Goal: Information Seeking & Learning: Learn about a topic

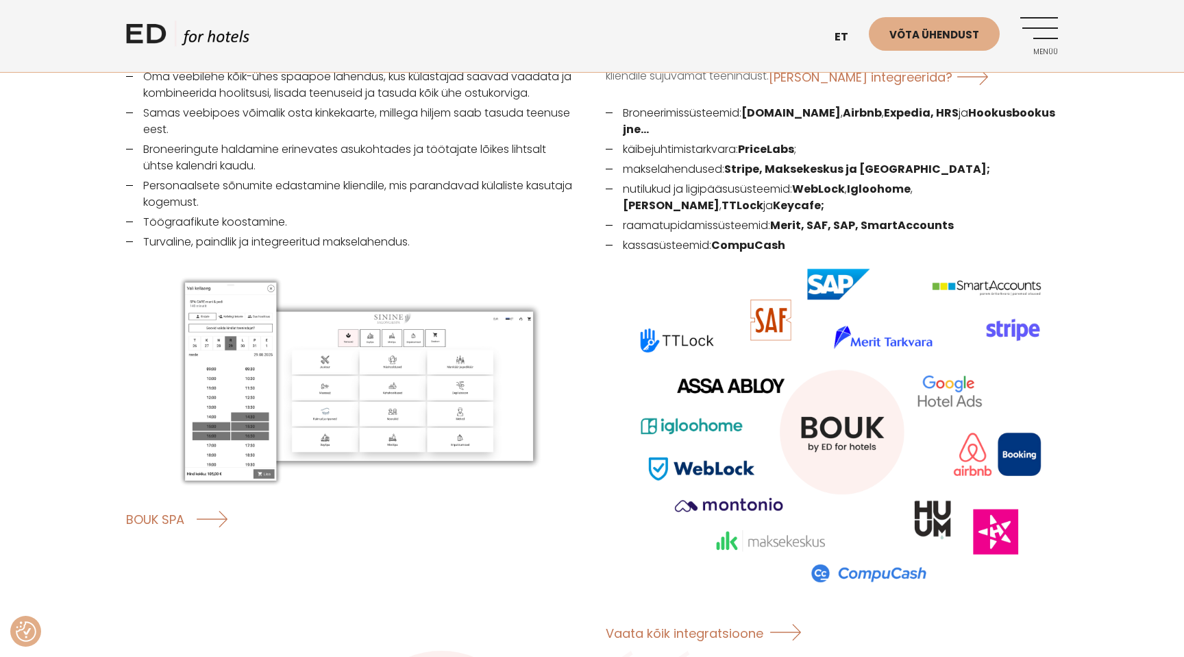
scroll to position [1905, 0]
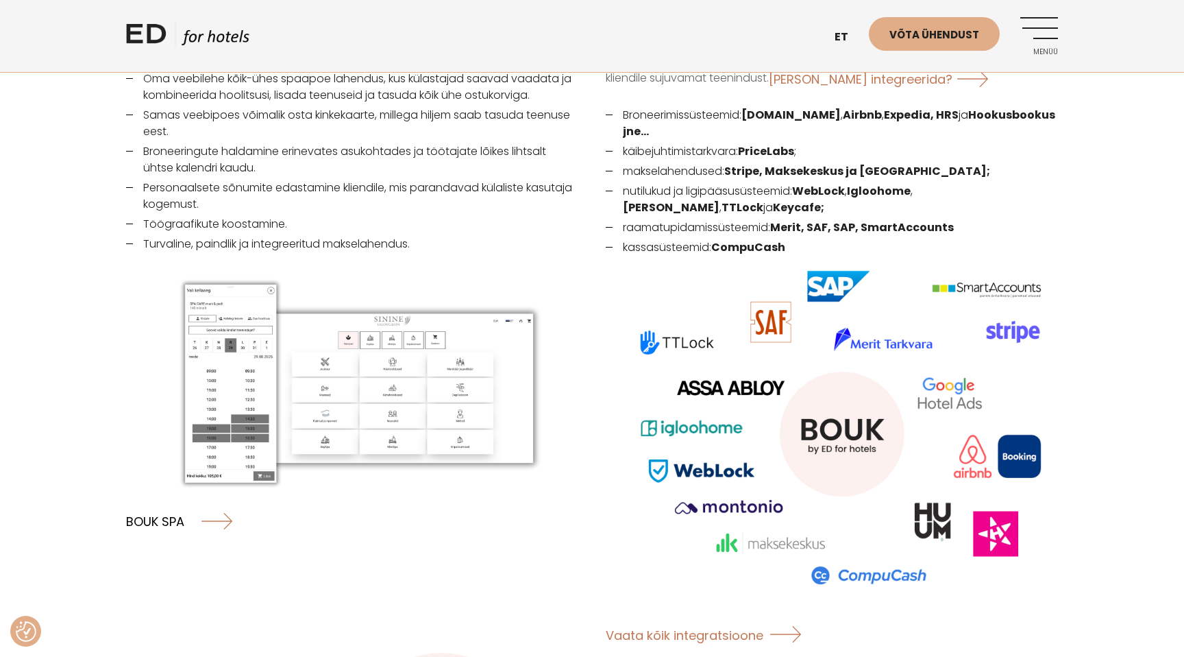
click at [171, 502] on link "BOUK SPA" at bounding box center [179, 520] width 106 height 36
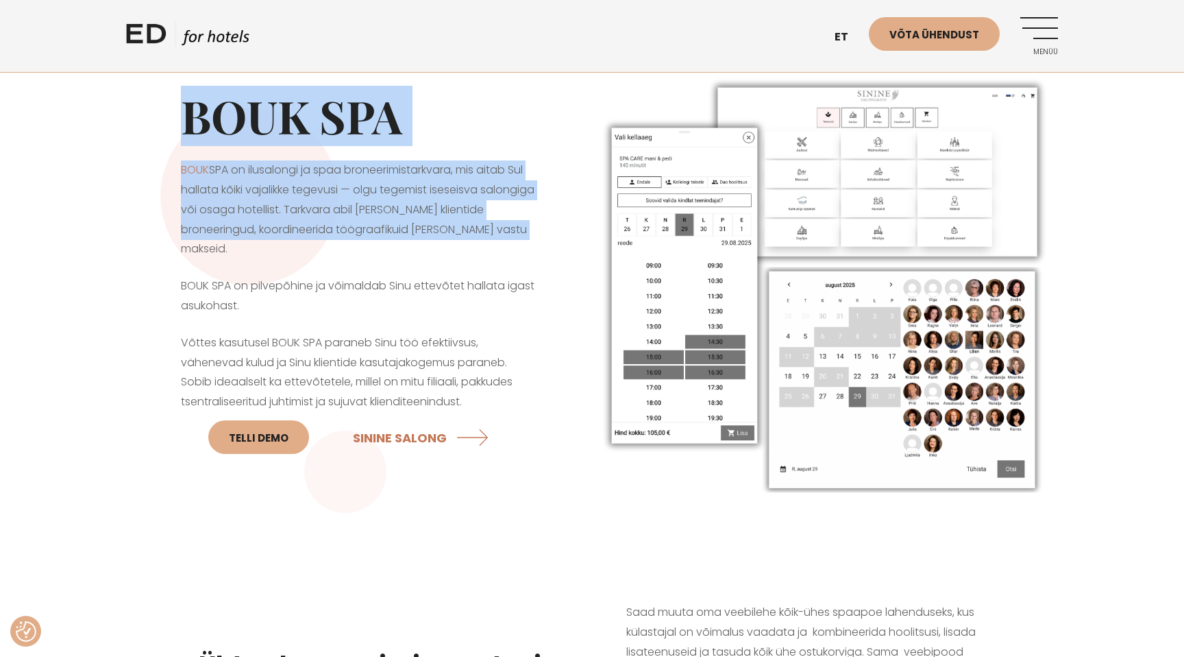
drag, startPoint x: 182, startPoint y: 114, endPoint x: 369, endPoint y: 254, distance: 233.1
click at [367, 253] on div "BOUK SPA BOUK SPA on ilusalongi ja spaa broneerimistarkvara, mis aitab Sul hall…" at bounding box center [359, 284] width 466 height 458
click at [369, 254] on p "BOUK SPA on ilusalongi ja spaa broneerimistarkvara, mis aitab Sul hallata kõiki…" at bounding box center [359, 209] width 356 height 99
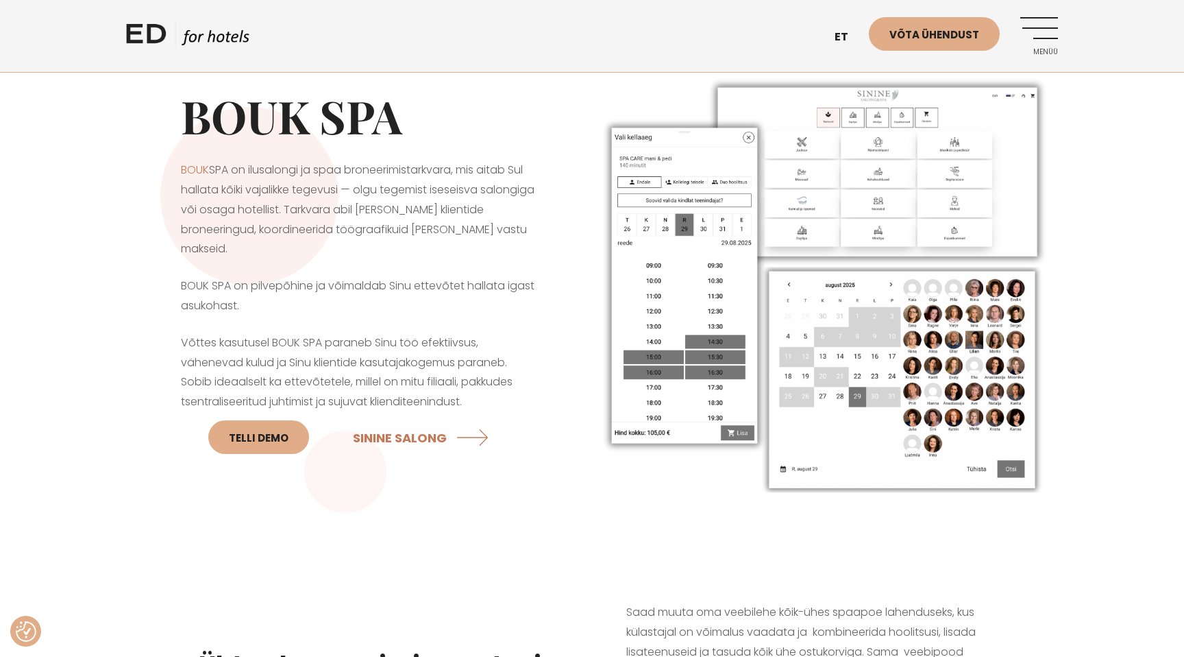
drag, startPoint x: 387, startPoint y: 254, endPoint x: 352, endPoint y: 251, distance: 34.4
click at [352, 249] on p "BOUK SPA on ilusalongi ja spaa broneerimistarkvara, mis aitab Sul hallata kõiki…" at bounding box center [359, 209] width 356 height 99
click at [352, 251] on p "BOUK SPA on ilusalongi ja spaa broneerimistarkvara, mis aitab Sul hallata kõiki…" at bounding box center [359, 209] width 356 height 99
drag, startPoint x: 200, startPoint y: 276, endPoint x: 319, endPoint y: 309, distance: 123.7
click at [319, 309] on p "BOUK SPA on pilvepõhine ja võimaldab Sinu ettevõtet hallata igast asukohast." at bounding box center [359, 296] width 356 height 40
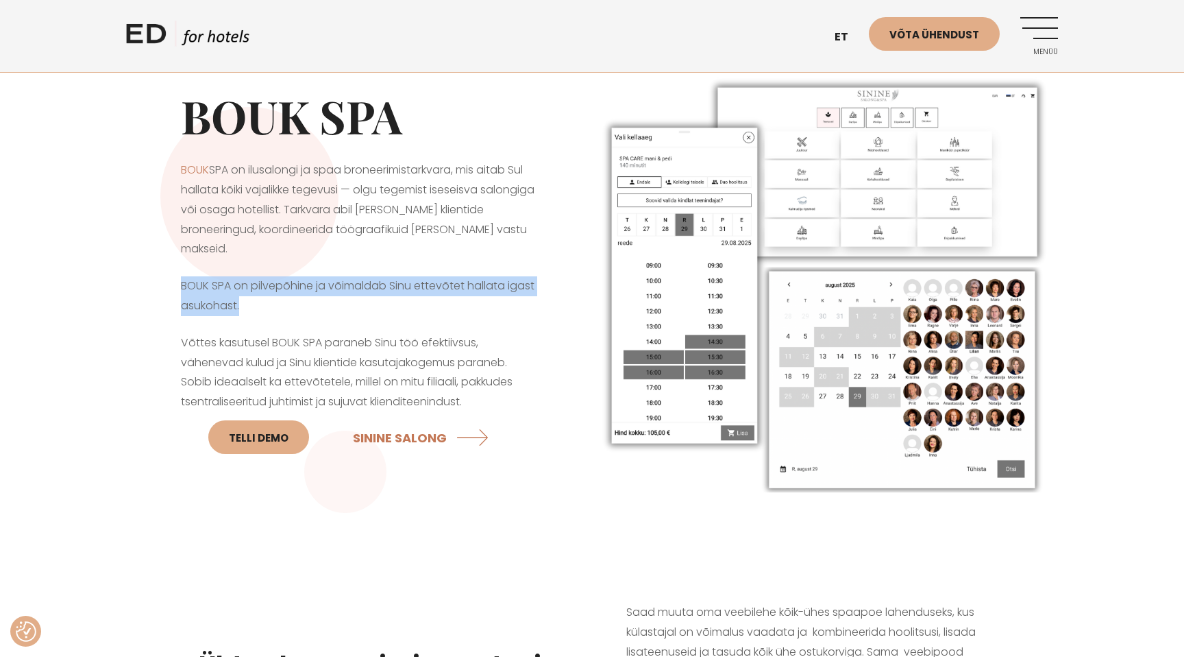
click at [320, 309] on p "BOUK SPA on pilvepõhine ja võimaldab Sinu ettevõtet hallata igast asukohast." at bounding box center [359, 296] width 356 height 40
drag, startPoint x: 328, startPoint y: 300, endPoint x: 339, endPoint y: 314, distance: 18.0
click at [336, 312] on p "BOUK SPA on pilvepõhine ja võimaldab Sinu ettevõtet hallata igast asukohast." at bounding box center [359, 296] width 356 height 40
click at [339, 314] on p "BOUK SPA on pilvepõhine ja võimaldab Sinu ettevõtet hallata igast asukohast." at bounding box center [359, 296] width 356 height 40
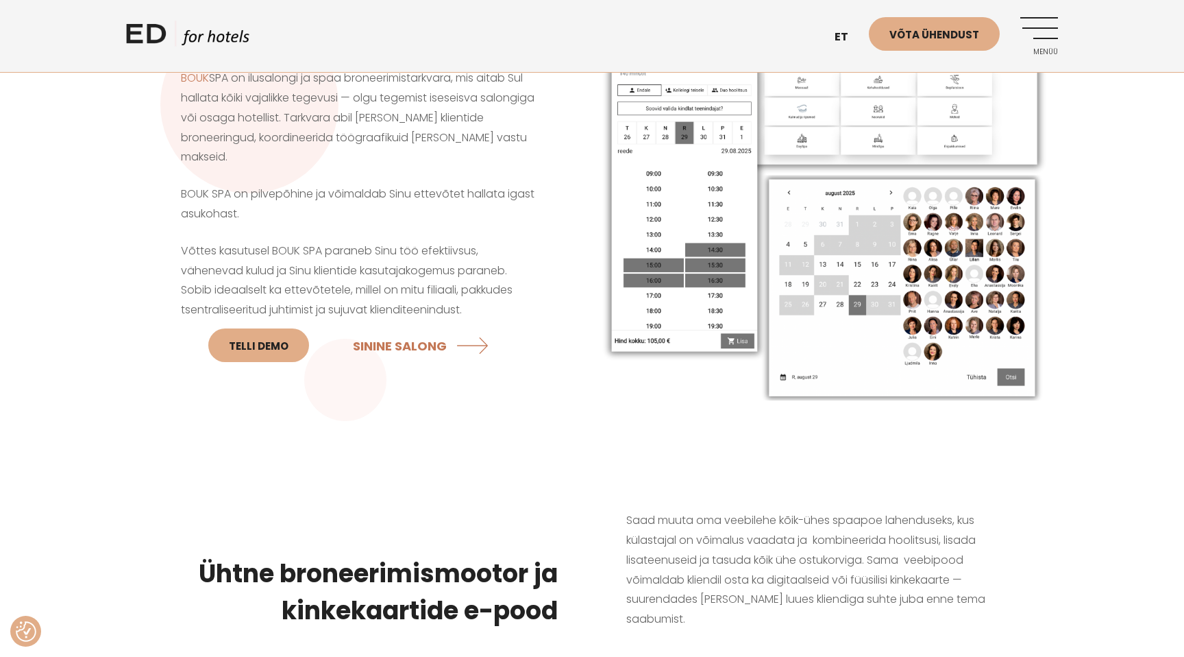
scroll to position [93, 0]
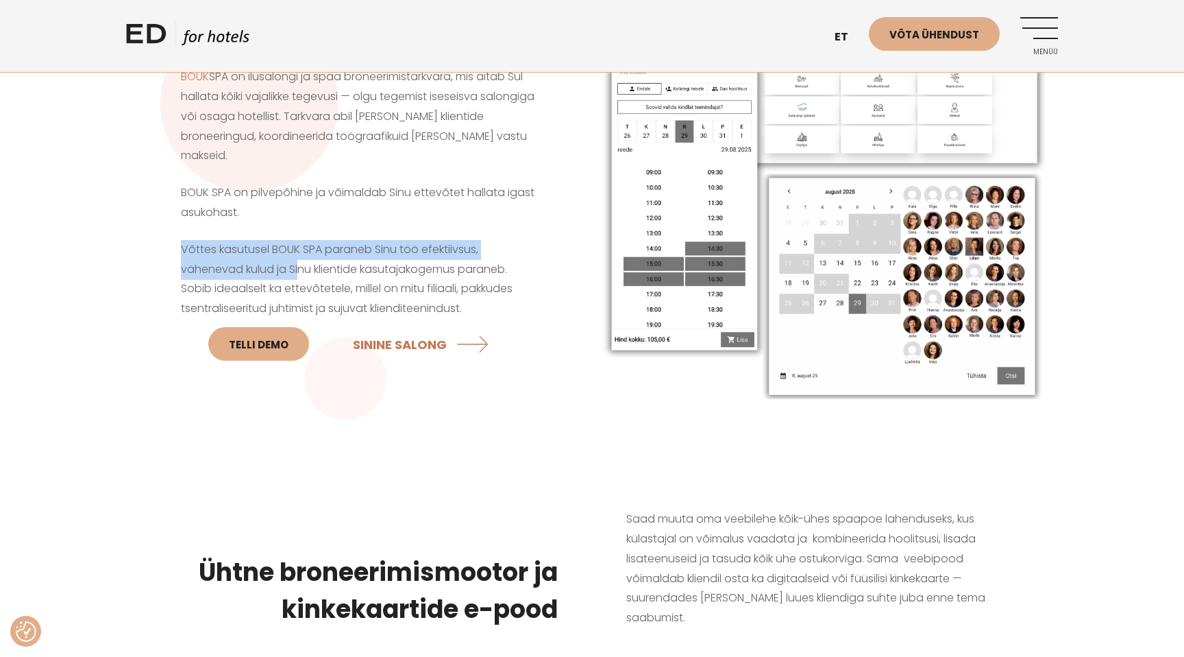
drag, startPoint x: 182, startPoint y: 244, endPoint x: 304, endPoint y: 262, distance: 123.4
click at [302, 261] on p "Võttes kasutusel BOUK SPA paraneb Sinu töö efektiivsus, vähenevad kulud ja Sinu…" at bounding box center [359, 304] width 356 height 129
click at [304, 262] on p "Võttes kasutusel BOUK SPA paraneb Sinu töö efektiivsus, vähenevad kulud ja Sinu…" at bounding box center [359, 304] width 356 height 129
drag, startPoint x: 180, startPoint y: 245, endPoint x: 304, endPoint y: 254, distance: 123.7
click at [304, 254] on p "Võttes kasutusel BOUK SPA paraneb Sinu töö efektiivsus, vähenevad kulud ja Sinu…" at bounding box center [359, 304] width 356 height 129
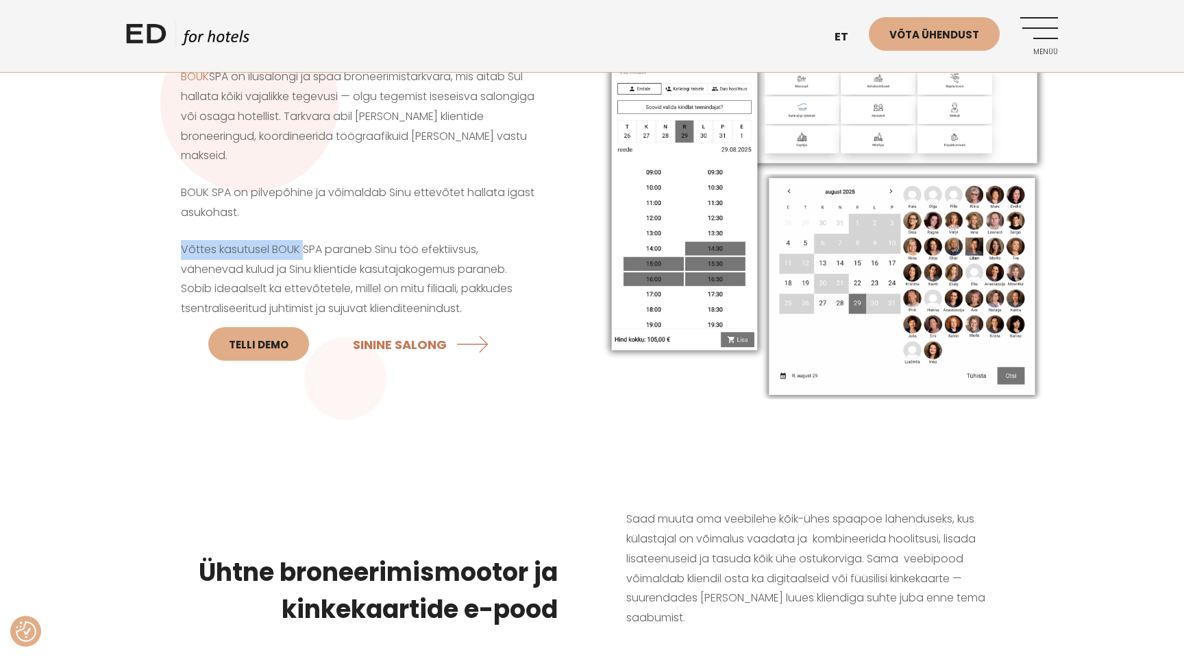
click at [304, 254] on p "Võttes kasutusel BOUK SPA paraneb Sinu töö efektiivsus, vähenevad kulud ja Sinu…" at bounding box center [359, 304] width 356 height 129
click at [256, 250] on p "Võttes kasutusel BOUK SPA paraneb Sinu töö efektiivsus, vähenevad kulud ja Sinu…" at bounding box center [359, 304] width 356 height 129
click at [292, 250] on p "Võttes kasutusel BOUK SPA paraneb Sinu töö efektiivsus, vähenevad kulud ja Sinu…" at bounding box center [359, 304] width 356 height 129
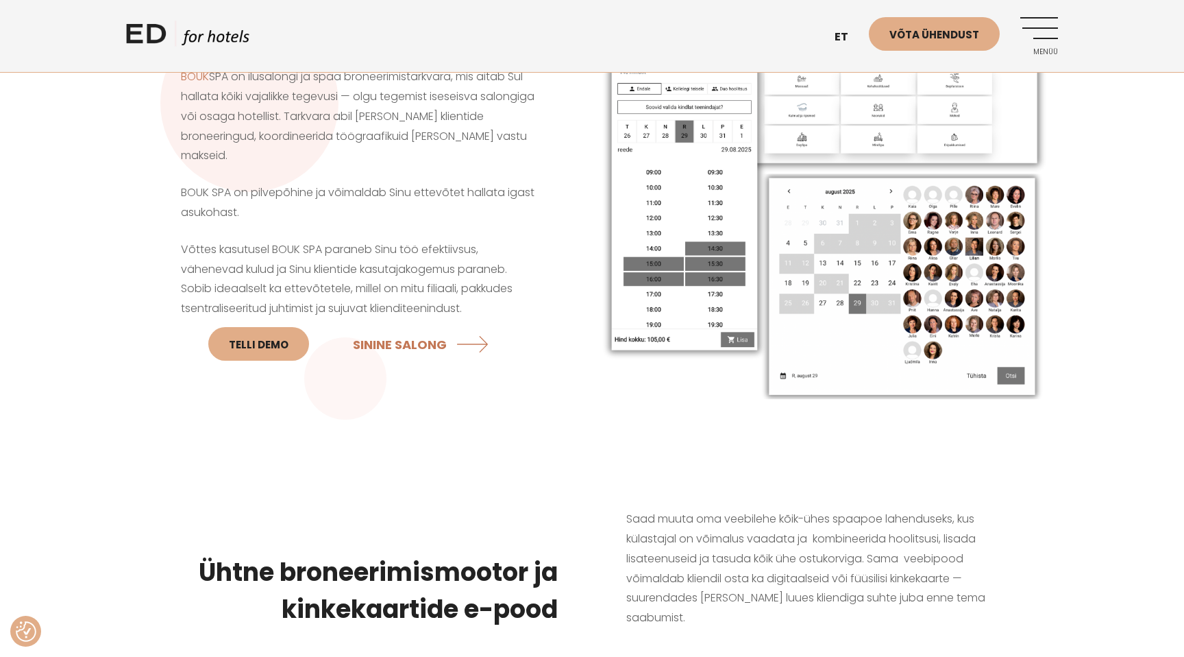
click at [362, 250] on p "Võttes kasutusel BOUK SPA paraneb Sinu töö efektiivsus, vähenevad kulud ja Sinu…" at bounding box center [359, 304] width 356 height 129
drag, startPoint x: 191, startPoint y: 267, endPoint x: 378, endPoint y: 271, distance: 187.8
click at [374, 271] on p "Võttes kasutusel BOUK SPA paraneb Sinu töö efektiivsus, vähenevad kulud ja Sinu…" at bounding box center [359, 304] width 356 height 129
click at [378, 271] on p "Võttes kasutusel BOUK SPA paraneb Sinu töö efektiivsus, vähenevad kulud ja Sinu…" at bounding box center [359, 304] width 356 height 129
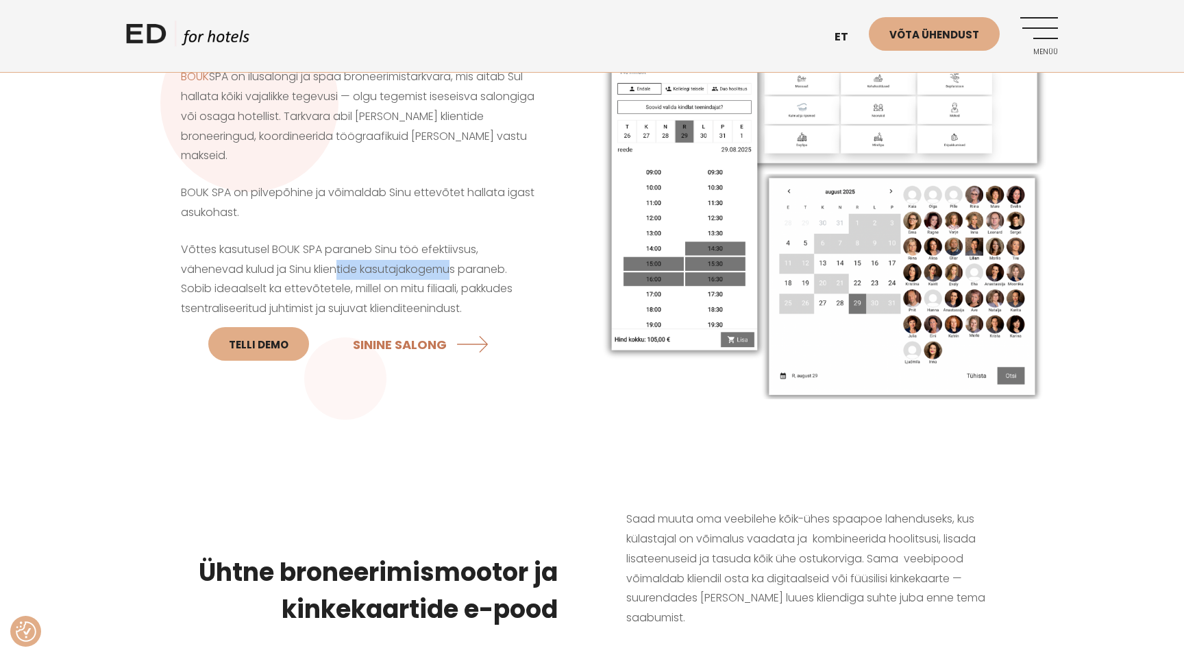
drag, startPoint x: 342, startPoint y: 267, endPoint x: 452, endPoint y: 269, distance: 109.7
click at [452, 269] on p "Võttes kasutusel BOUK SPA paraneb Sinu töö efektiivsus, vähenevad kulud ja Sinu…" at bounding box center [359, 304] width 356 height 129
drag, startPoint x: 188, startPoint y: 286, endPoint x: 451, endPoint y: 297, distance: 263.4
click at [449, 297] on p "Võttes kasutusel BOUK SPA paraneb Sinu töö efektiivsus, vähenevad kulud ja Sinu…" at bounding box center [359, 304] width 356 height 129
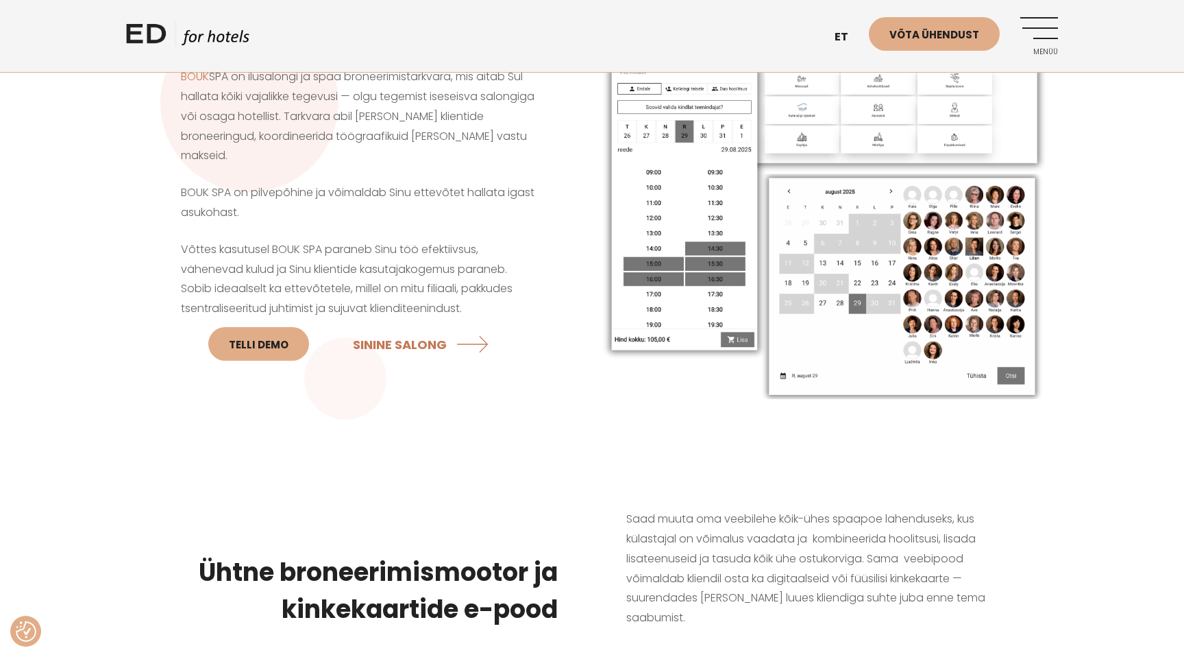
click at [491, 305] on p "Võttes kasutusel BOUK SPA paraneb Sinu töö efektiivsus, vähenevad kulud ja Sinu…" at bounding box center [359, 304] width 356 height 129
click at [493, 313] on p "Võttes kasutusel BOUK SPA paraneb Sinu töö efektiivsus, vähenevad kulud ja Sinu…" at bounding box center [359, 304] width 356 height 129
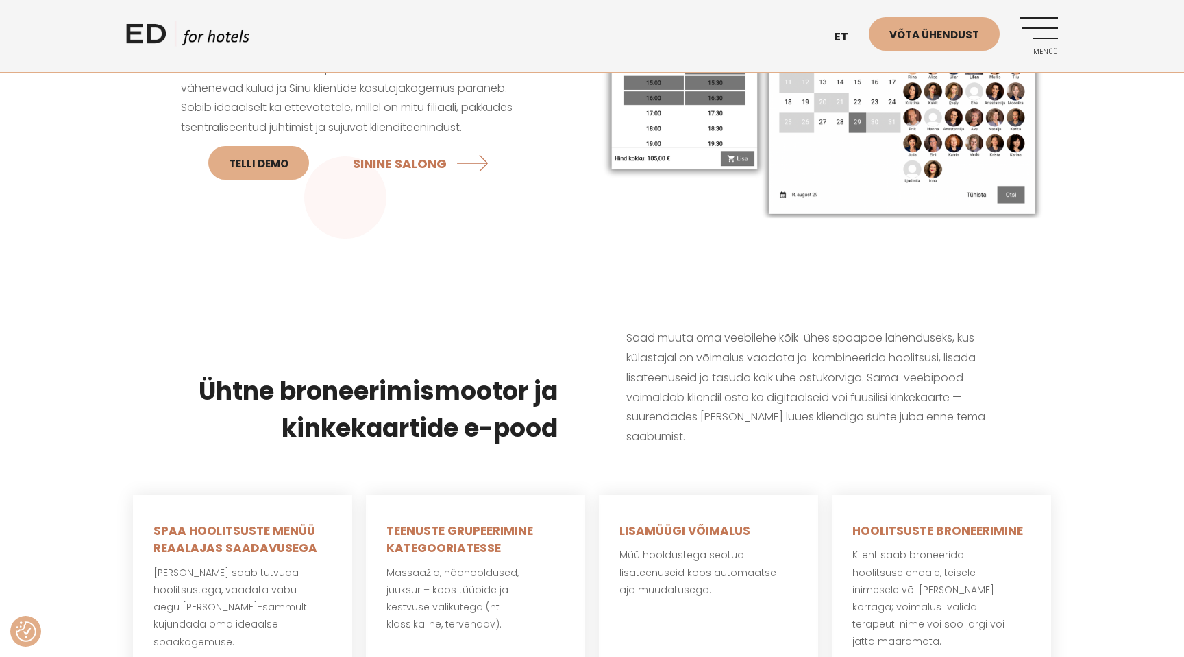
scroll to position [306, 0]
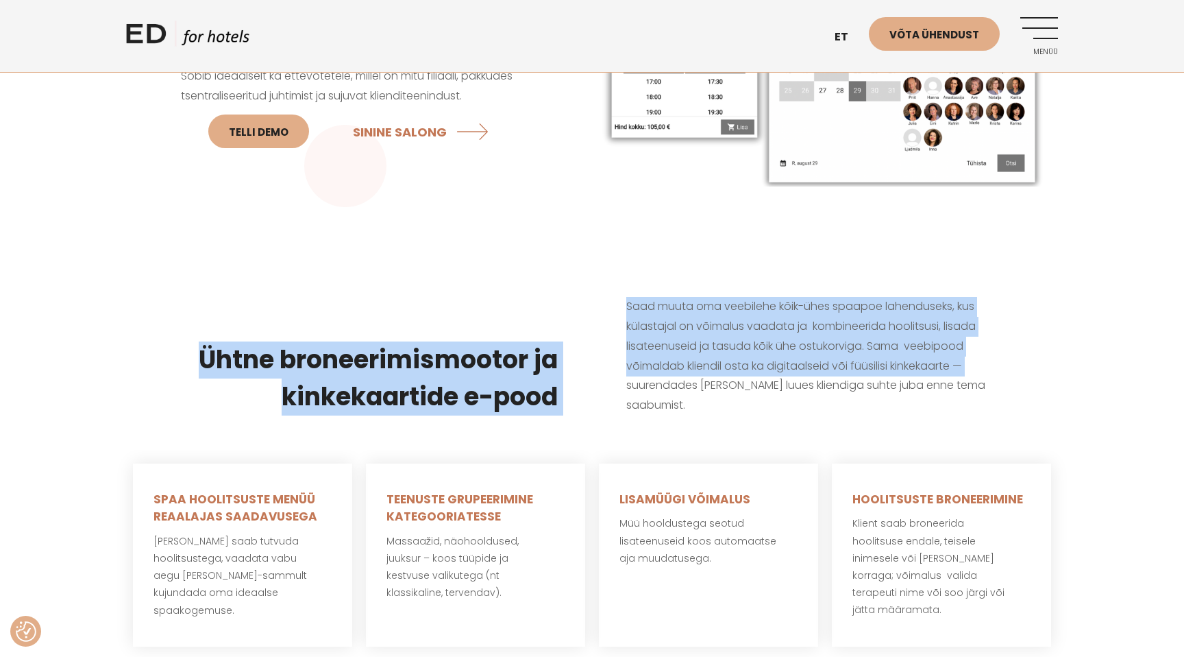
drag, startPoint x: 207, startPoint y: 334, endPoint x: 598, endPoint y: 378, distance: 393.8
click at [598, 378] on div "Ühtne broneerimismootor ja kinkekaartide e-pood Saad muuta oma veebilehe kõik-ü…" at bounding box center [592, 355] width 932 height 187
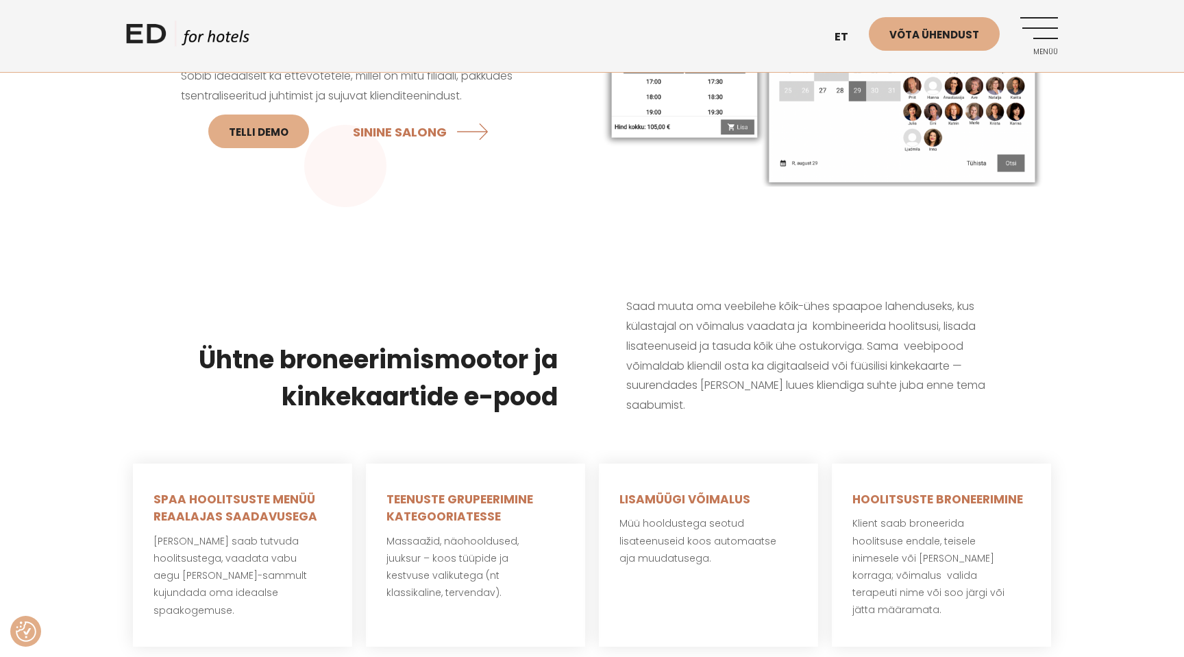
click at [580, 371] on div "Ühtne broneerimismootor ja kinkekaartide e-pood" at bounding box center [359, 378] width 466 height 143
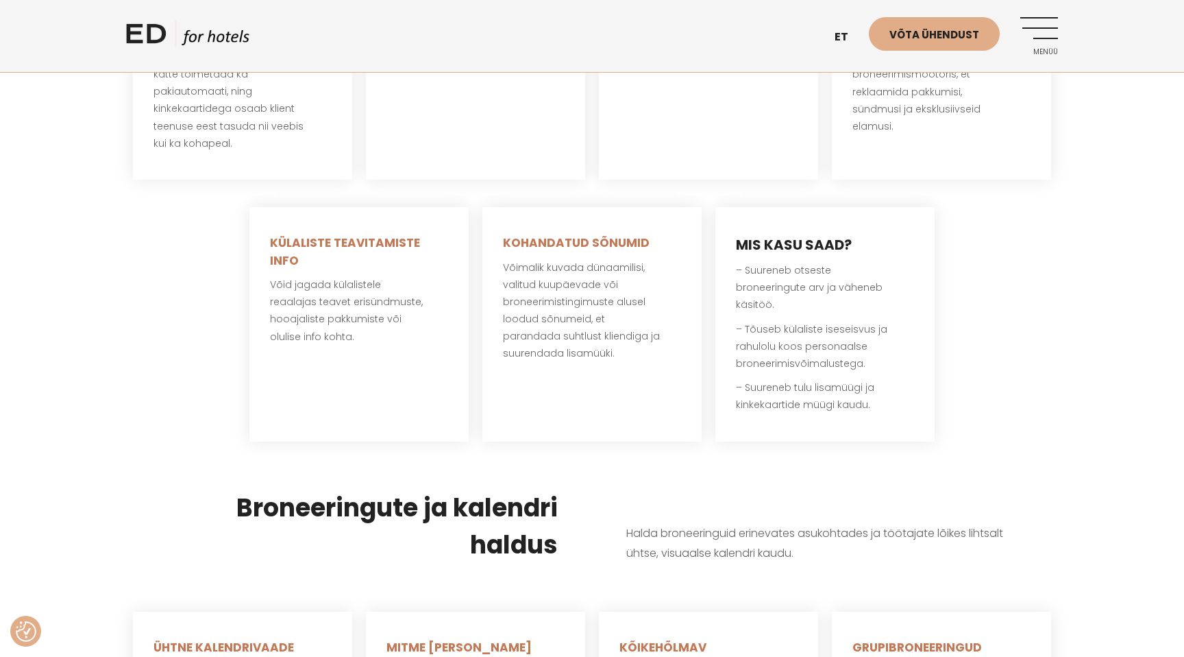
scroll to position [1063, 0]
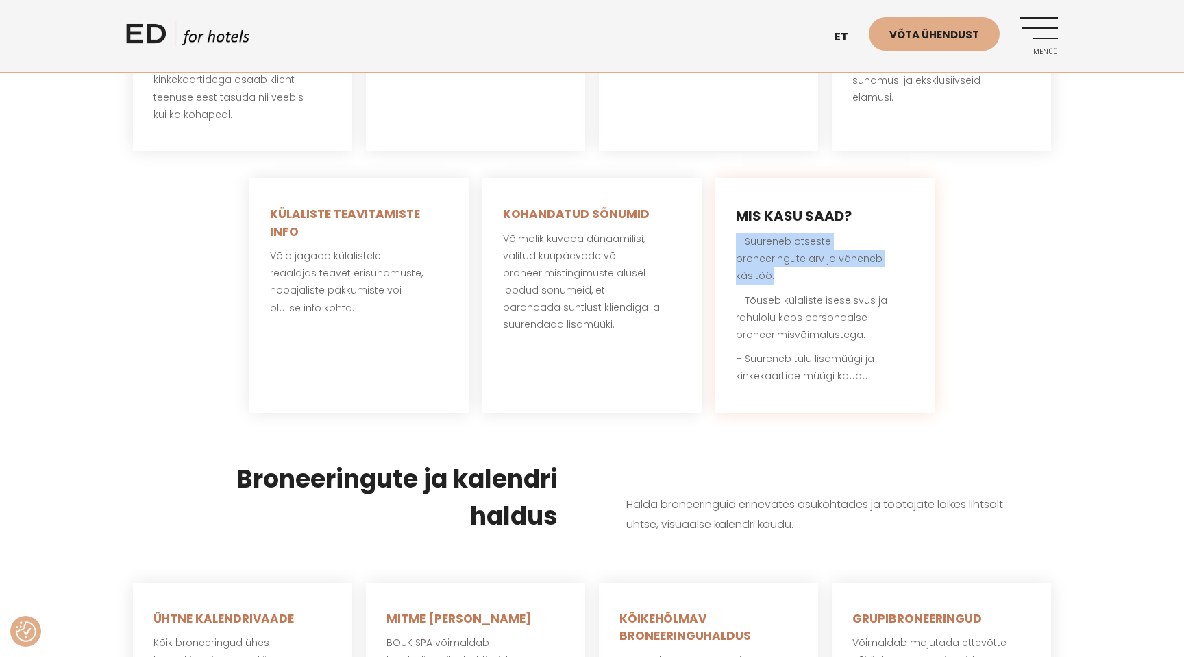
drag, startPoint x: 737, startPoint y: 222, endPoint x: 826, endPoint y: 254, distance: 94.7
click at [823, 254] on p "– Suureneb otseste broneeringute arv ja väheneb käsitöö." at bounding box center [825, 259] width 178 height 52
click at [829, 254] on p "– Suureneb otseste broneeringute arv ja väheneb käsitöö." at bounding box center [825, 259] width 178 height 52
drag, startPoint x: 850, startPoint y: 254, endPoint x: 835, endPoint y: 257, distance: 14.6
click at [835, 256] on p "– Suureneb otseste broneeringute arv ja väheneb käsitöö." at bounding box center [825, 259] width 178 height 52
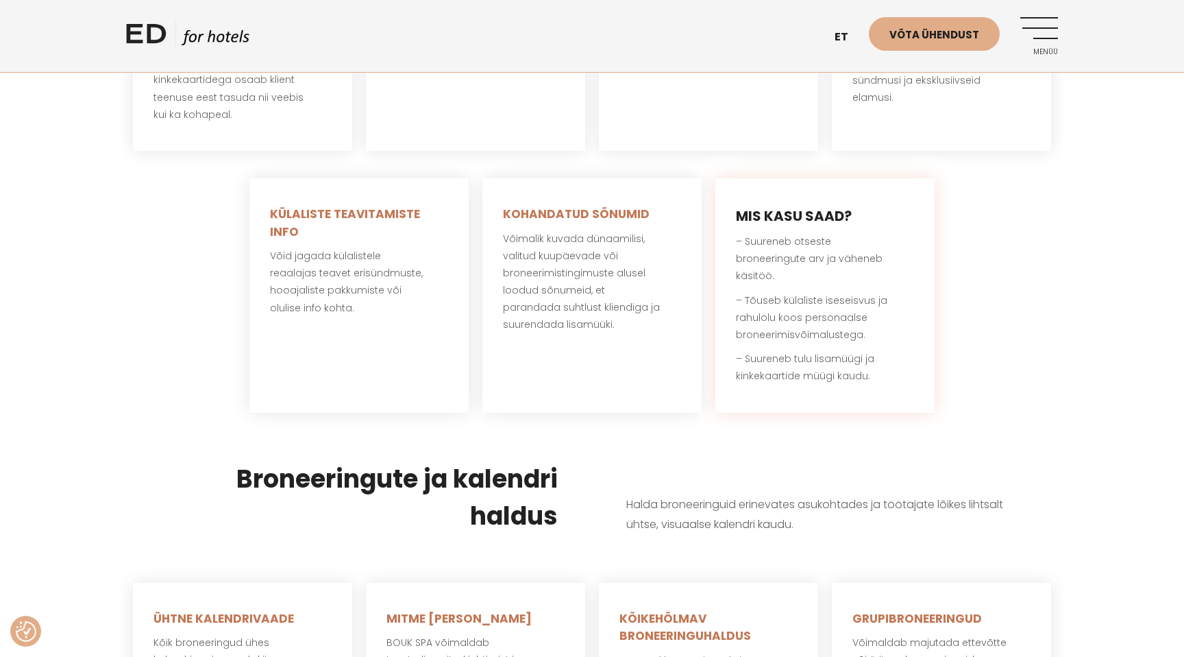
click at [835, 257] on p "– Suureneb otseste broneeringute arv ja väheneb käsitöö." at bounding box center [825, 259] width 178 height 52
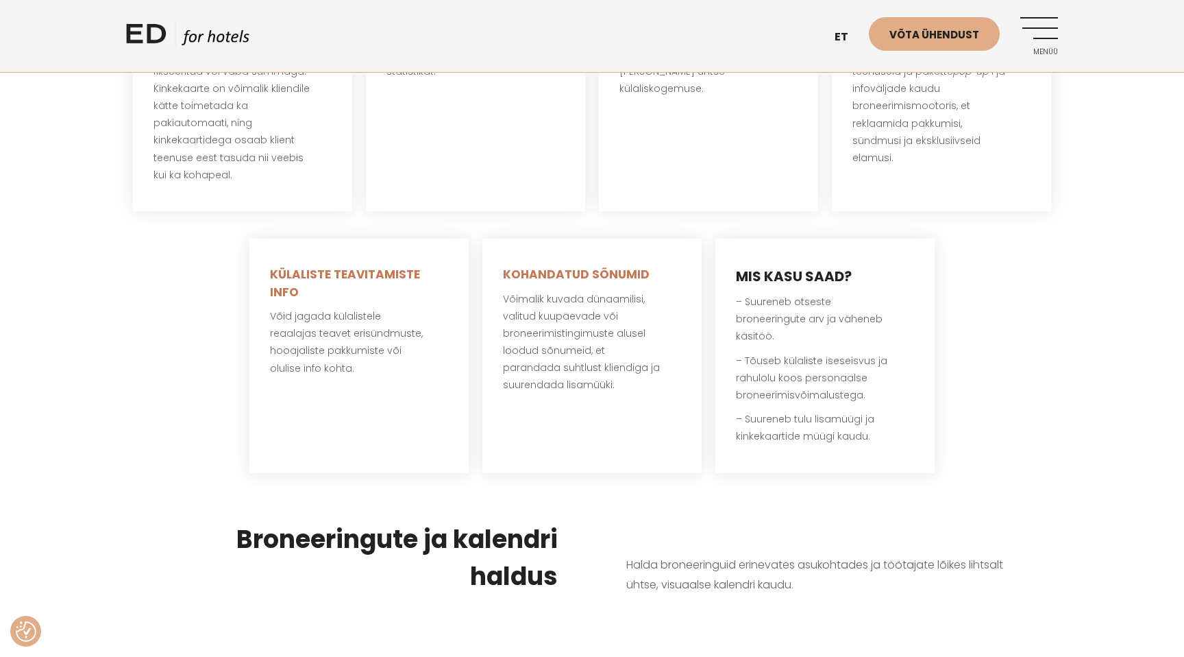
scroll to position [1034, 0]
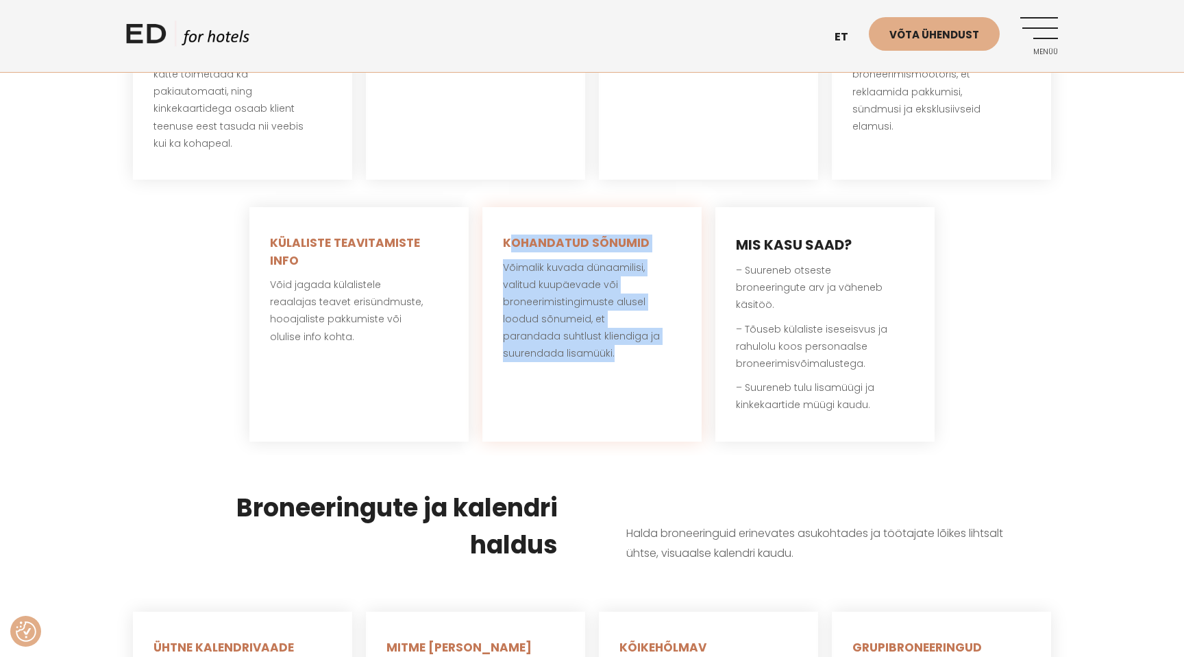
drag, startPoint x: 507, startPoint y: 221, endPoint x: 640, endPoint y: 394, distance: 218.5
click at [637, 391] on div "KOHANDATUD SÕNUMID Võimalik kuvada dünaamilisi, valitud kuupäevade või broneeri…" at bounding box center [591, 324] width 219 height 234
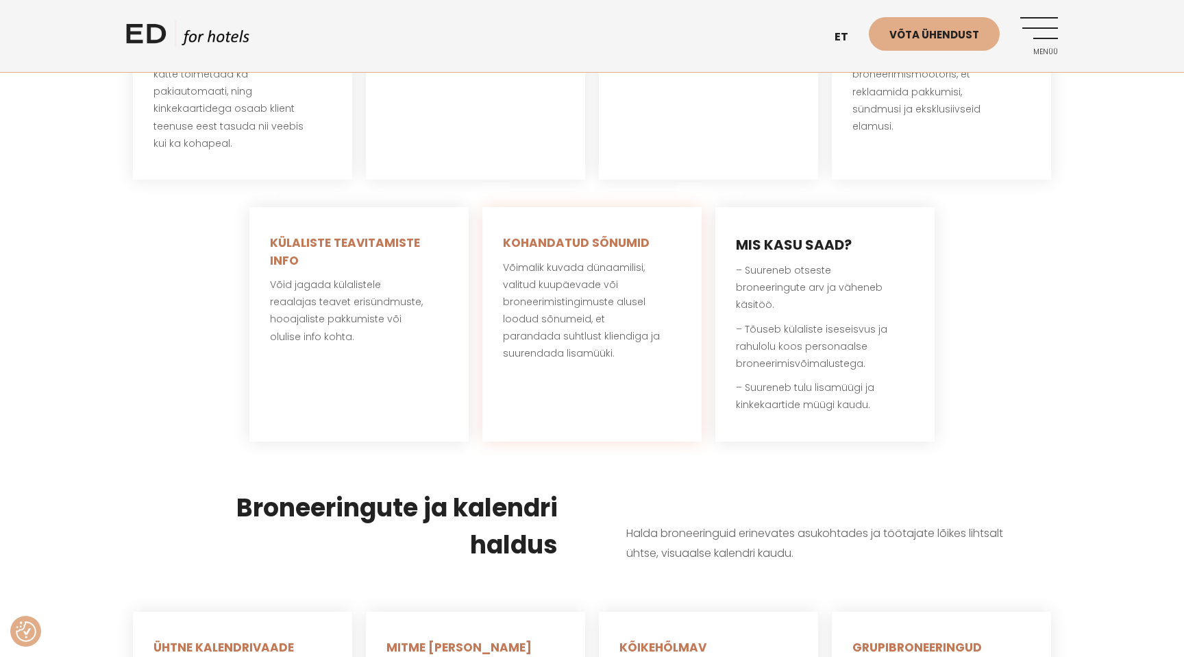
click at [636, 376] on div "KOHANDATUD SÕNUMID Võimalik kuvada dünaamilisi, valitud kuupäevade või broneeri…" at bounding box center [591, 324] width 219 height 234
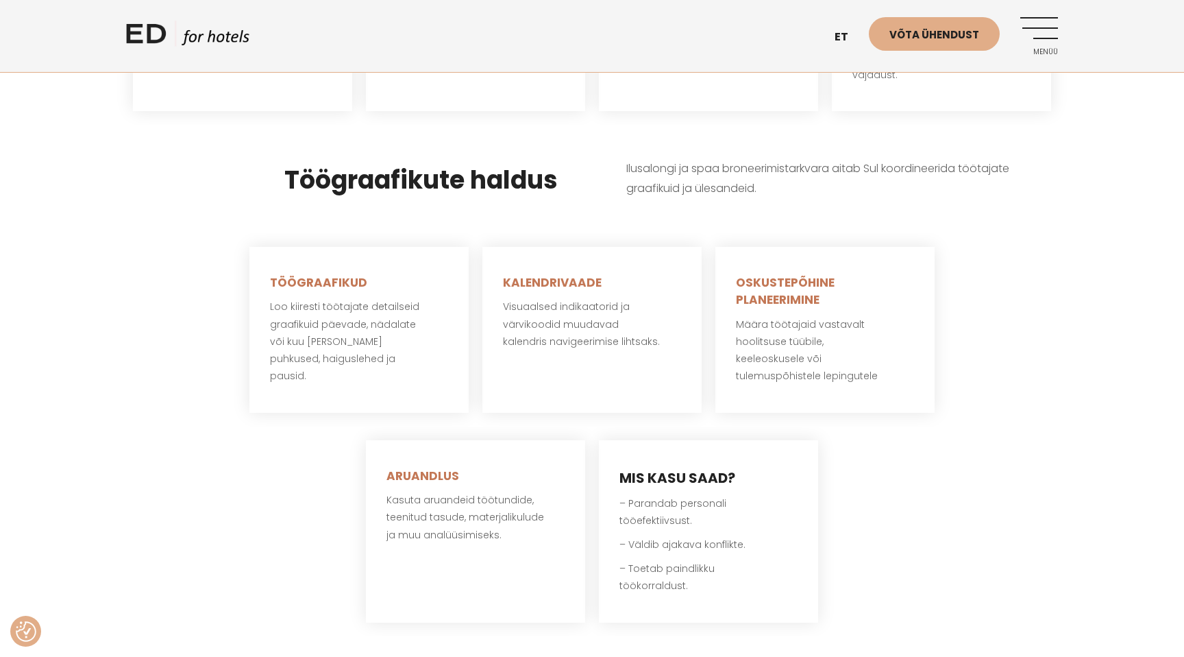
scroll to position [2364, 0]
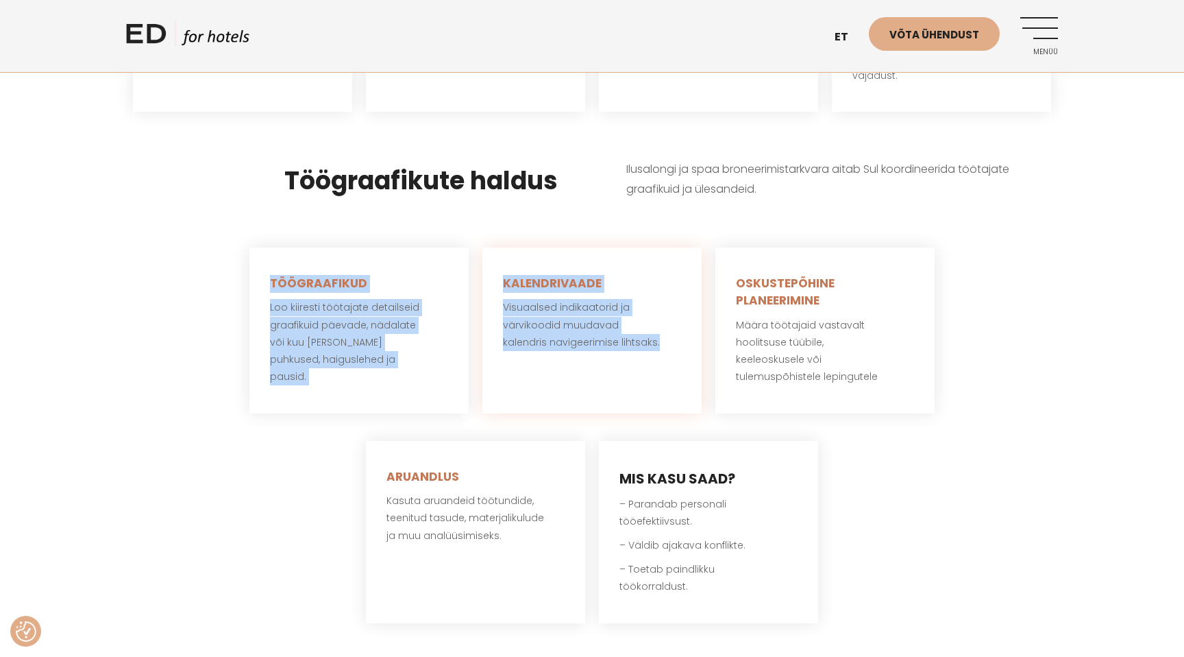
drag, startPoint x: 262, startPoint y: 260, endPoint x: 572, endPoint y: 332, distance: 318.2
click at [572, 332] on div "TÖÖGRAAFIKUD Loo kiiresti töötajate detailseid graafikuid päevade, nädalate või…" at bounding box center [592, 330] width 932 height 193
drag, startPoint x: 581, startPoint y: 334, endPoint x: 637, endPoint y: 336, distance: 56.2
click at [581, 334] on div "KALENDRIVAADE Visuaalsed indikaatorid ja värvikoodid muudavad kalendris navigee…" at bounding box center [591, 330] width 219 height 166
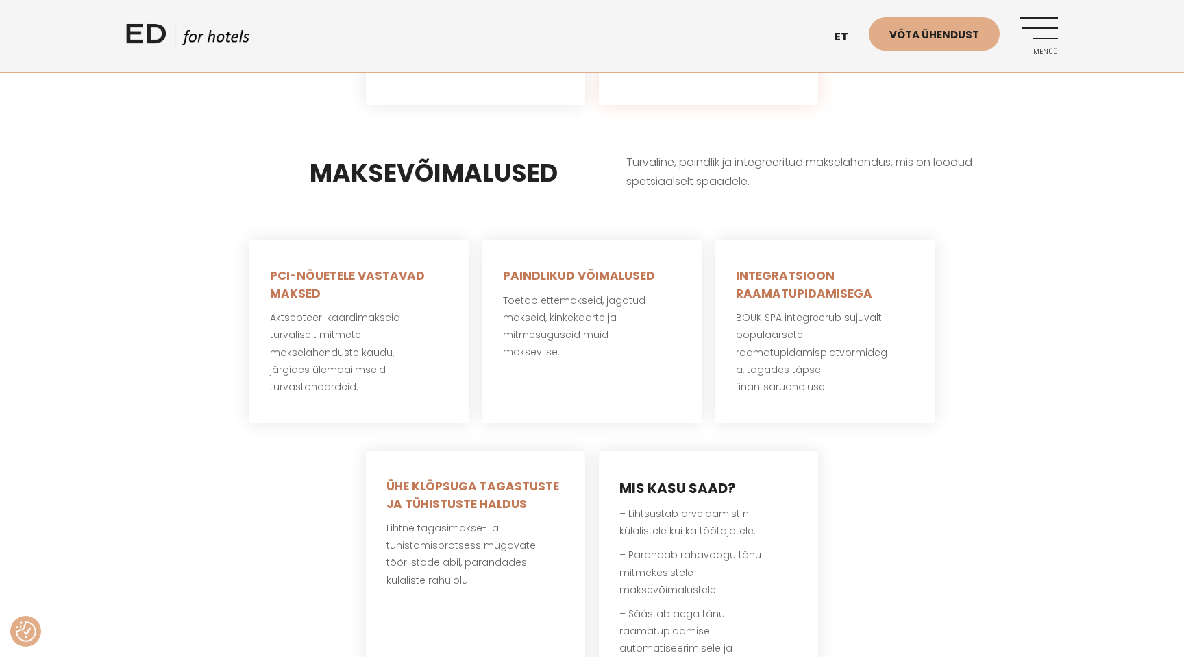
scroll to position [2898, 0]
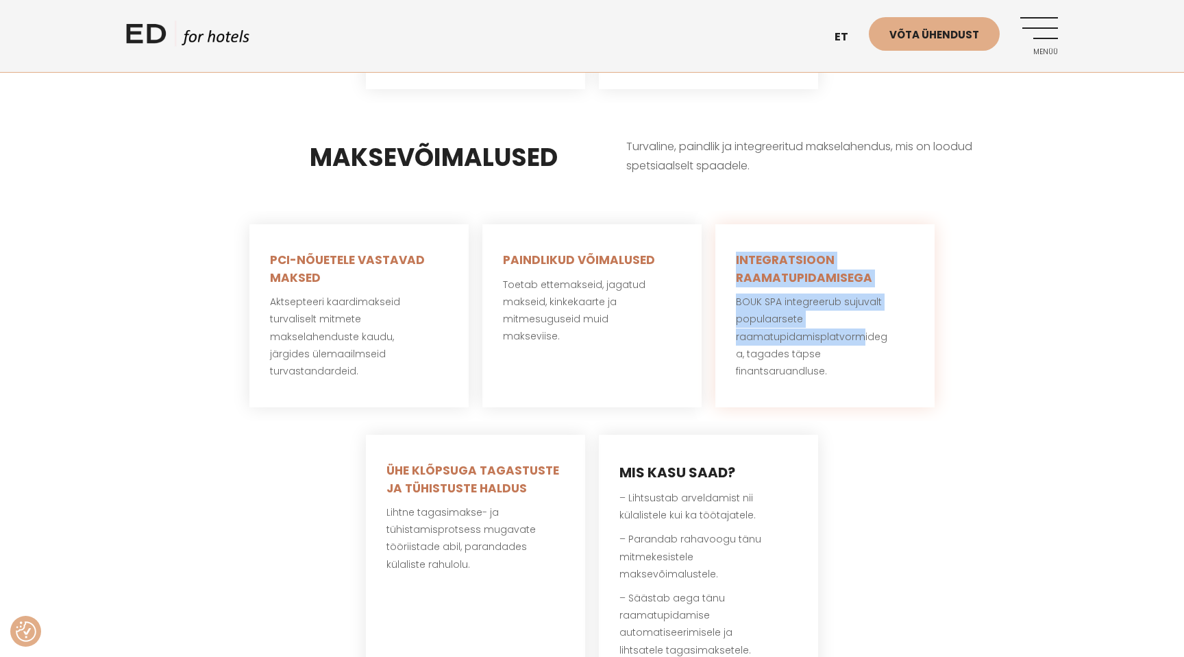
drag, startPoint x: 727, startPoint y: 214, endPoint x: 858, endPoint y: 318, distance: 166.9
click at [858, 310] on div "INTEGRATSIOON RAAMATUPIDAMISEGA BOUK SPA integreerub sujuvalt populaarsete raam…" at bounding box center [824, 315] width 219 height 183
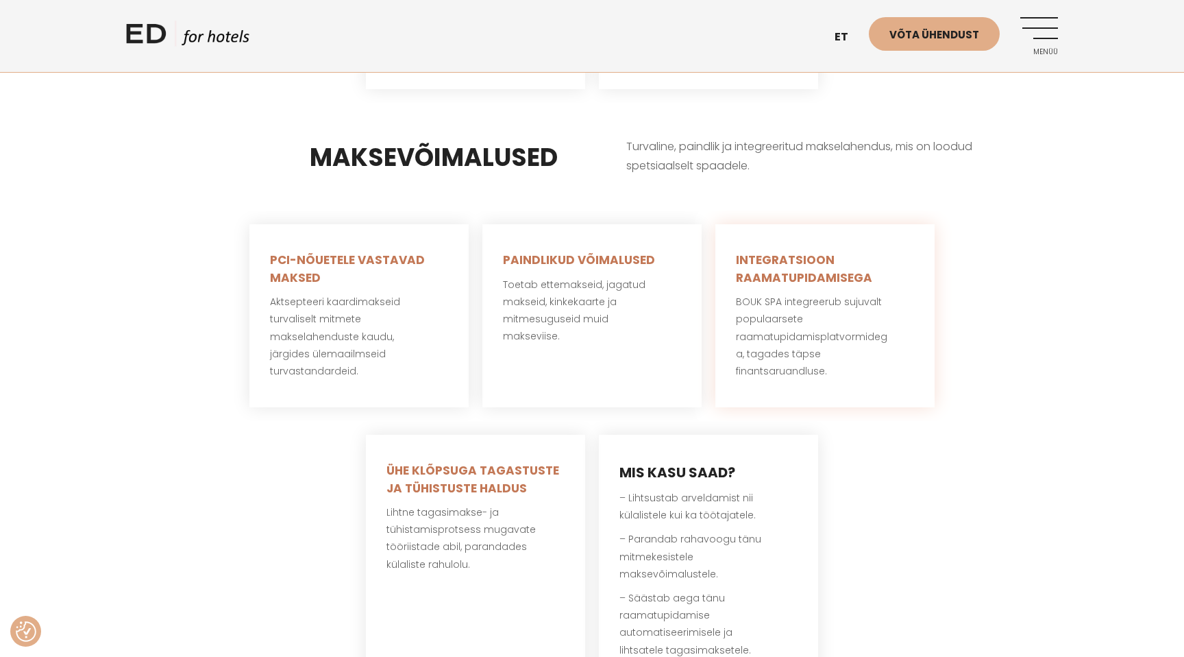
click at [857, 321] on p "BOUK SPA integreerub sujuvalt populaarsete raamatupidamisplatvormidega, tagades…" at bounding box center [825, 336] width 178 height 86
drag, startPoint x: 857, startPoint y: 336, endPoint x: 877, endPoint y: 333, distance: 20.8
click at [874, 320] on p "BOUK SPA integreerub sujuvalt populaarsete raamatupidamisplatvormidega, tagades…" at bounding box center [825, 336] width 178 height 86
click at [877, 333] on p "BOUK SPA integreerub sujuvalt populaarsete raamatupidamisplatvormidega, tagades…" at bounding box center [825, 336] width 178 height 86
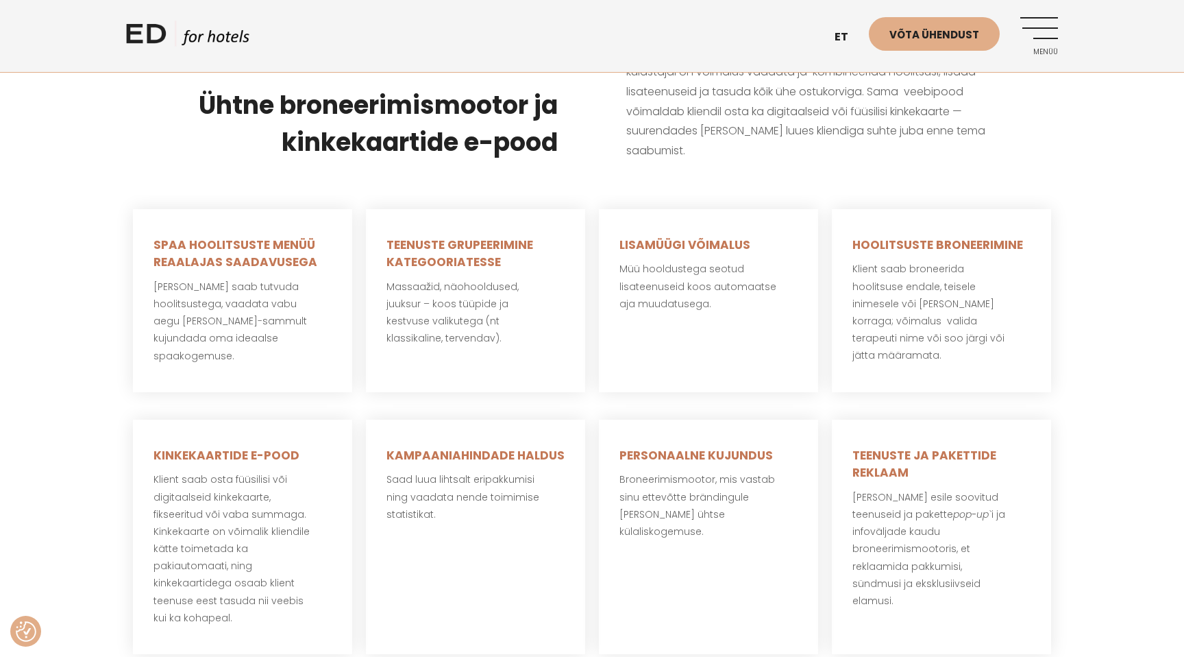
scroll to position [406, 0]
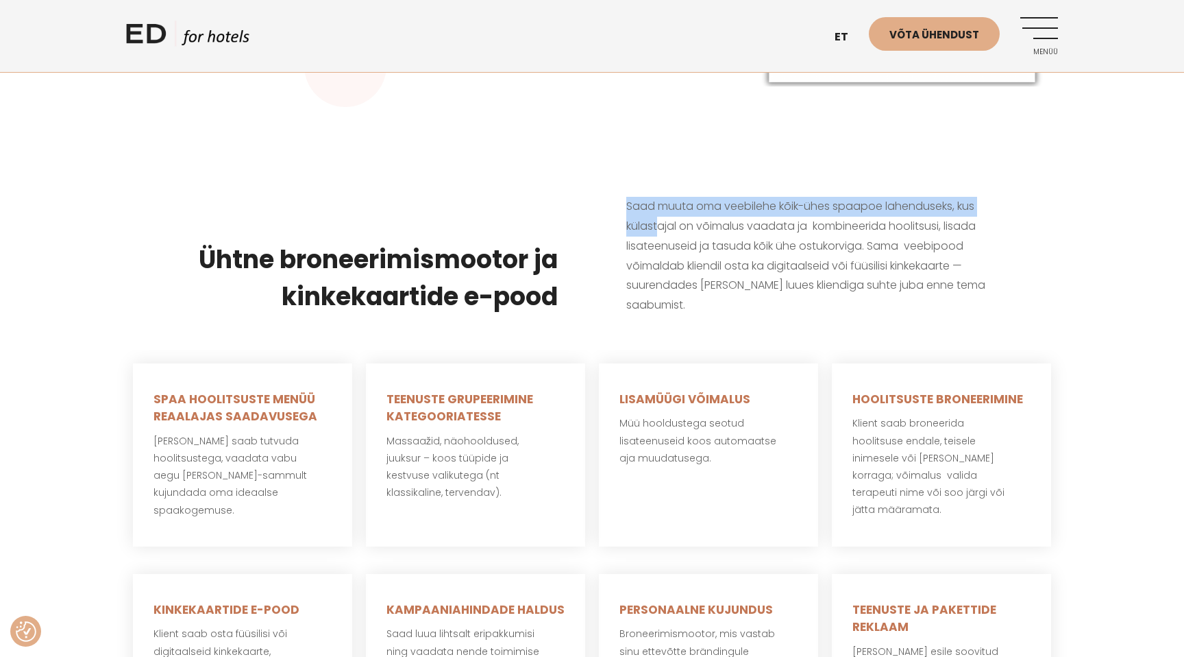
drag, startPoint x: 622, startPoint y: 204, endPoint x: 661, endPoint y: 230, distance: 46.9
click at [661, 229] on div "Saad muuta oma veebilehe kõik-ühes spaapoe lahenduseks, kus külastajal on võima…" at bounding box center [825, 255] width 466 height 187
click at [661, 230] on p "Saad muuta oma veebilehe kõik-ühes spaapoe lahenduseks, kus külastajal on võima…" at bounding box center [824, 256] width 397 height 119
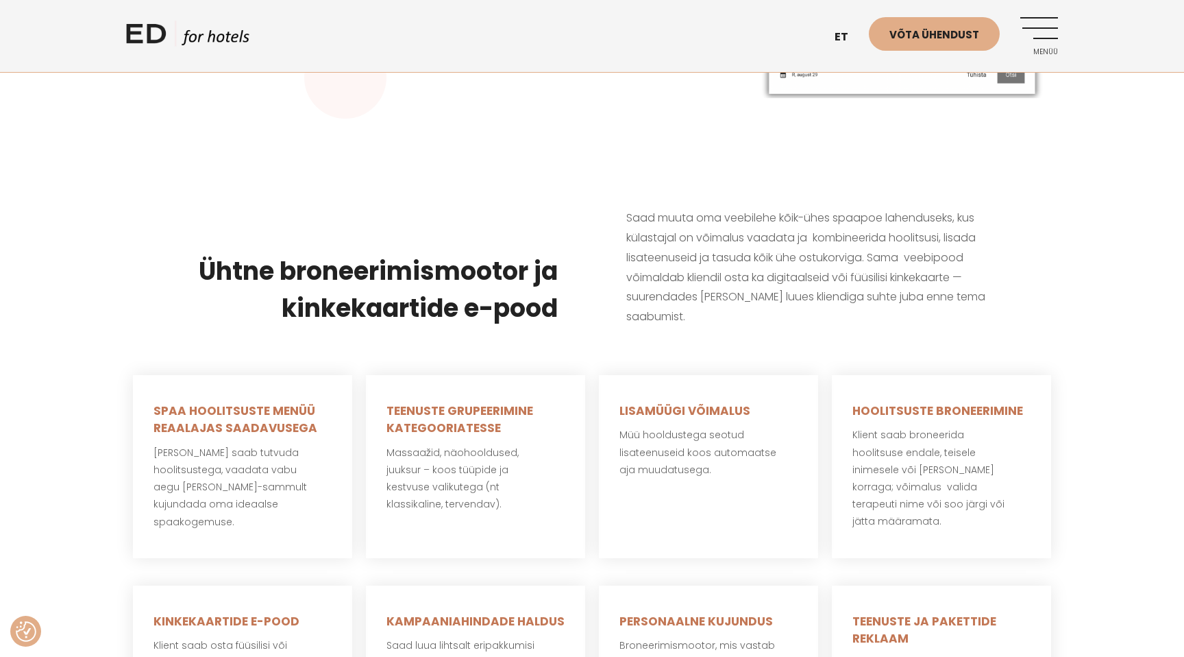
scroll to position [391, 0]
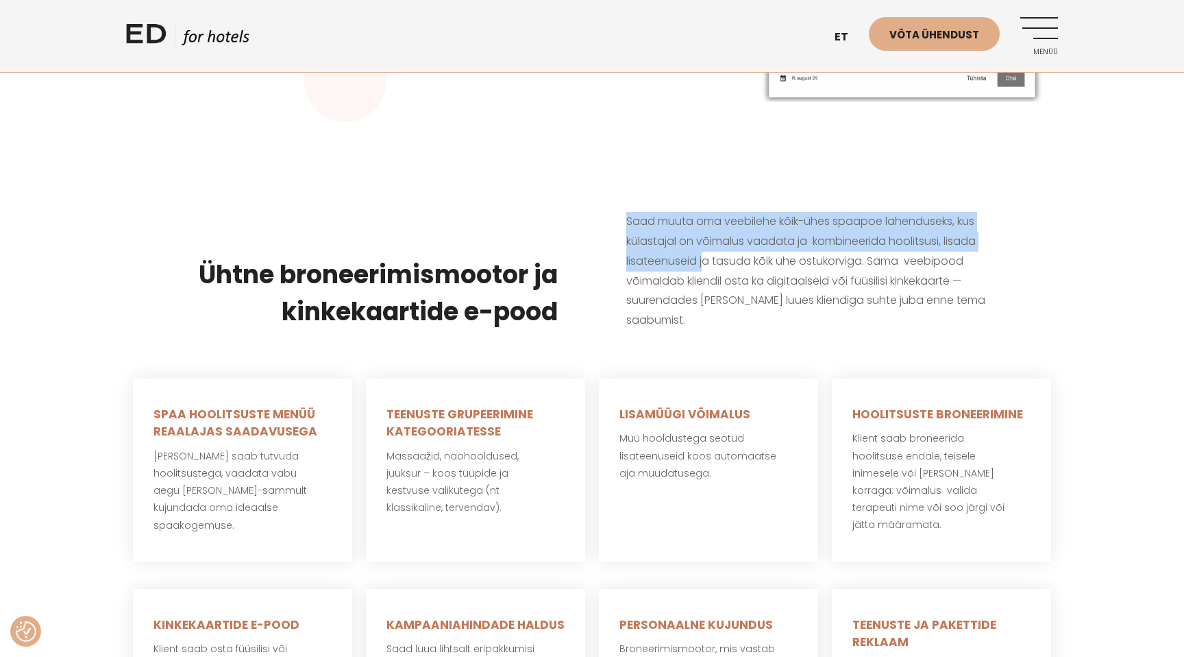
drag, startPoint x: 623, startPoint y: 214, endPoint x: 707, endPoint y: 270, distance: 100.9
click at [707, 268] on div "Saad muuta oma veebilehe kõik-ühes spaapoe lahenduseks, kus külastajal on võima…" at bounding box center [825, 270] width 466 height 187
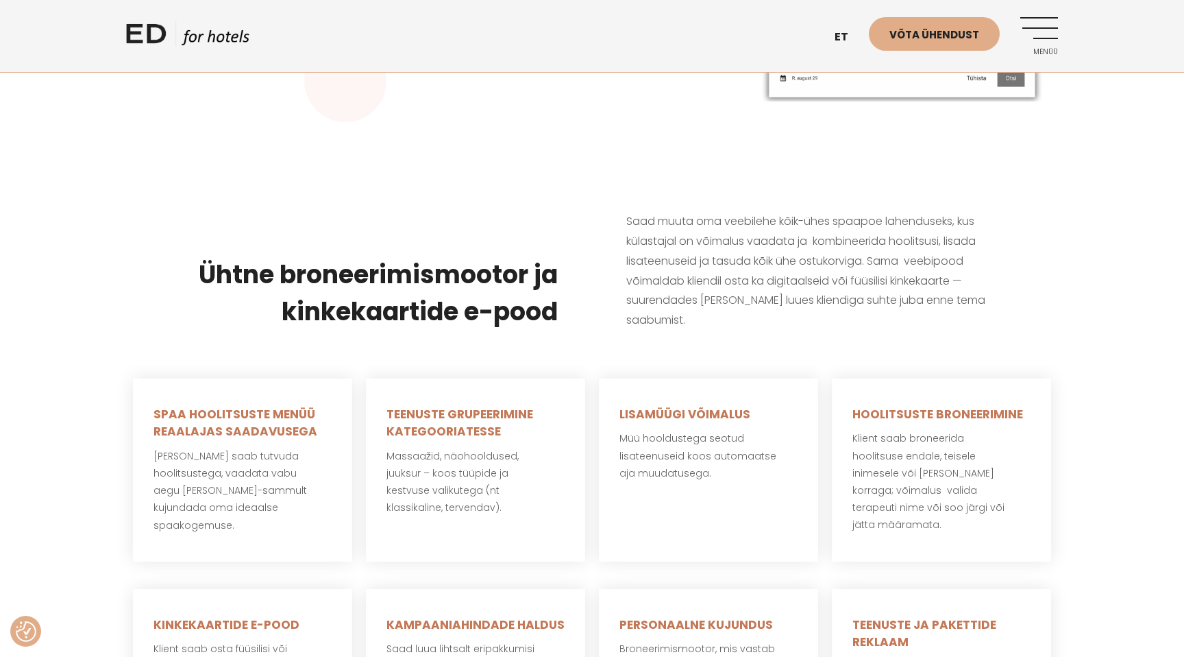
click at [707, 270] on p "Saad muuta oma veebilehe kõik-ühes spaapoe lahenduseks, kus külastajal on võima…" at bounding box center [824, 271] width 397 height 119
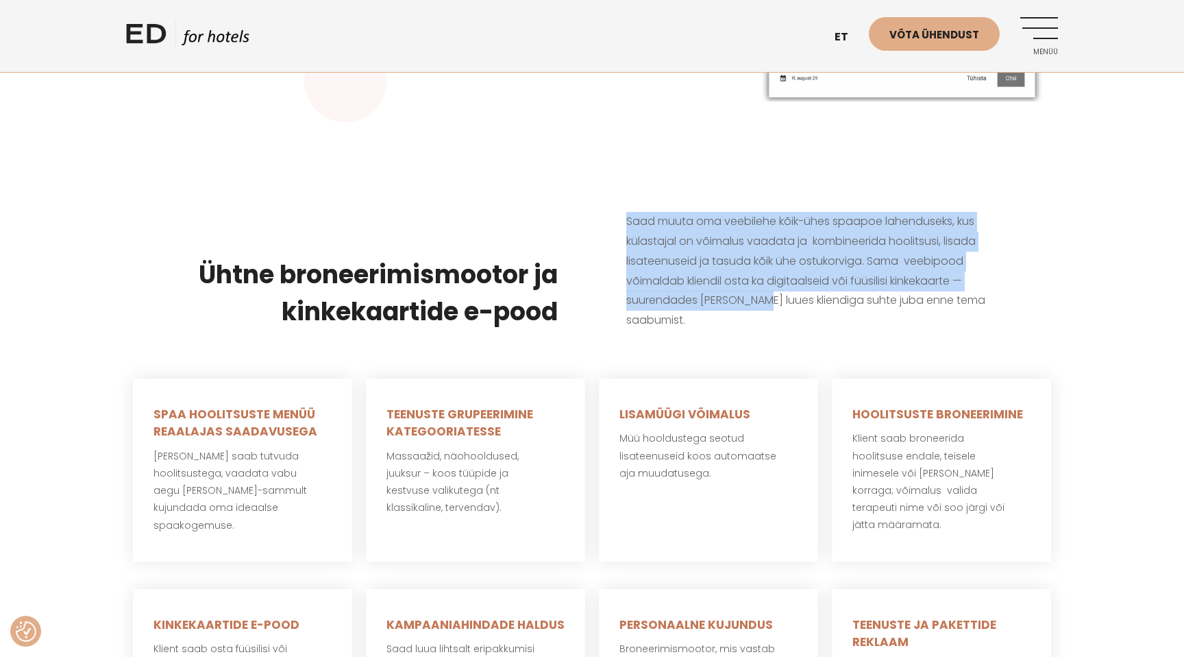
drag, startPoint x: 623, startPoint y: 215, endPoint x: 752, endPoint y: 302, distance: 156.0
click at [752, 302] on div "Saad muuta oma veebilehe kõik-ühes spaapoe lahenduseks, kus külastajal on võima…" at bounding box center [825, 270] width 466 height 187
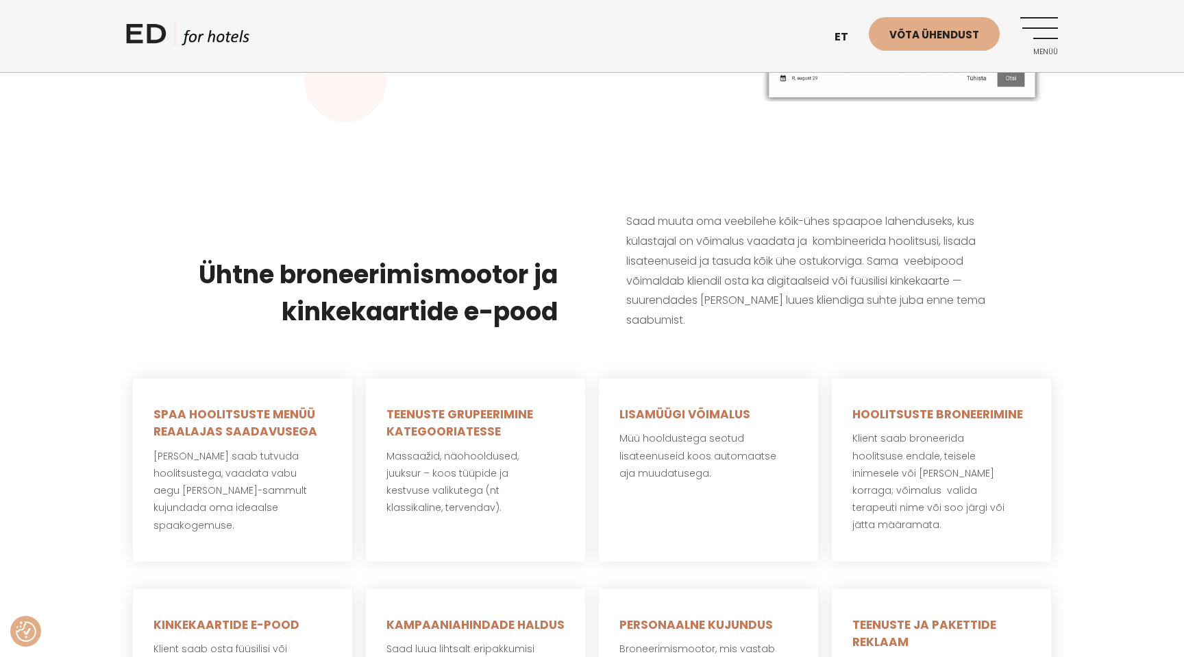
click at [758, 312] on div "Saad muuta oma veebilehe kõik-ühes spaapoe lahenduseks, kus külastajal on võima…" at bounding box center [825, 270] width 466 height 187
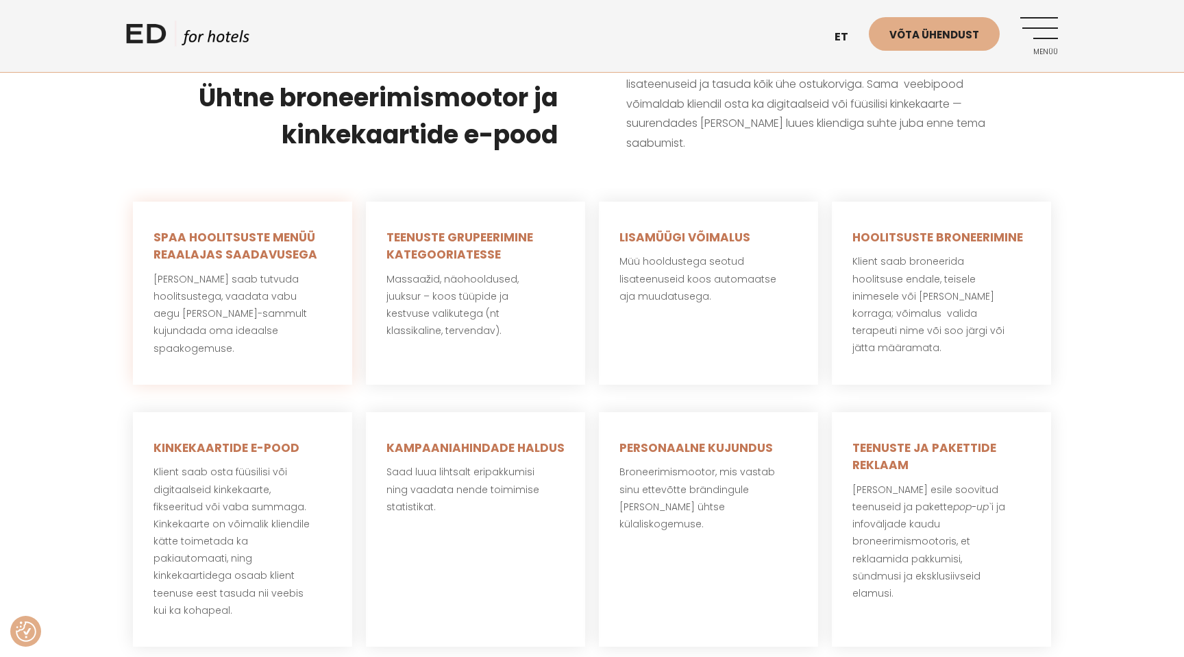
scroll to position [582, 0]
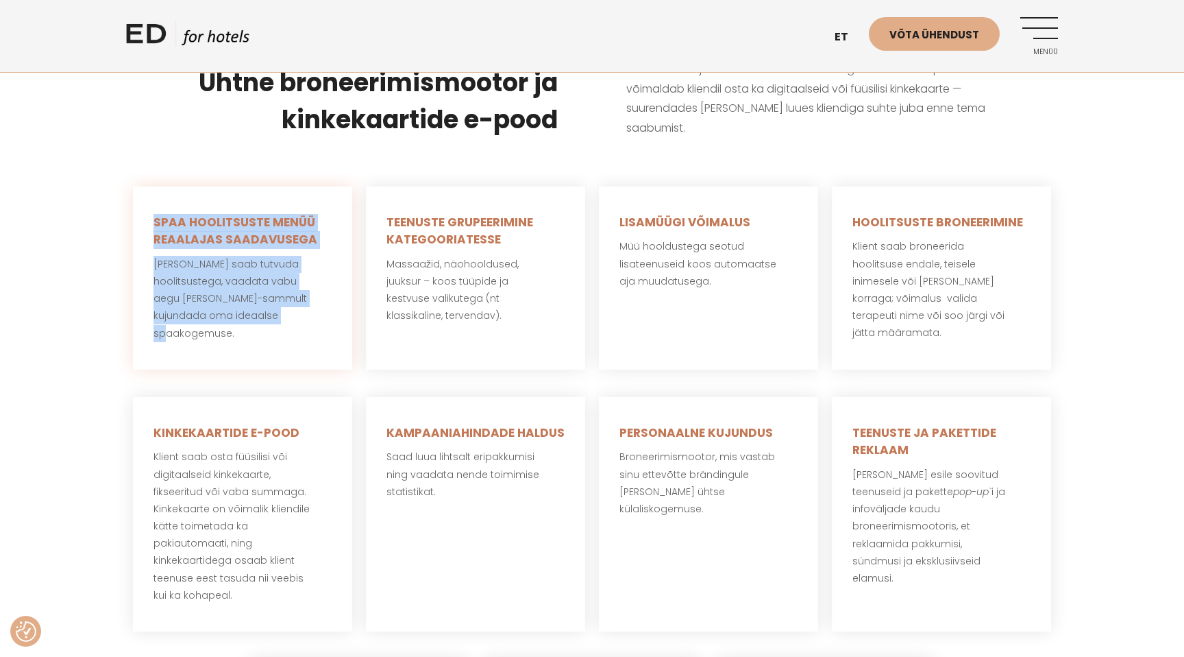
drag, startPoint x: 143, startPoint y: 199, endPoint x: 305, endPoint y: 314, distance: 199.1
click at [304, 309] on div "SPAA HOOLITSUSTE MENÜÜ REAALAJAS SAADAVUSEGA Külaline saab tutvuda hoolitsusteg…" at bounding box center [242, 277] width 219 height 183
click at [305, 314] on p "[PERSON_NAME] saab tutvuda hoolitsustega, vaadata vabu aegu [PERSON_NAME]-sammu…" at bounding box center [243, 299] width 178 height 86
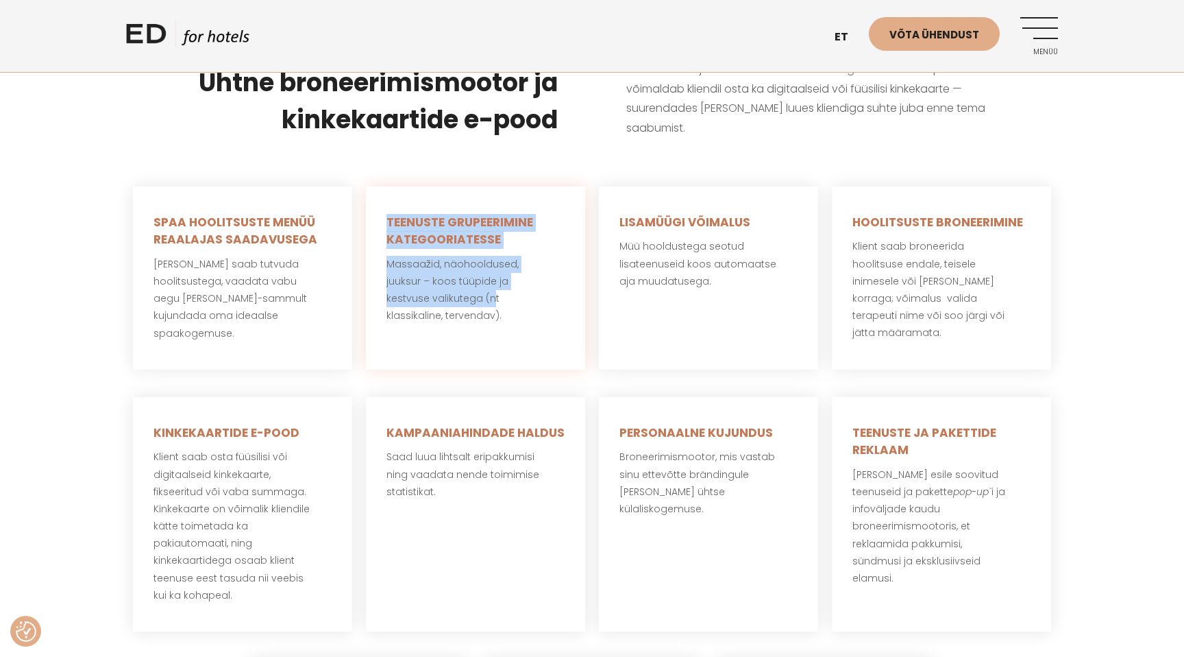
drag, startPoint x: 388, startPoint y: 188, endPoint x: 501, endPoint y: 300, distance: 159.4
click at [496, 290] on div "TEENUSTE GRUPEERIMINE KATEGOORIATESSE Massaažid, näohooldused, juuksur – koos t…" at bounding box center [475, 277] width 219 height 183
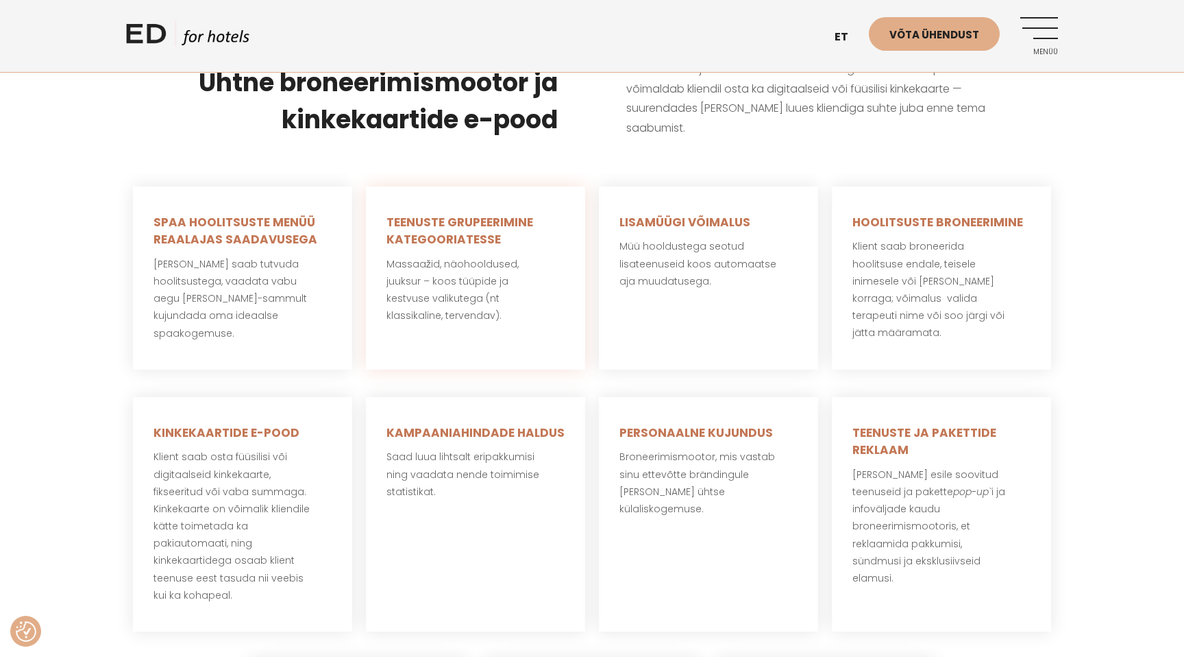
click at [501, 300] on p "Massaažid, näohooldused, juuksur – koos tüüpide ja kestvuse valikutega (nt klas…" at bounding box center [476, 290] width 178 height 69
drag, startPoint x: 516, startPoint y: 300, endPoint x: 538, endPoint y: 314, distance: 25.9
click at [537, 309] on div "TEENUSTE GRUPEERIMINE KATEGOORIATESSE Massaažid, näohooldused, juuksur – koos t…" at bounding box center [475, 277] width 219 height 183
click at [538, 315] on div "TEENUSTE GRUPEERIMINE KATEGOORIATESSE Massaažid, näohooldused, juuksur – koos t…" at bounding box center [475, 277] width 219 height 183
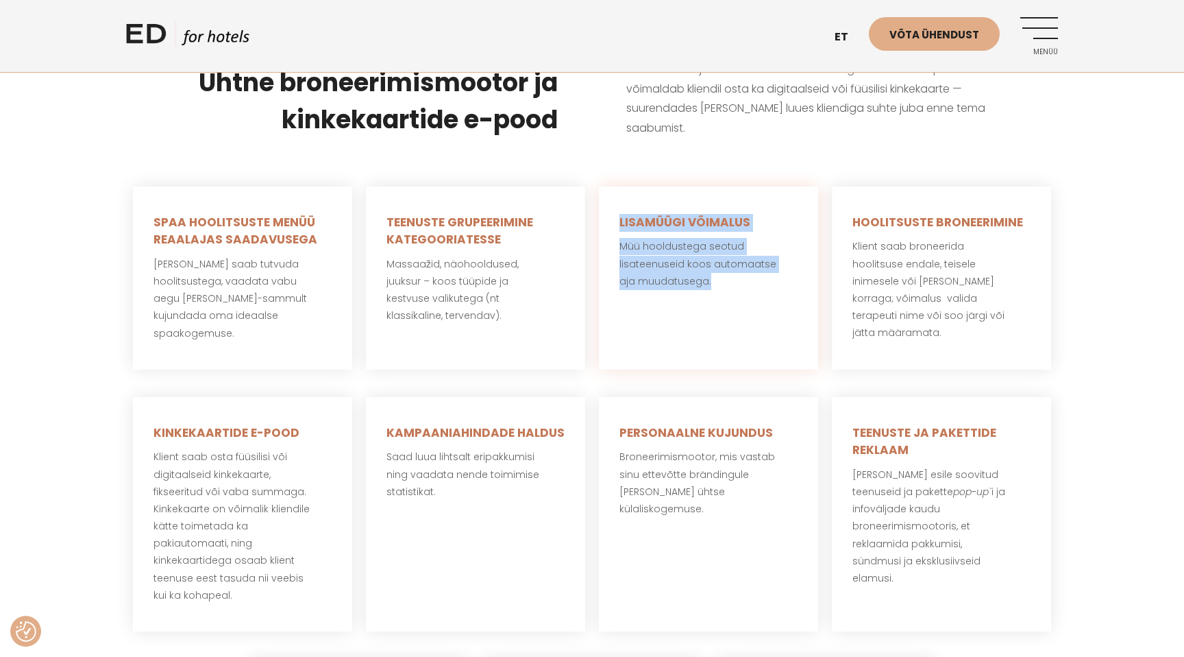
drag, startPoint x: 622, startPoint y: 197, endPoint x: 761, endPoint y: 266, distance: 155.7
click at [761, 266] on div "LISAMÜÜGI VÕIMALUS Müü hooldustega seotud lisateenuseid koos automaatse aja muu…" at bounding box center [708, 277] width 219 height 183
click at [761, 266] on p "Müü hooldustega seotud lisateenuseid koos automaatse aja muudatusega." at bounding box center [708, 264] width 178 height 52
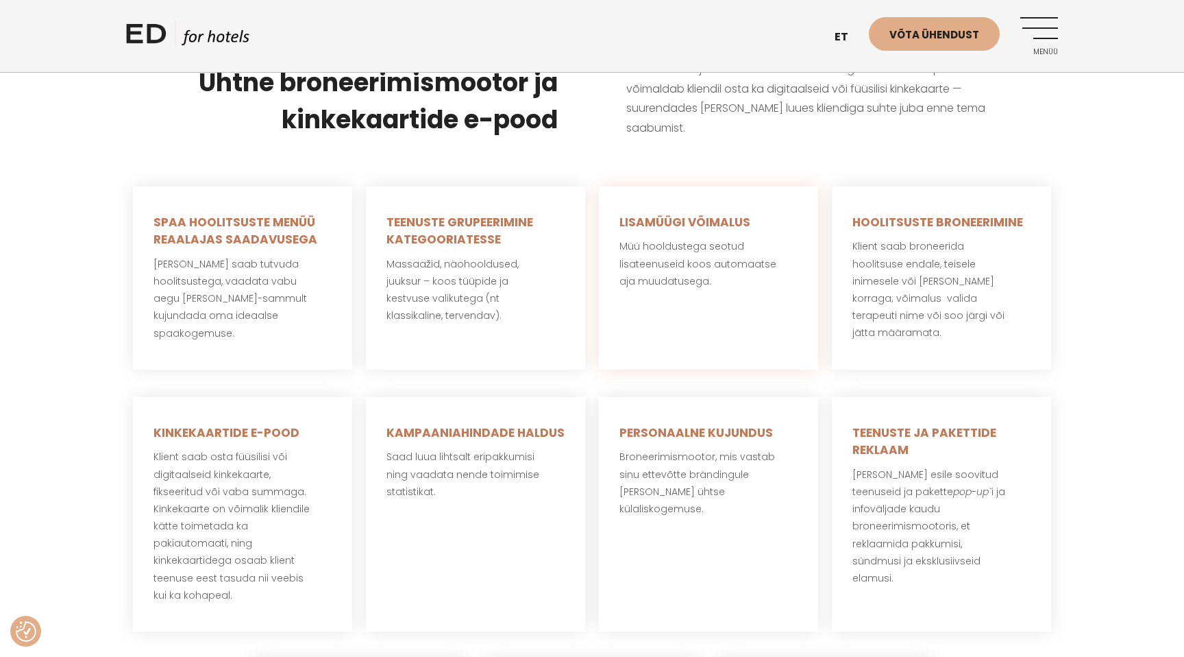
drag, startPoint x: 765, startPoint y: 266, endPoint x: 816, endPoint y: 295, distance: 58.9
click at [808, 287] on div "LISAMÜÜGI VÕIMALUS Müü hooldustega seotud lisateenuseid koos automaatse aja muu…" at bounding box center [708, 277] width 219 height 183
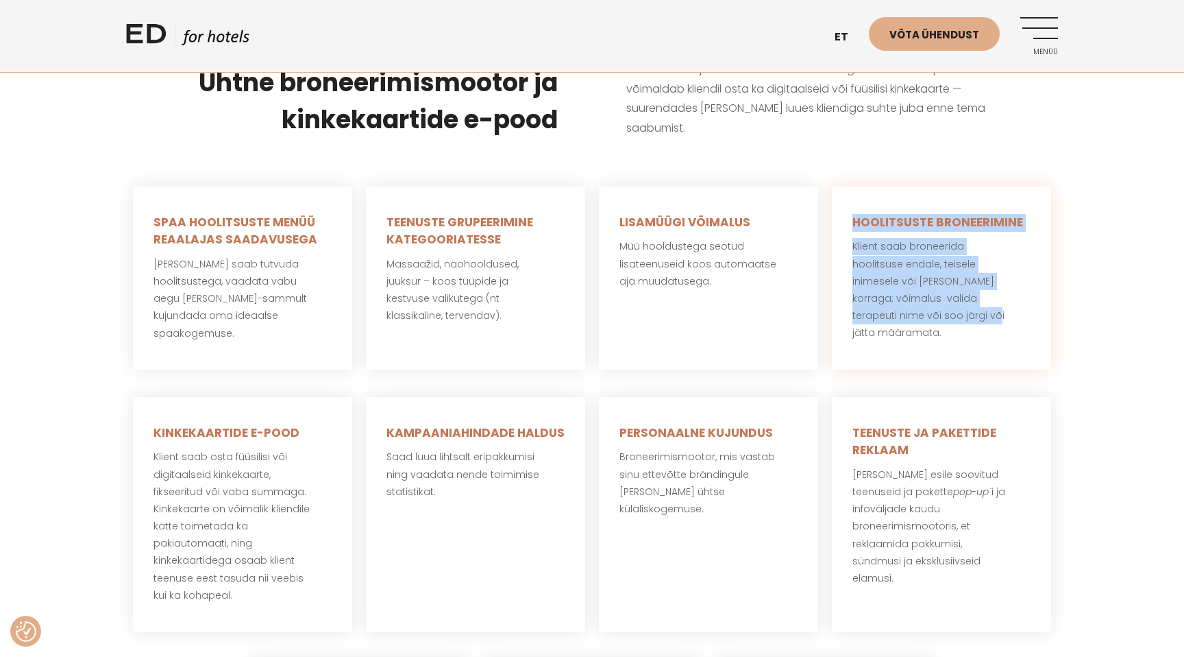
drag, startPoint x: 854, startPoint y: 198, endPoint x: 969, endPoint y: 304, distance: 156.2
click at [968, 302] on div "HOOLITSUSTE BRONEERIMINE Klient saab broneerida hoolitsuse endale, teisele inim…" at bounding box center [941, 277] width 219 height 183
click at [969, 304] on p "Klient saab broneerida hoolitsuse endale, teisele inimesele või [PERSON_NAME] k…" at bounding box center [941, 289] width 178 height 103
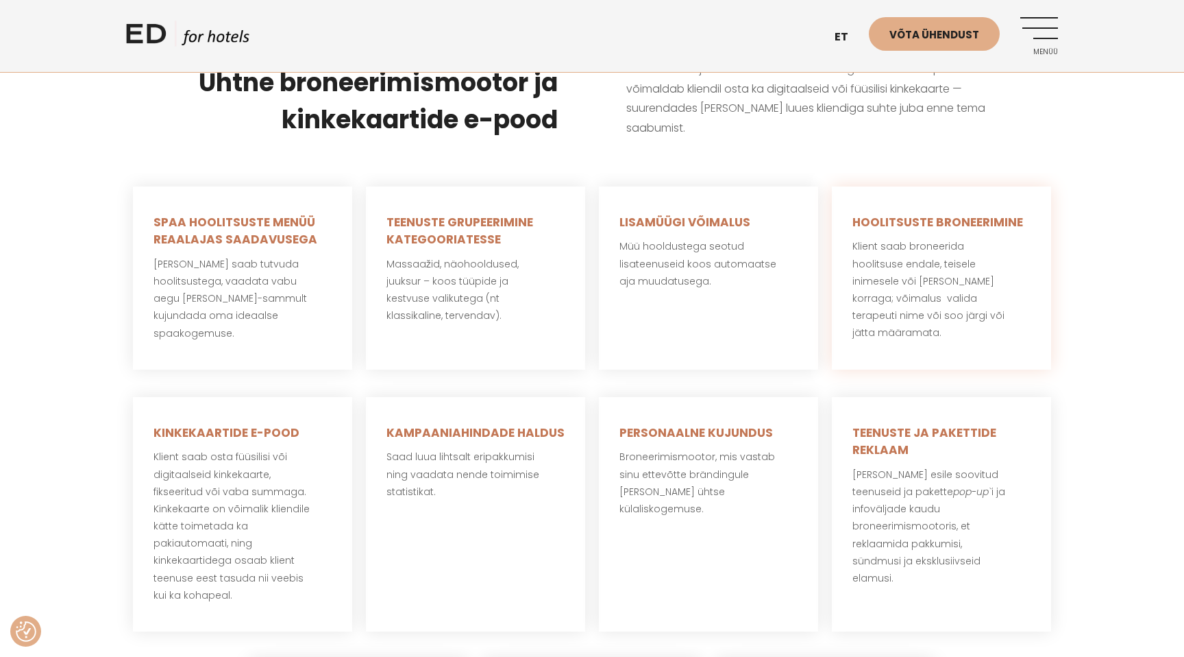
drag, startPoint x: 955, startPoint y: 319, endPoint x: 968, endPoint y: 321, distance: 13.2
click at [968, 321] on p "Klient saab broneerida hoolitsuse endale, teisele inimesele või [PERSON_NAME] k…" at bounding box center [941, 289] width 178 height 103
click at [973, 335] on div "HOOLITSUSTE BRONEERIMINE Klient saab broneerida hoolitsuse endale, teisele inim…" at bounding box center [941, 277] width 219 height 183
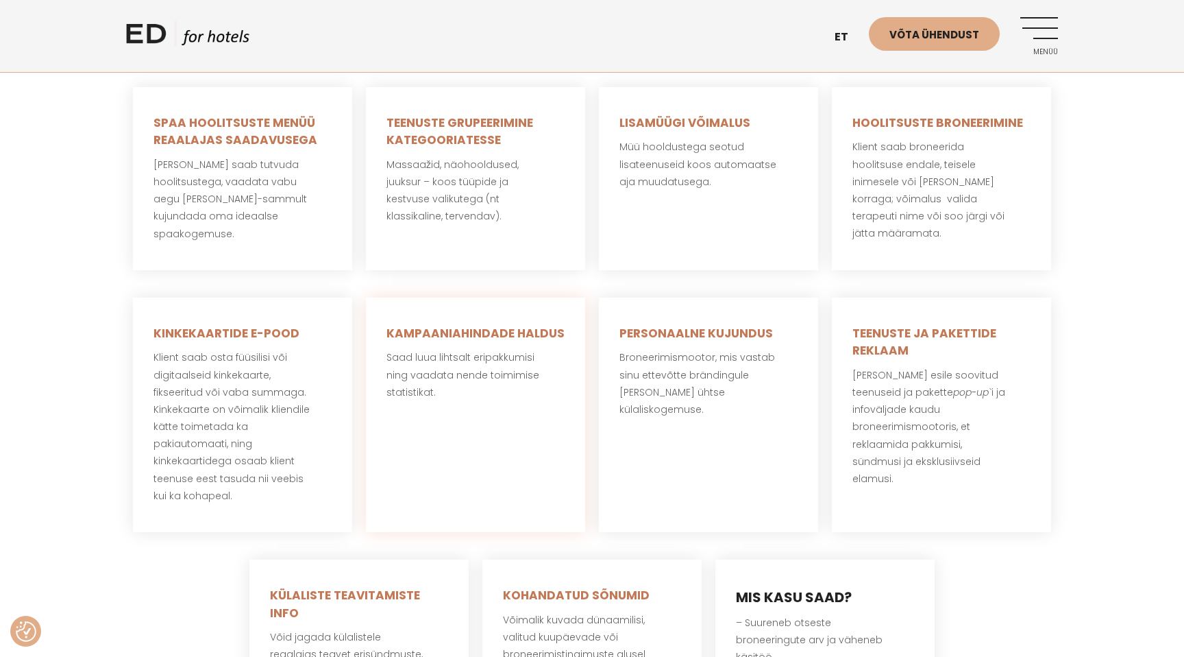
scroll to position [691, 0]
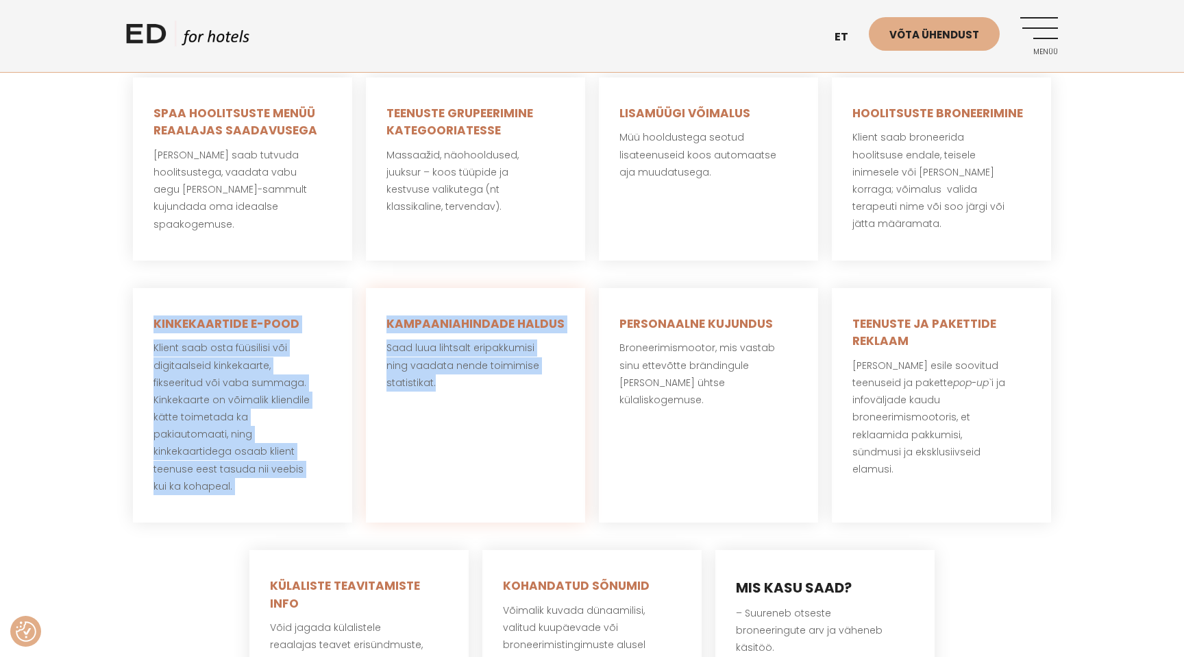
drag, startPoint x: 148, startPoint y: 298, endPoint x: 390, endPoint y: 404, distance: 263.9
click at [390, 404] on div "SPAA HOOLITSUSTE MENÜÜ REAALAJAS SAADAVUSEGA Külaline saab tutvuda hoolitsusteg…" at bounding box center [592, 431] width 932 height 734
click at [399, 412] on div "KAMPAANIAHINDADE HALDUS Saad luua lihtsalt eripakkumisi ning vaadata nende toim…" at bounding box center [475, 405] width 219 height 234
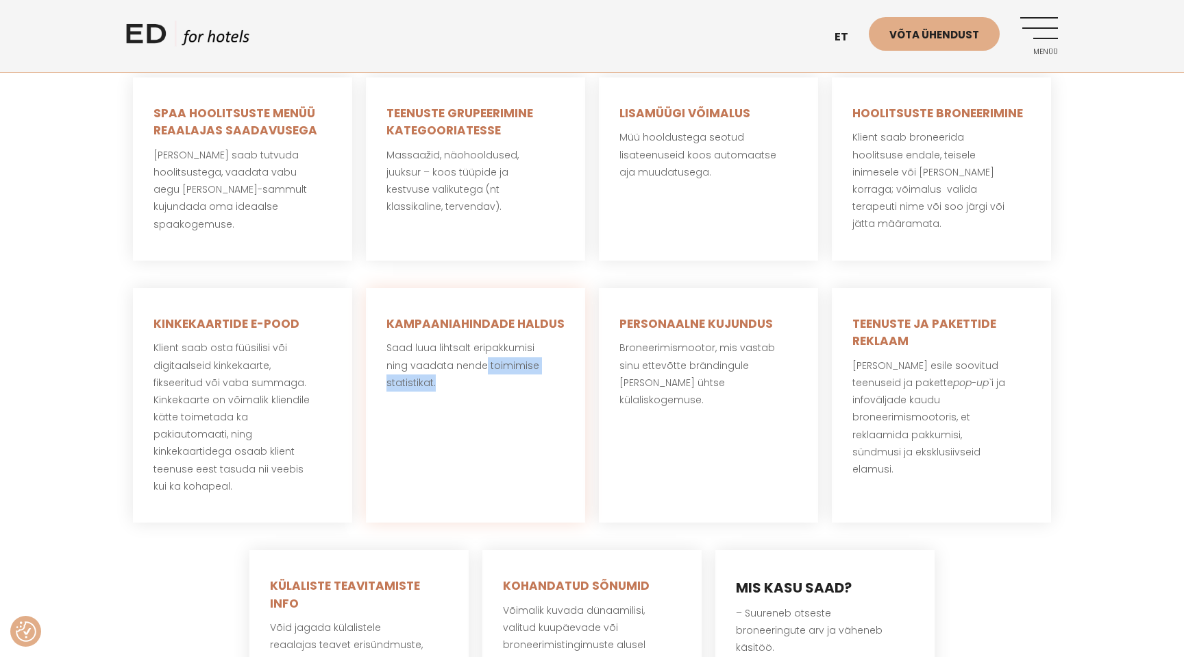
drag, startPoint x: 439, startPoint y: 358, endPoint x: 490, endPoint y: 353, distance: 51.7
click at [490, 353] on p "Saad luua lihtsalt eripakkumisi ning vaadata nende toimimise statistikat." at bounding box center [476, 365] width 178 height 52
click at [495, 361] on p "Saad luua lihtsalt eripakkumisi ning vaadata nende toimimise statistikat." at bounding box center [476, 365] width 178 height 52
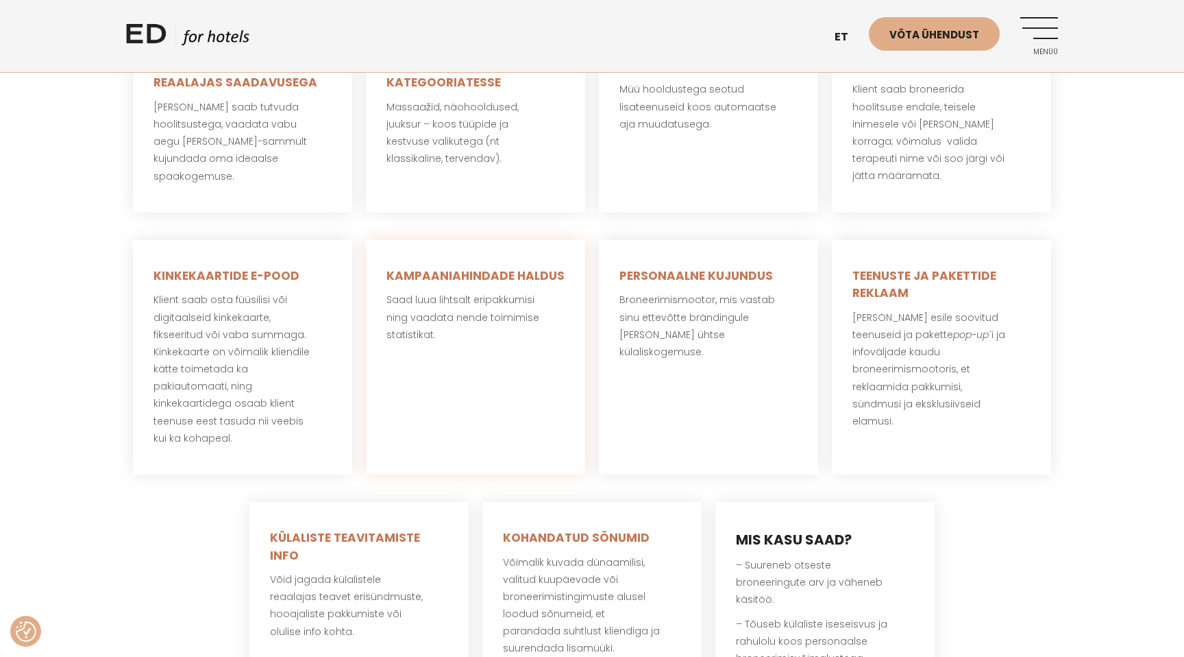
scroll to position [740, 0]
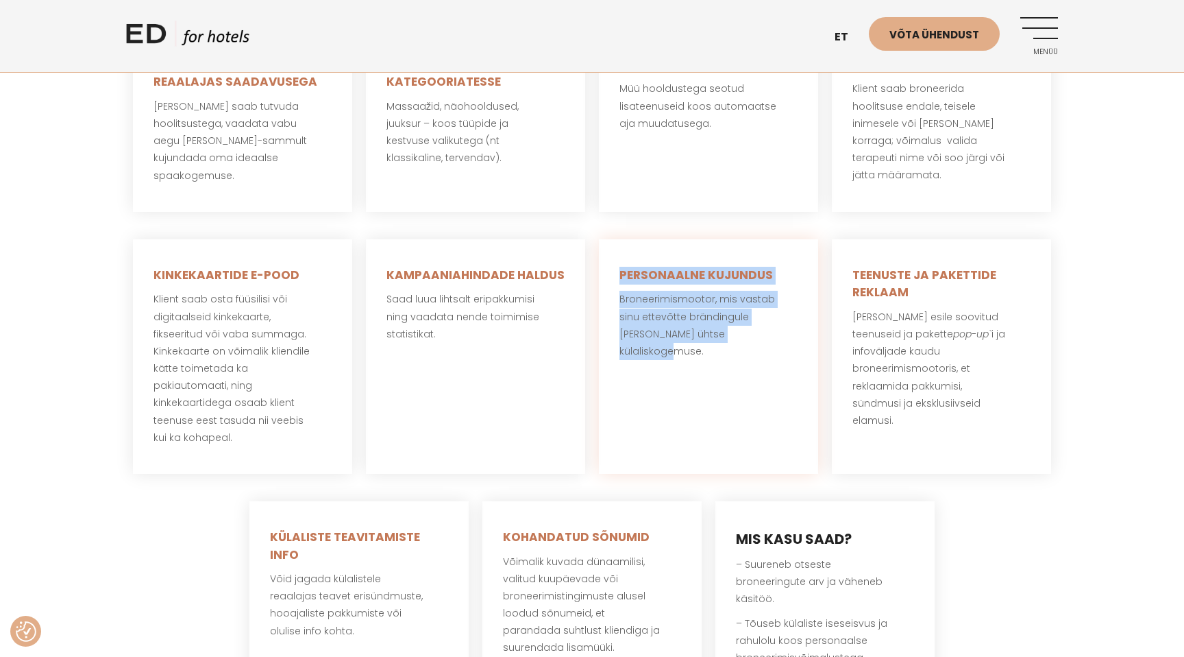
drag, startPoint x: 624, startPoint y: 245, endPoint x: 790, endPoint y: 328, distance: 186.3
click at [790, 328] on div "PERSONAALNE KUJUNDUS Broneerimismootor, mis vastab sinu ettevõtte brändingule […" at bounding box center [708, 356] width 219 height 234
click at [791, 328] on div "PERSONAALNE KUJUNDUS Broneerimismootor, mis vastab sinu ettevõtte brändingule […" at bounding box center [708, 356] width 219 height 234
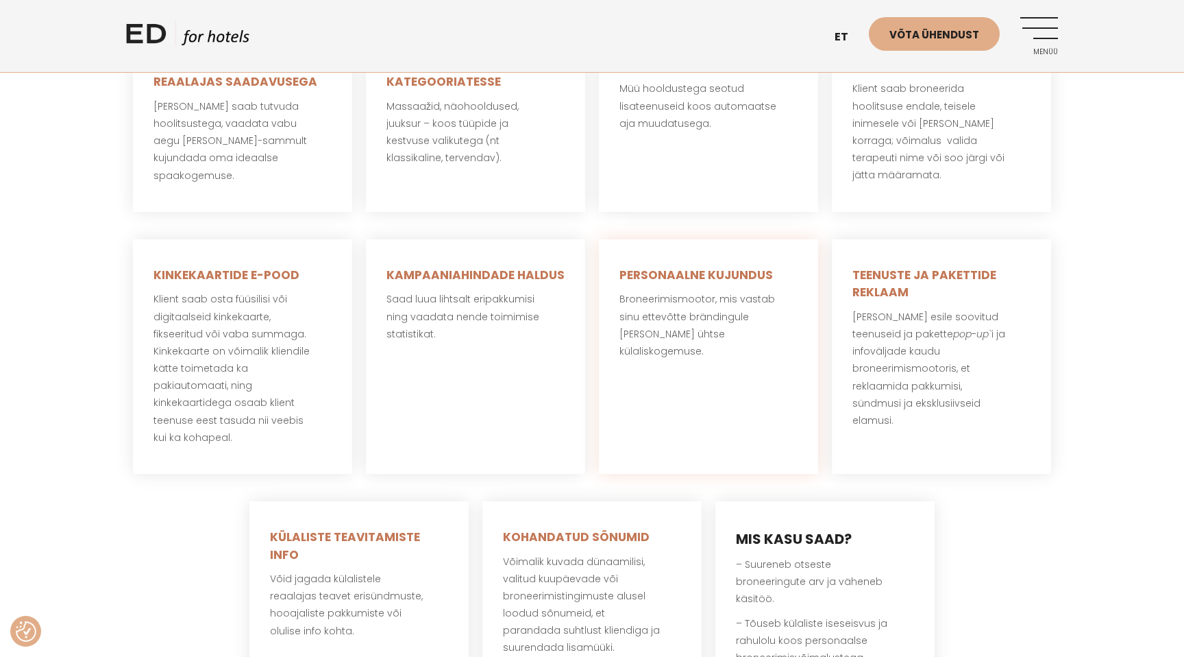
drag, startPoint x: 782, startPoint y: 322, endPoint x: 789, endPoint y: 330, distance: 10.7
click at [787, 328] on div "PERSONAALNE KUJUNDUS Broneerimismootor, mis vastab sinu ettevõtte brändingule […" at bounding box center [708, 356] width 219 height 234
click at [789, 330] on div "PERSONAALNE KUJUNDUS Broneerimismootor, mis vastab sinu ettevõtte brändingule […" at bounding box center [708, 356] width 219 height 234
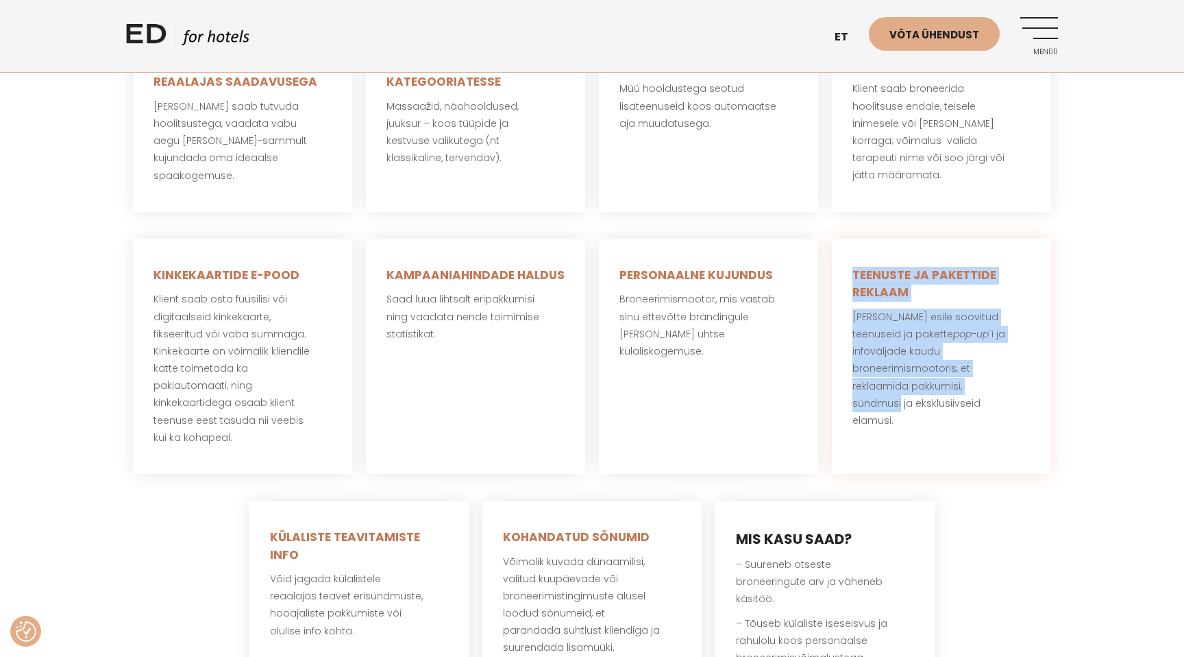
drag, startPoint x: 852, startPoint y: 245, endPoint x: 1021, endPoint y: 364, distance: 206.1
click at [1021, 364] on div "TEENUSTE JA PAKETTIDE REKLAAM [PERSON_NAME] esile soovitud teenuseid ja pakette…" at bounding box center [941, 356] width 219 height 234
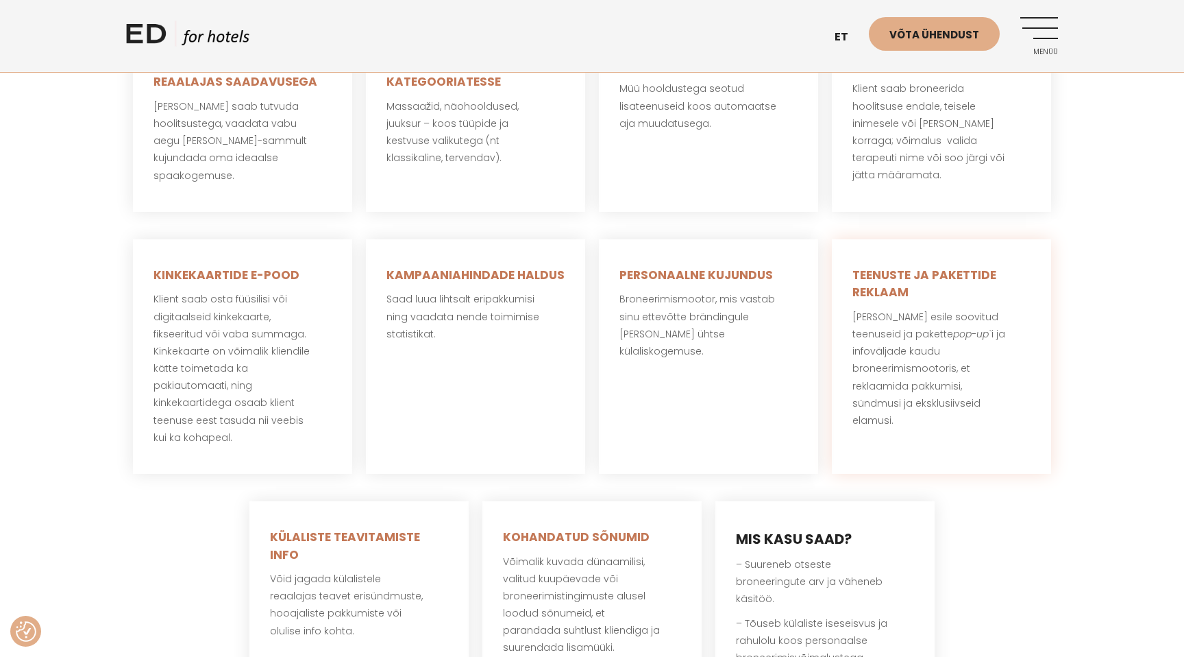
click at [1026, 376] on p "[PERSON_NAME] esile soovitud teenuseid ja pakette pop-up` i ja infoväljade kaud…" at bounding box center [941, 368] width 178 height 121
drag, startPoint x: 1009, startPoint y: 383, endPoint x: 1010, endPoint y: 408, distance: 25.4
click at [1000, 390] on p "[PERSON_NAME] esile soovitud teenuseid ja pakette pop-up` i ja infoväljade kaud…" at bounding box center [941, 368] width 178 height 121
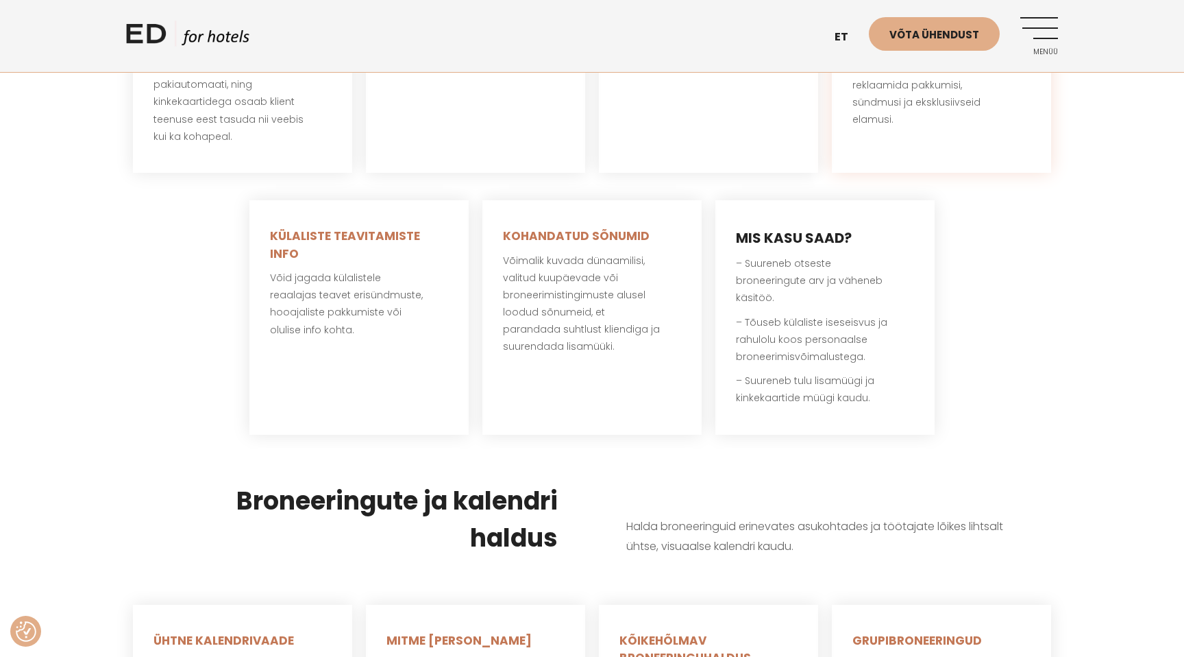
scroll to position [1049, 0]
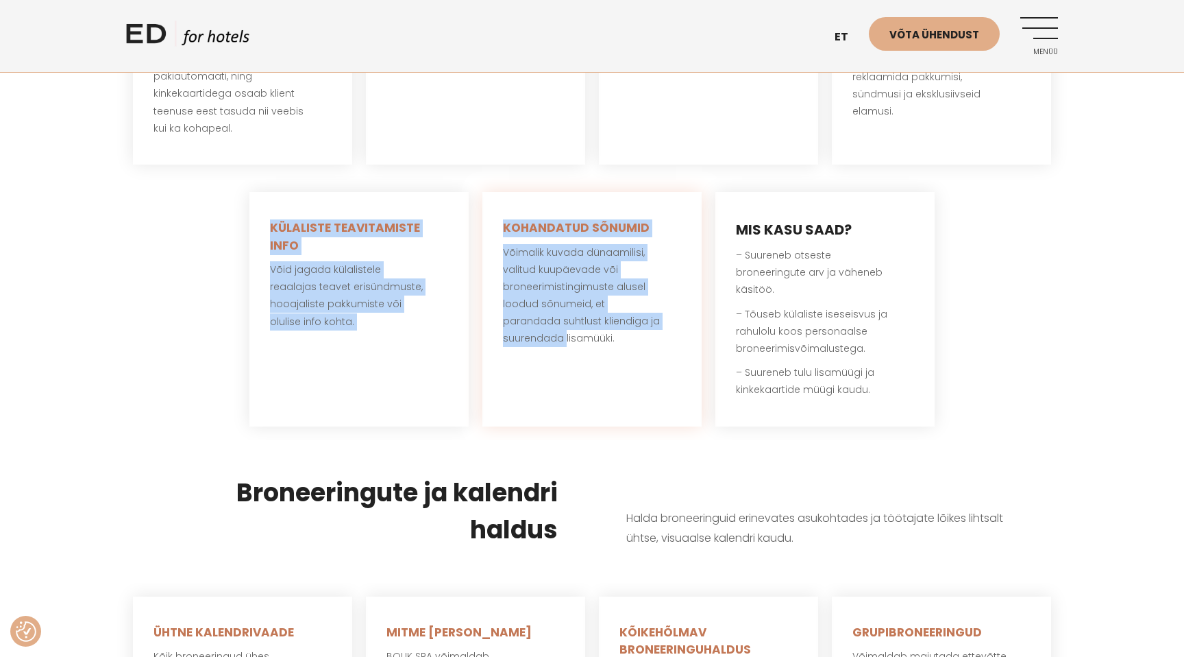
drag, startPoint x: 265, startPoint y: 204, endPoint x: 506, endPoint y: 317, distance: 265.8
click at [500, 316] on div "SPAA HOOLITSUSTE MENÜÜ REAALAJAS SAADAVUSEGA Külaline saab tutvuda hoolitsusteg…" at bounding box center [592, 73] width 932 height 734
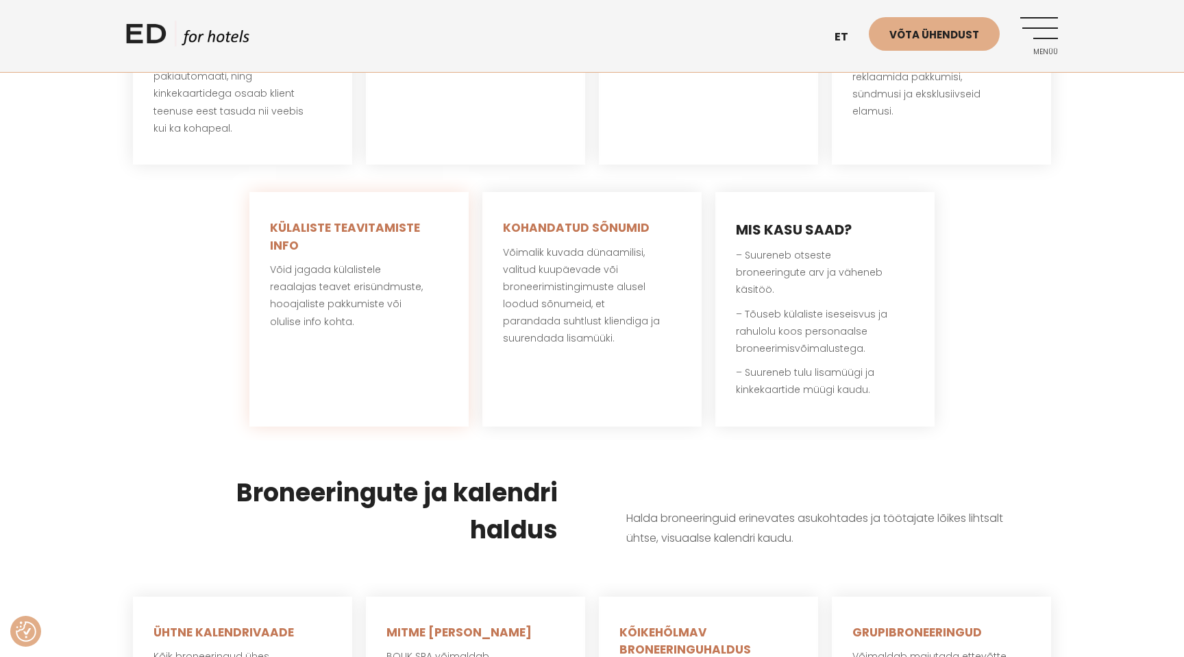
click at [451, 285] on div "KÜLALISTE TEAVITAMISTE INFO Võid jagada külalistele reaalajas teavet erisündmus…" at bounding box center [358, 309] width 219 height 234
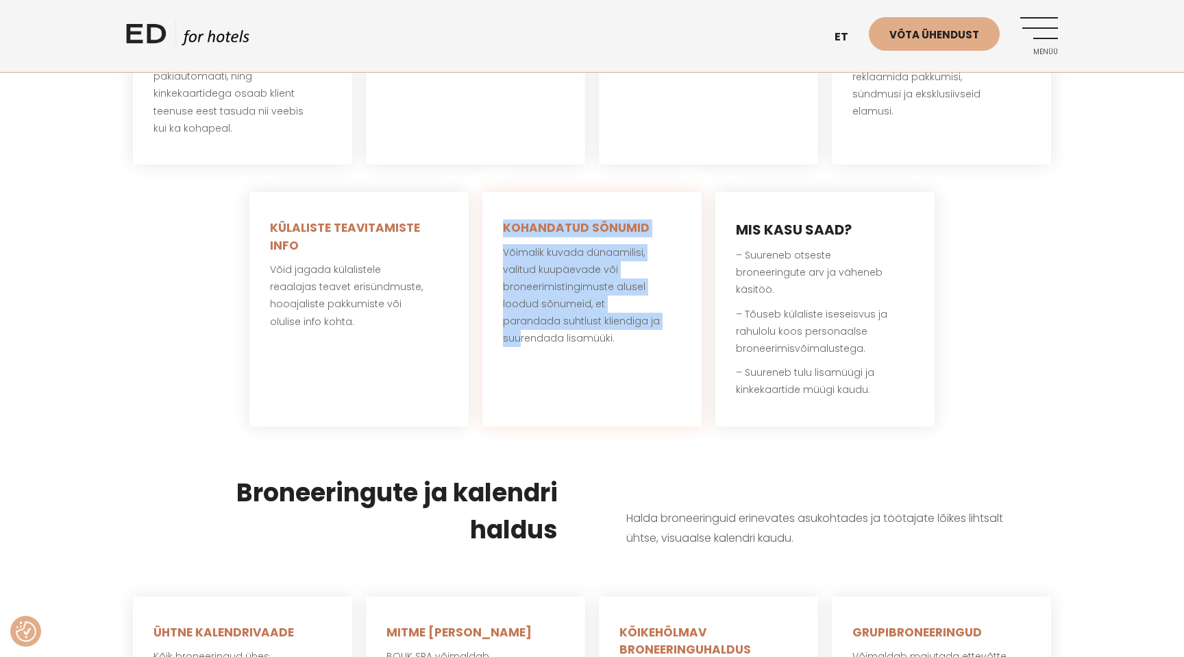
drag, startPoint x: 445, startPoint y: 269, endPoint x: 618, endPoint y: 311, distance: 177.7
click at [617, 307] on div "SPAA HOOLITSUSTE MENÜÜ REAALAJAS SAADAVUSEGA Külaline saab tutvuda hoolitsusteg…" at bounding box center [592, 73] width 932 height 734
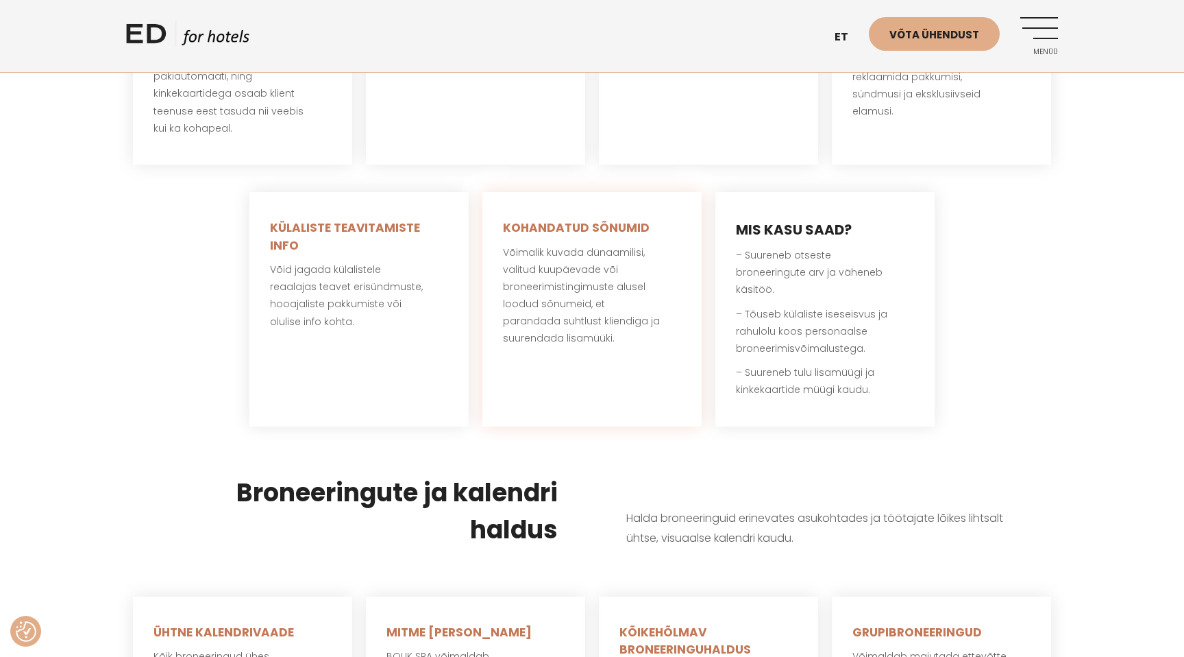
drag, startPoint x: 609, startPoint y: 330, endPoint x: 631, endPoint y: 328, distance: 22.0
click at [609, 330] on div "KOHANDATUD SÕNUMID Võimalik kuvada dünaamilisi, valitud kuupäevade või broneeri…" at bounding box center [591, 309] width 219 height 234
drag, startPoint x: 731, startPoint y: 232, endPoint x: 790, endPoint y: 267, distance: 68.5
click at [790, 267] on div "MIS KASU SAAD? – Suureneb otseste broneeringute arv ja väheneb käsitöö. – Tõuse…" at bounding box center [824, 309] width 219 height 234
click at [791, 267] on p "– Suureneb otseste broneeringute arv ja väheneb käsitöö." at bounding box center [825, 273] width 178 height 52
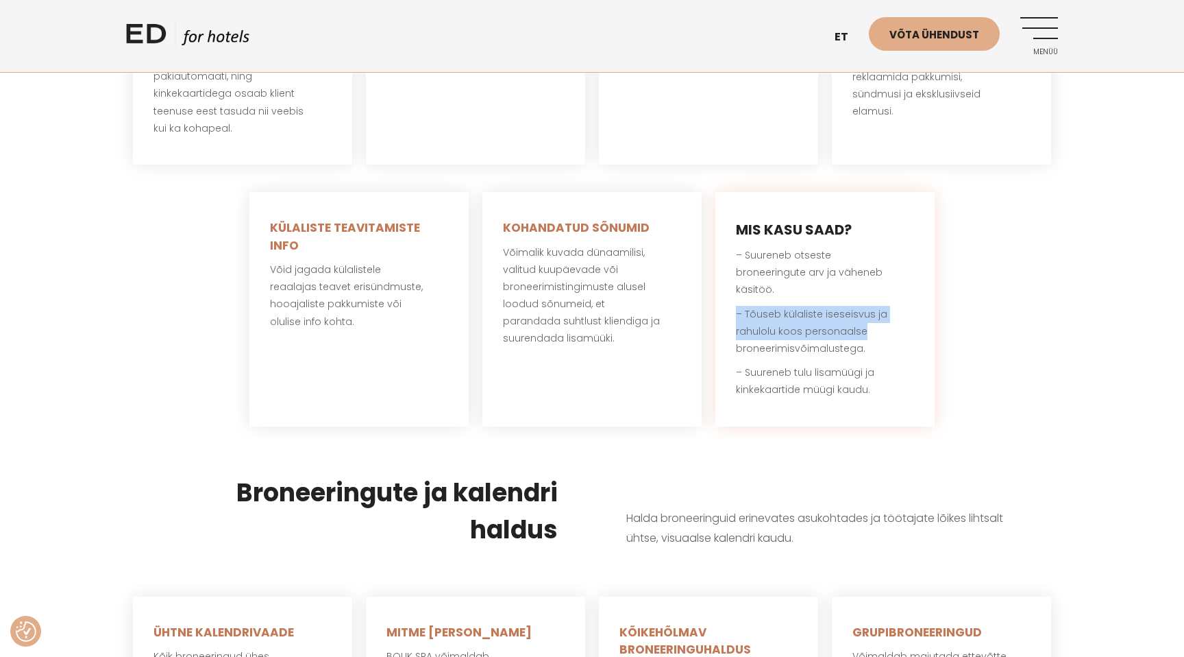
drag, startPoint x: 731, startPoint y: 293, endPoint x: 876, endPoint y: 308, distance: 146.1
click at [876, 308] on div "MIS KASU SAAD? – Suureneb otseste broneeringute arv ja väheneb käsitöö. – Tõuse…" at bounding box center [824, 309] width 219 height 234
click at [876, 308] on p "– Tõuseb külaliste iseseisvus ja rahulolu koos personaalse broneerimisvõimalust…" at bounding box center [825, 332] width 178 height 52
drag, startPoint x: 876, startPoint y: 313, endPoint x: 883, endPoint y: 332, distance: 19.7
click at [883, 332] on p "– Tõuseb külaliste iseseisvus ja rahulolu koos personaalse broneerimisvõimalust…" at bounding box center [825, 332] width 178 height 52
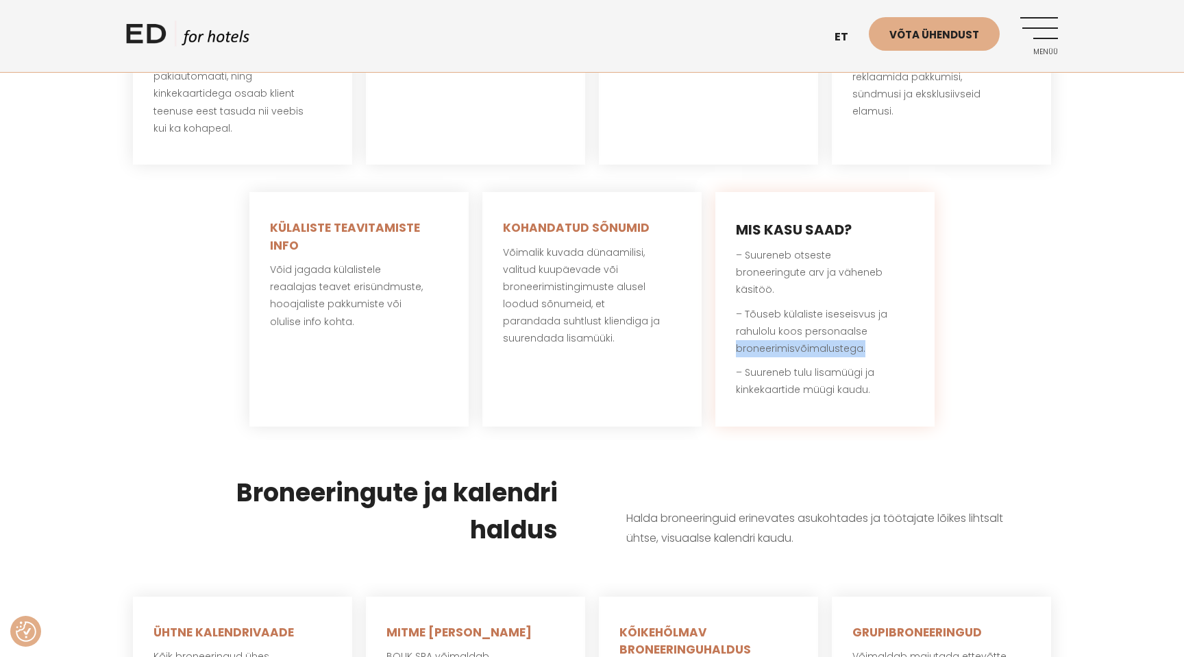
click at [886, 334] on p "– Tõuseb külaliste iseseisvus ja rahulolu koos personaalse broneerimisvõimalust…" at bounding box center [825, 332] width 178 height 52
drag, startPoint x: 880, startPoint y: 346, endPoint x: 882, endPoint y: 332, distance: 14.5
click at [878, 326] on div "MIS KASU SAAD? – Suureneb otseste broneeringute arv ja väheneb käsitöö. – Tõuse…" at bounding box center [824, 309] width 219 height 234
click at [882, 332] on p "– Tõuseb külaliste iseseisvus ja rahulolu koos personaalse broneerimisvõimalust…" at bounding box center [825, 332] width 178 height 52
drag, startPoint x: 882, startPoint y: 335, endPoint x: 909, endPoint y: 371, distance: 45.5
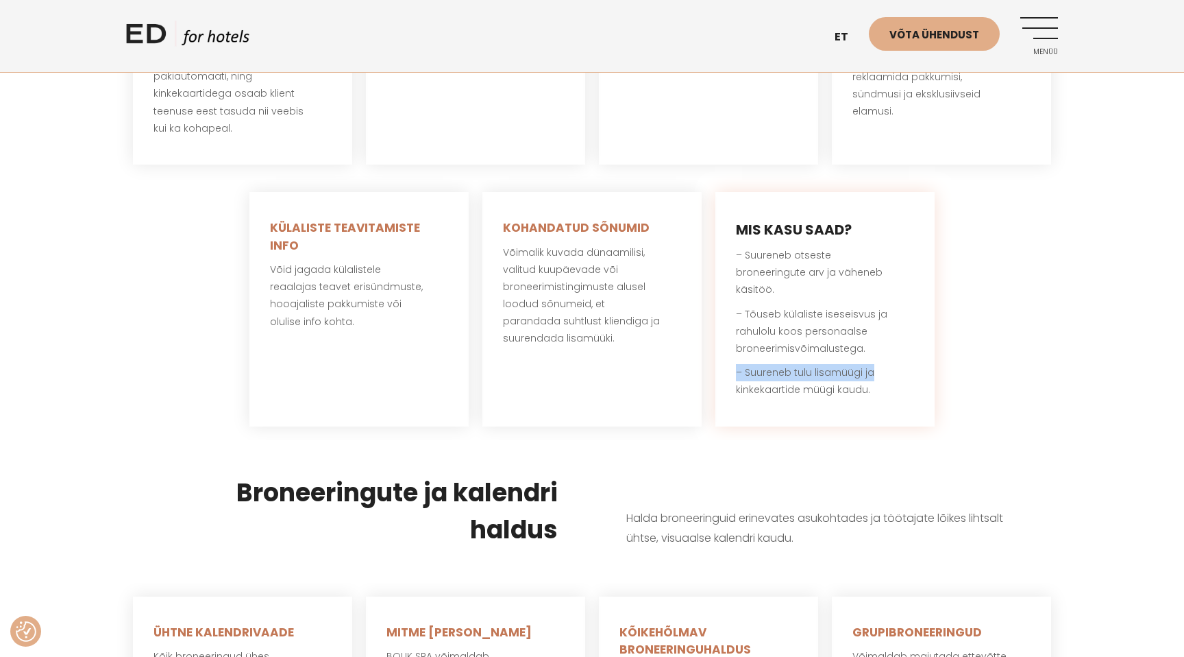
click at [907, 365] on div "MIS KASU SAAD? – Suureneb otseste broneeringute arv ja väheneb käsitöö. – Tõuse…" at bounding box center [824, 309] width 219 height 234
click at [909, 375] on p "– Suureneb tulu lisamüügi ja kinkekaartide müügi kaudu." at bounding box center [825, 381] width 178 height 34
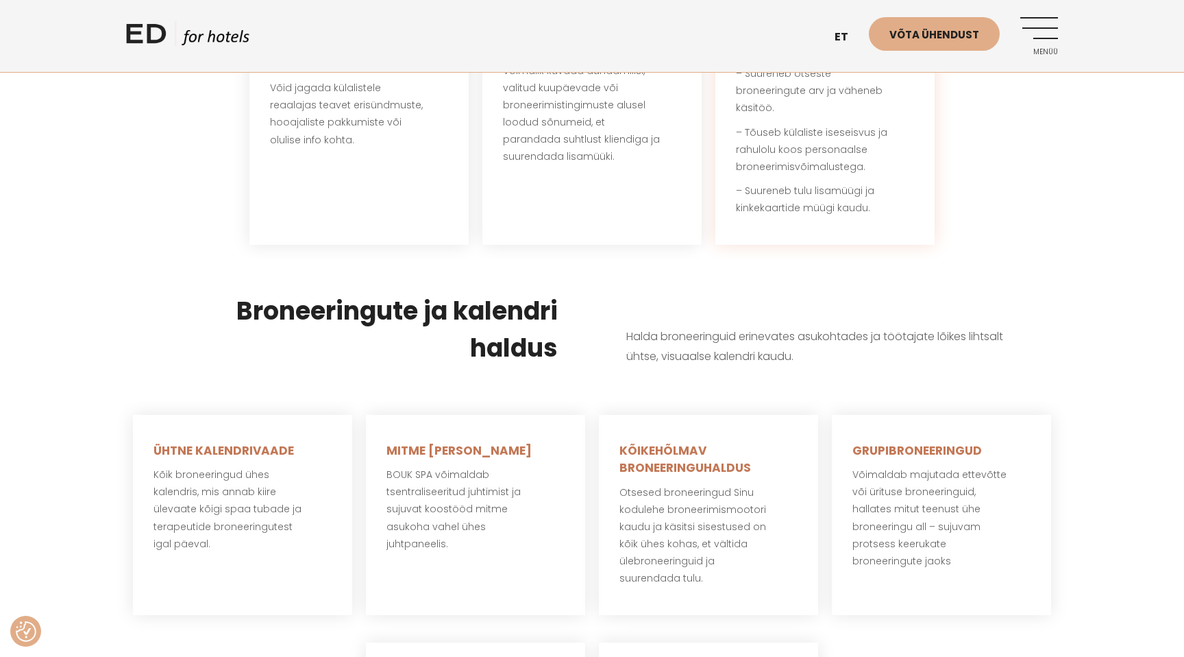
scroll to position [1249, 0]
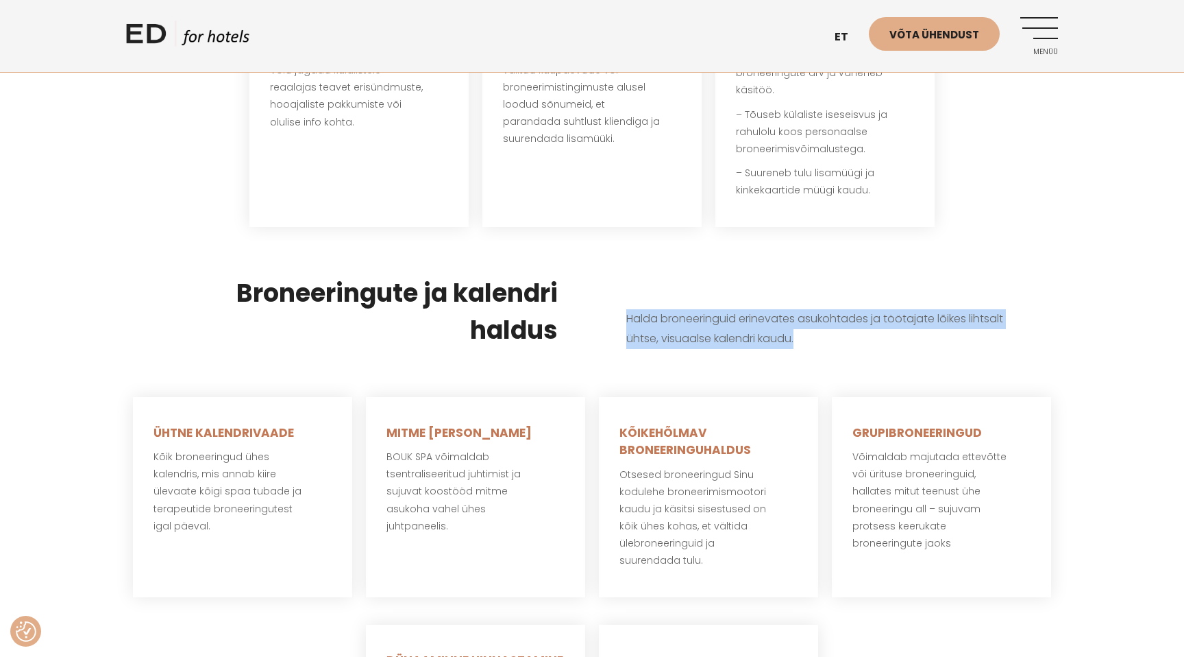
drag, startPoint x: 618, startPoint y: 300, endPoint x: 814, endPoint y: 342, distance: 200.4
click at [809, 339] on div "Halda broneeringuid erinevates asukohtades ja töötajate lõikes lihtsalt ühtse, …" at bounding box center [825, 329] width 466 height 108
click at [814, 342] on div "Halda broneeringuid erinevates asukohtades ja töötajate lõikes lihtsalt ühtse, …" at bounding box center [825, 329] width 466 height 108
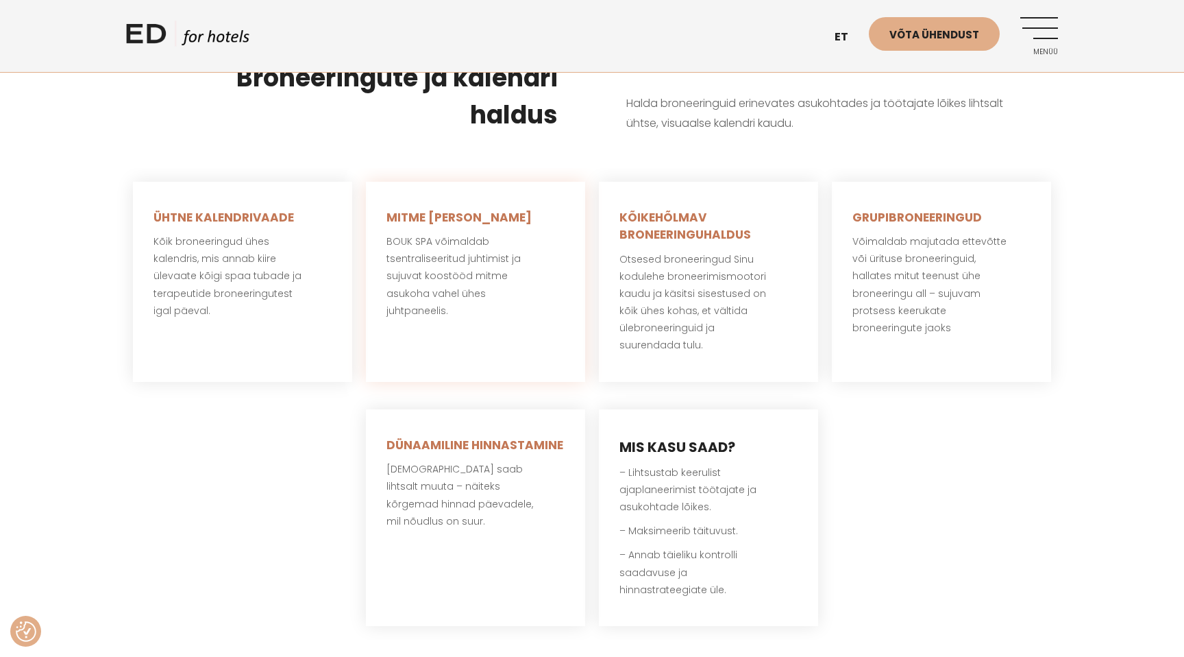
scroll to position [1474, 0]
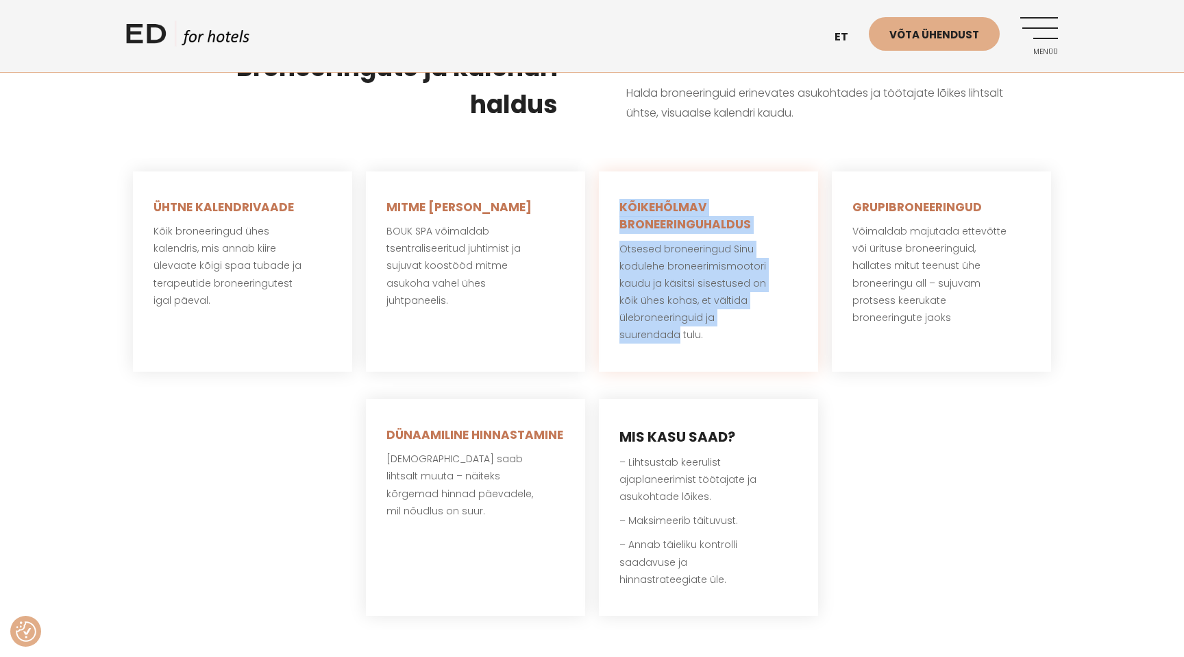
drag, startPoint x: 619, startPoint y: 182, endPoint x: 785, endPoint y: 314, distance: 212.2
click at [783, 302] on div "KÕIKEHÕLMAV BRONEERINGUHALDUS Otsesed broneeringud Sinu kodulehe broneerimismoo…" at bounding box center [708, 271] width 219 height 200
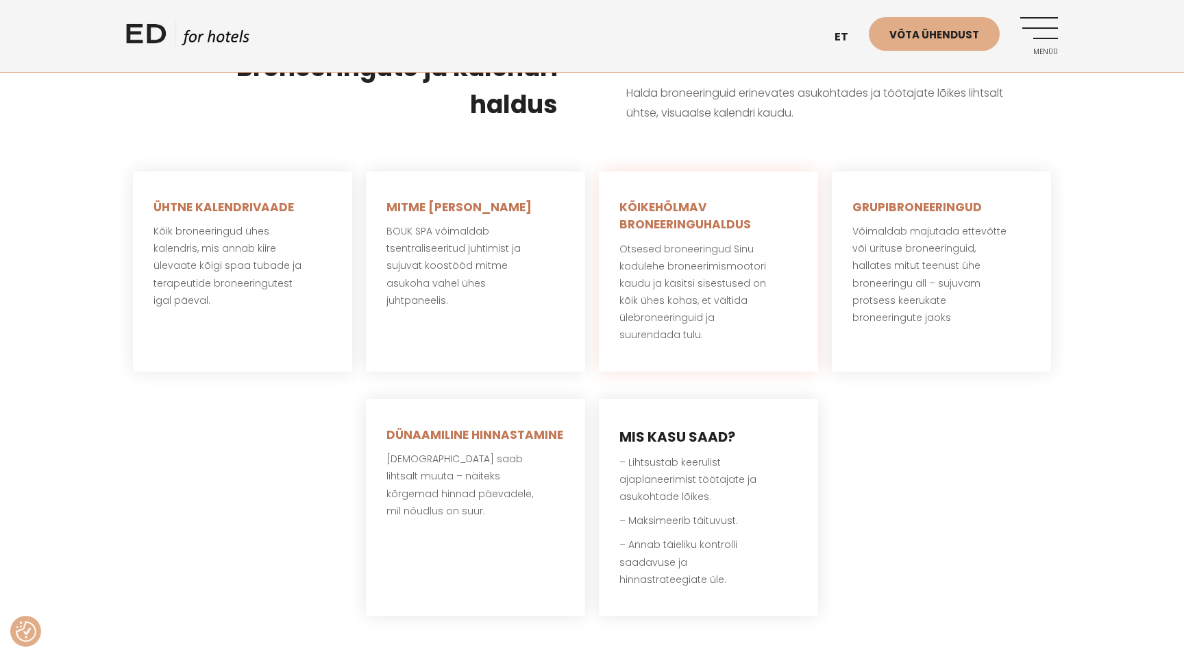
click at [785, 314] on p "Otsesed broneeringud Sinu kodulehe broneerimismootori kaudu ja käsitsi sisestus…" at bounding box center [708, 292] width 178 height 103
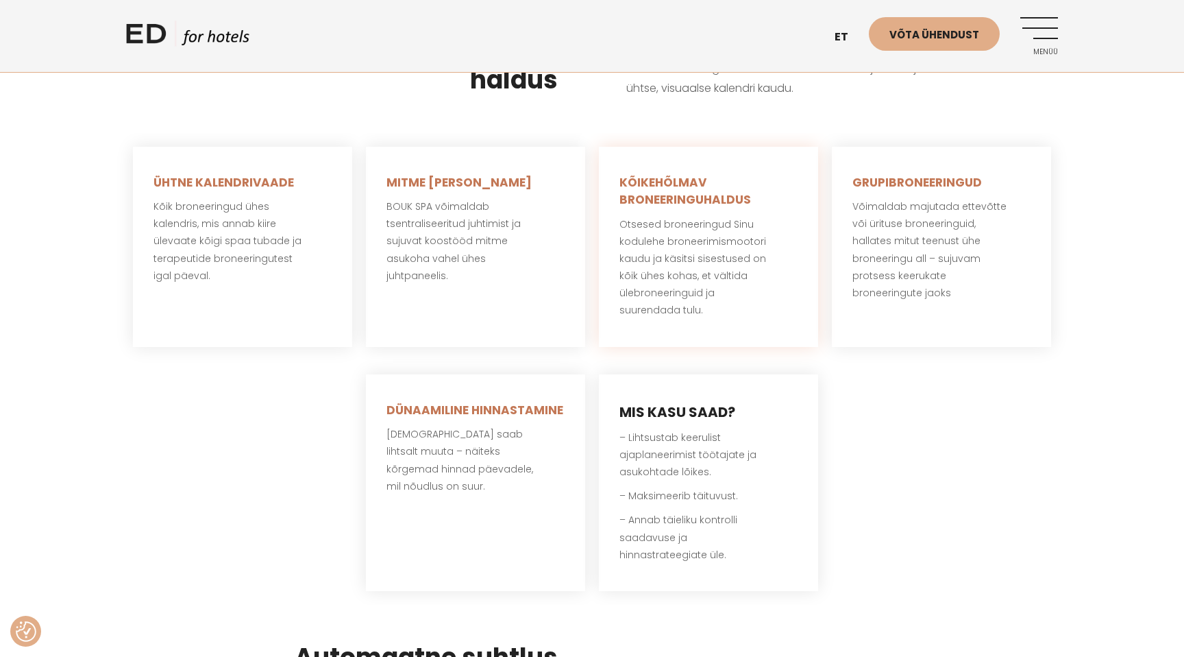
scroll to position [1502, 0]
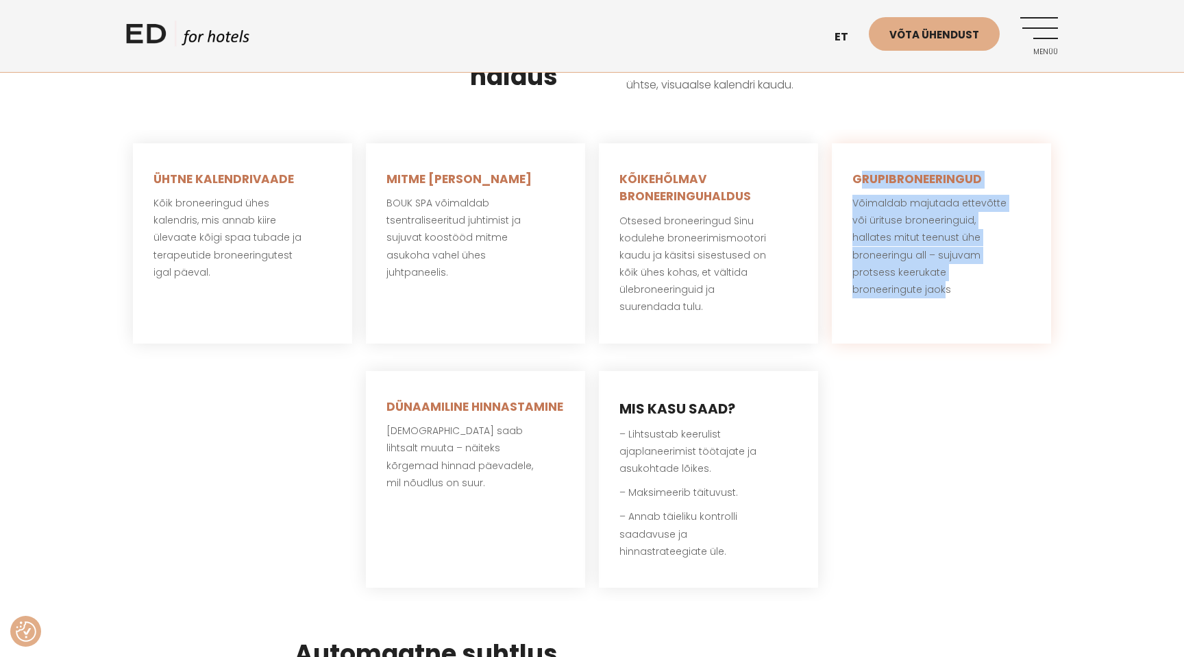
drag
click at [945, 279] on div "GRUPIBRONEERINGUD Võimaldab majutada ettevõtte või ürituse broneeringuid, halla…" at bounding box center [941, 243] width 219 height 200
click at [946, 284] on div "GRUPIBRONEERINGUD Võimaldab majutada ettevõtte või ürituse broneeringuid, halla…" at bounding box center [941, 243] width 219 height 200
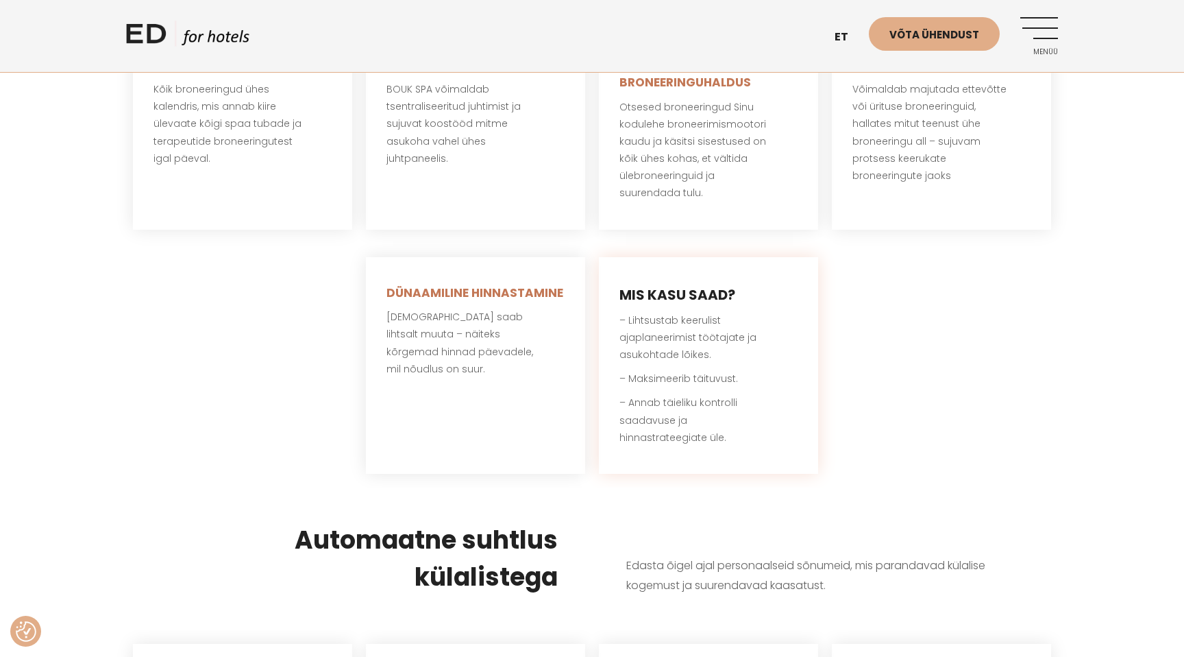
scroll to position [1632, 0]
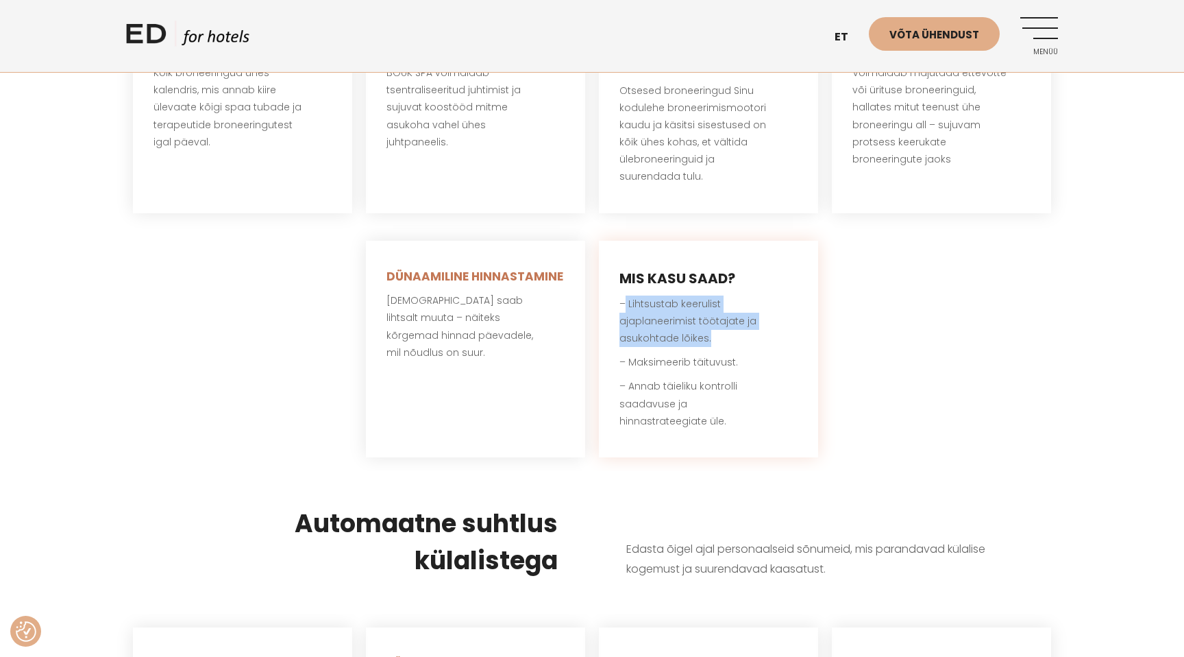
drag, startPoint x: 623, startPoint y: 285, endPoint x: 739, endPoint y: 325, distance: 123.1
click at [739, 324] on p "– Lihtsustab keerulist ajaplaneerimist töötajate ja asukohtade lõikes." at bounding box center [708, 321] width 178 height 52
click at [739, 325] on p "– Lihtsustab keerulist ajaplaneerimist töötajate ja asukohtade lõikes." at bounding box center [708, 321] width 178 height 52
click at [726, 315] on p "– Lihtsustab keerulist ajaplaneerimist töötajate ja asukohtade lõikes." at bounding box center [708, 321] width 178 height 52
click at [728, 315] on p "– Lihtsustab keerulist ajaplaneerimist töötajate ja asukohtade lõikes." at bounding box center [708, 321] width 178 height 52
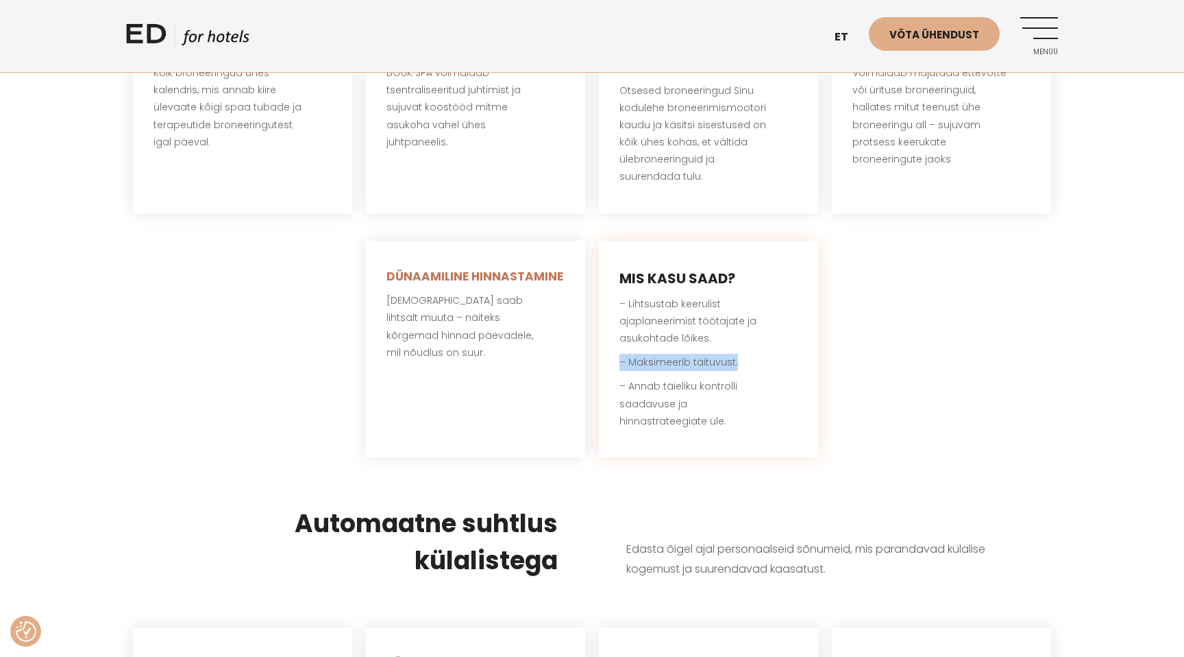
click at [761, 348] on div "MIS KASU SAAD? – Lihtsustab keerulist ajaplaneerimist töötajate ja asukohtade l…" at bounding box center [708, 349] width 219 height 217
click at [762, 354] on p "– Maksimeerib täituvust." at bounding box center [708, 362] width 178 height 17
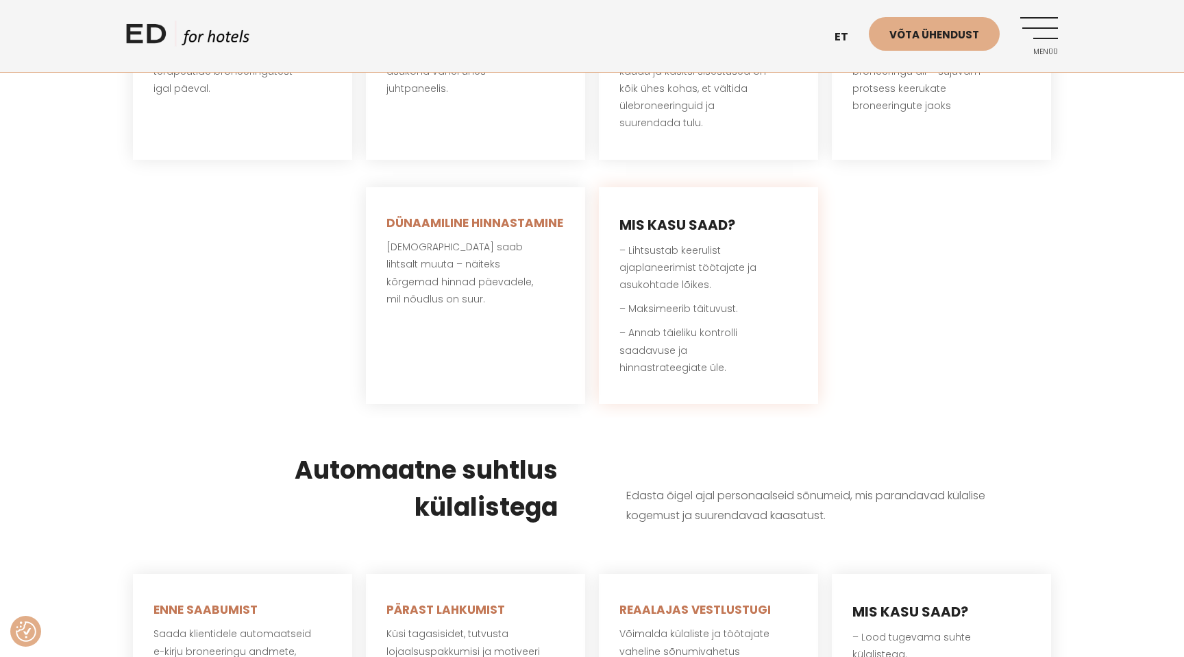
scroll to position [1699, 0]
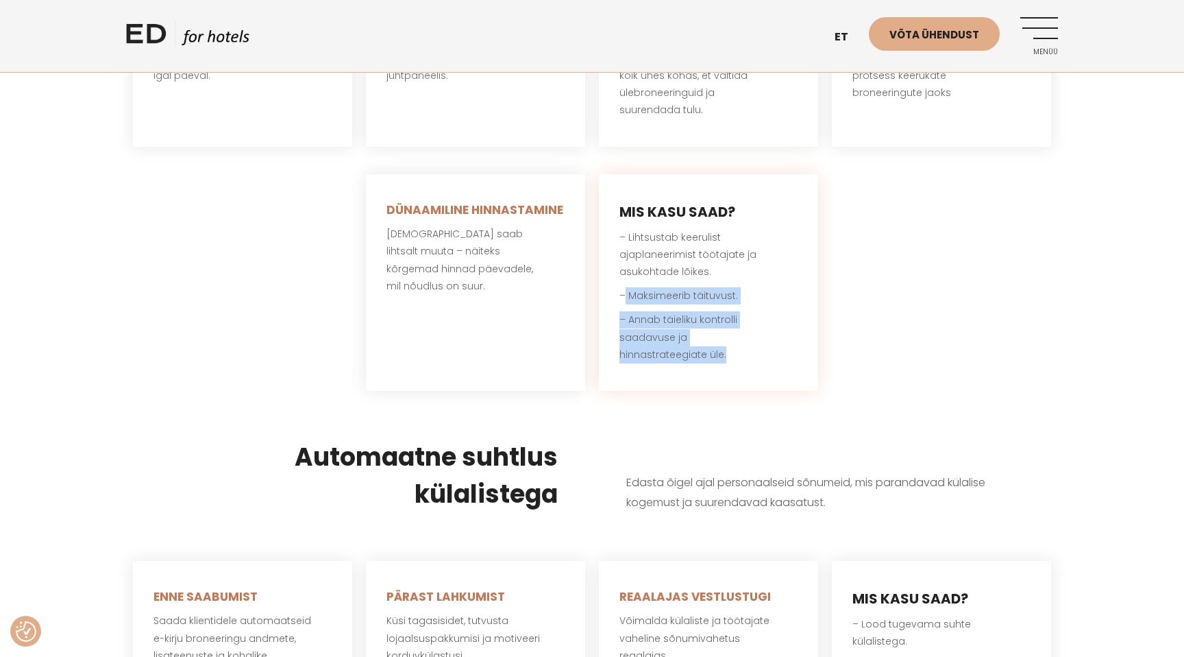
click at [702, 347] on div "MIS KASU SAAD? – Lihtsustab keerulist ajaplaneerimist töötajate ja asukohtade l…" at bounding box center [708, 282] width 219 height 217
click at [701, 337] on p "– Annab täieliku kontrolli saadavuse ja hinnastrateegiate üle." at bounding box center [708, 337] width 178 height 52
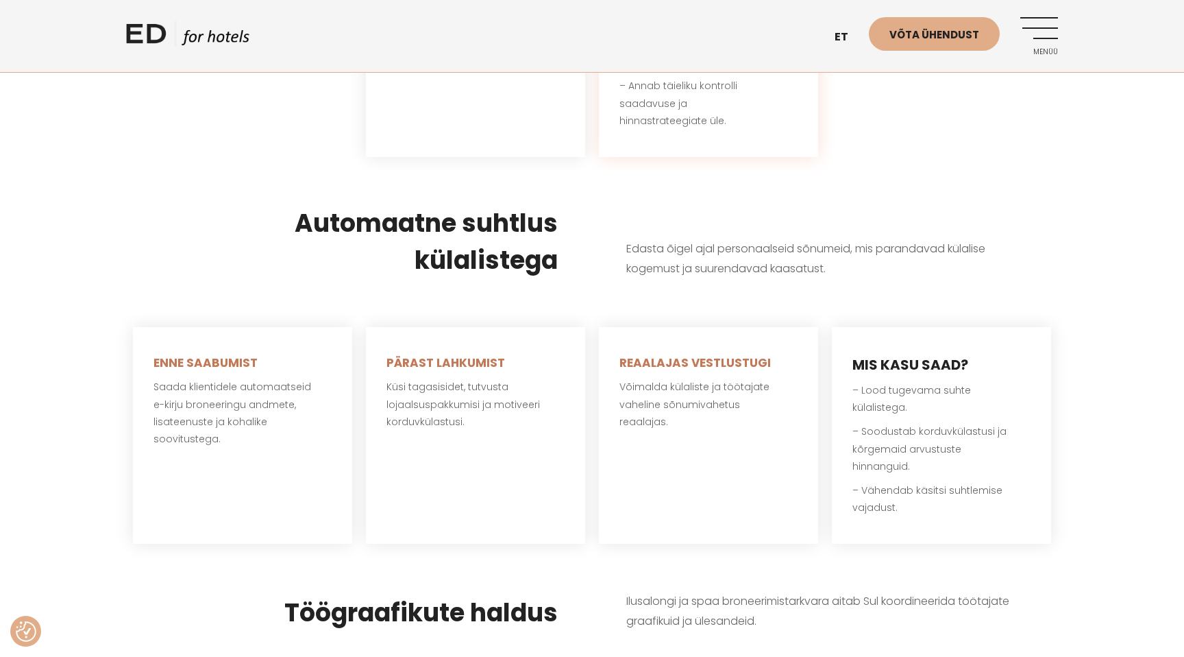
scroll to position [1959, 0]
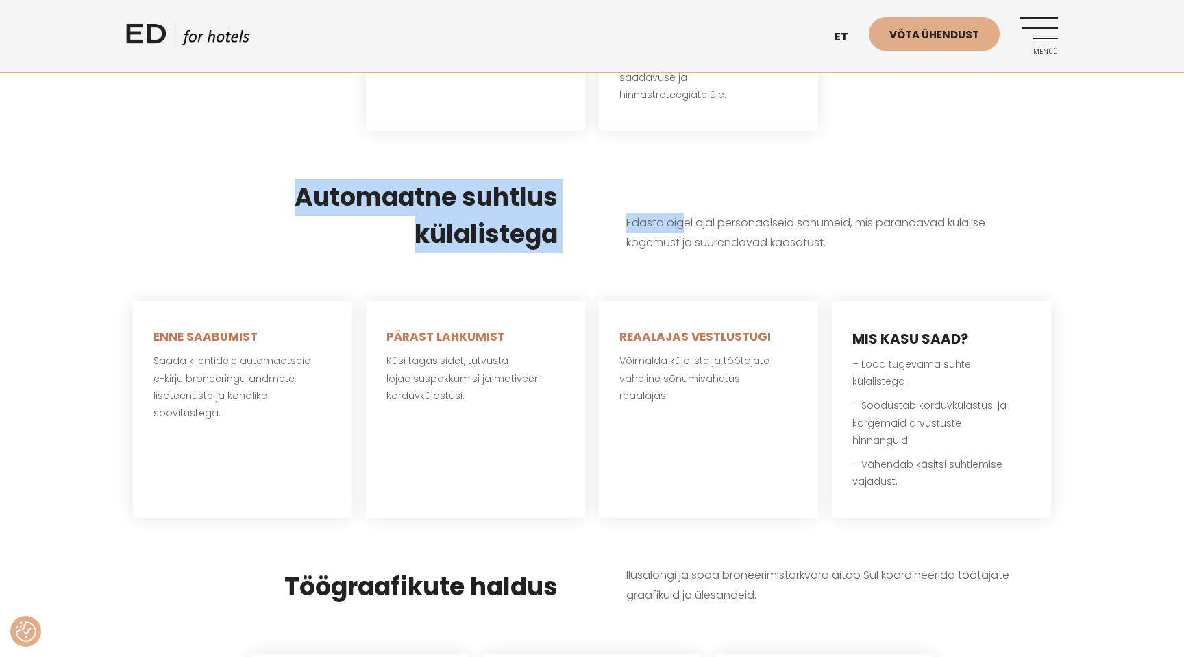
click at [697, 206] on div "Automaatne suhtlus külalistega Edasta õigel ajal personaalseid sõnumeid, mis pa…" at bounding box center [592, 216] width 932 height 143
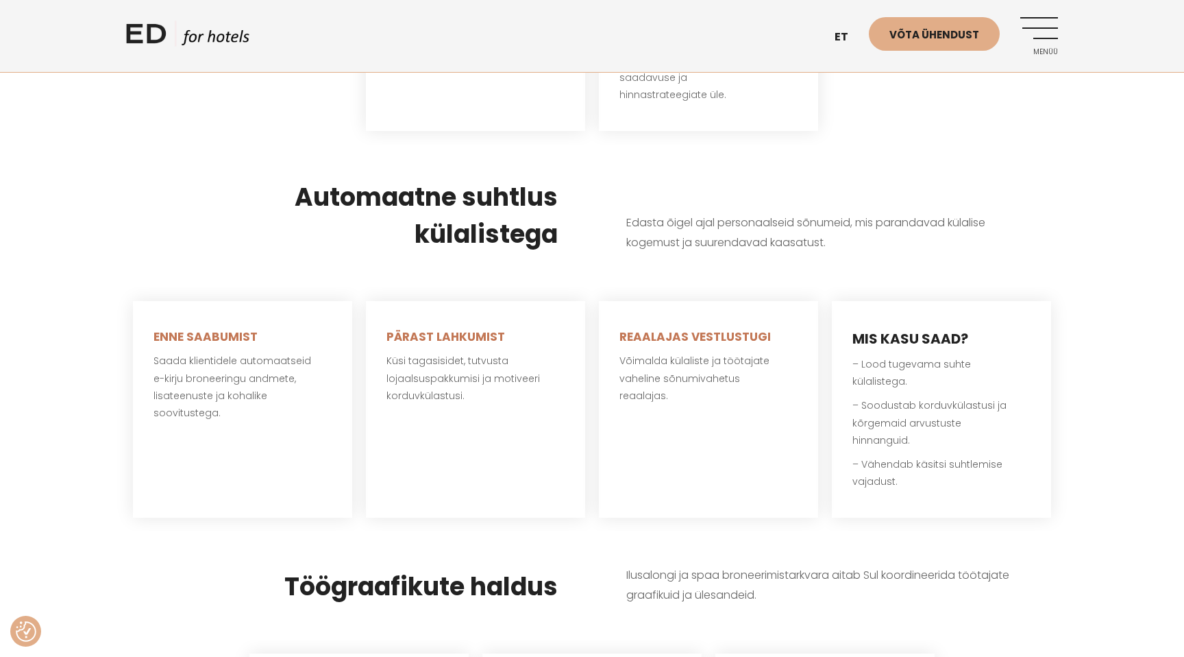
click at [704, 213] on p "Edasta õigel ajal personaalseid sõnumeid, mis parandavad külalise kogemust ja s…" at bounding box center [824, 233] width 397 height 40
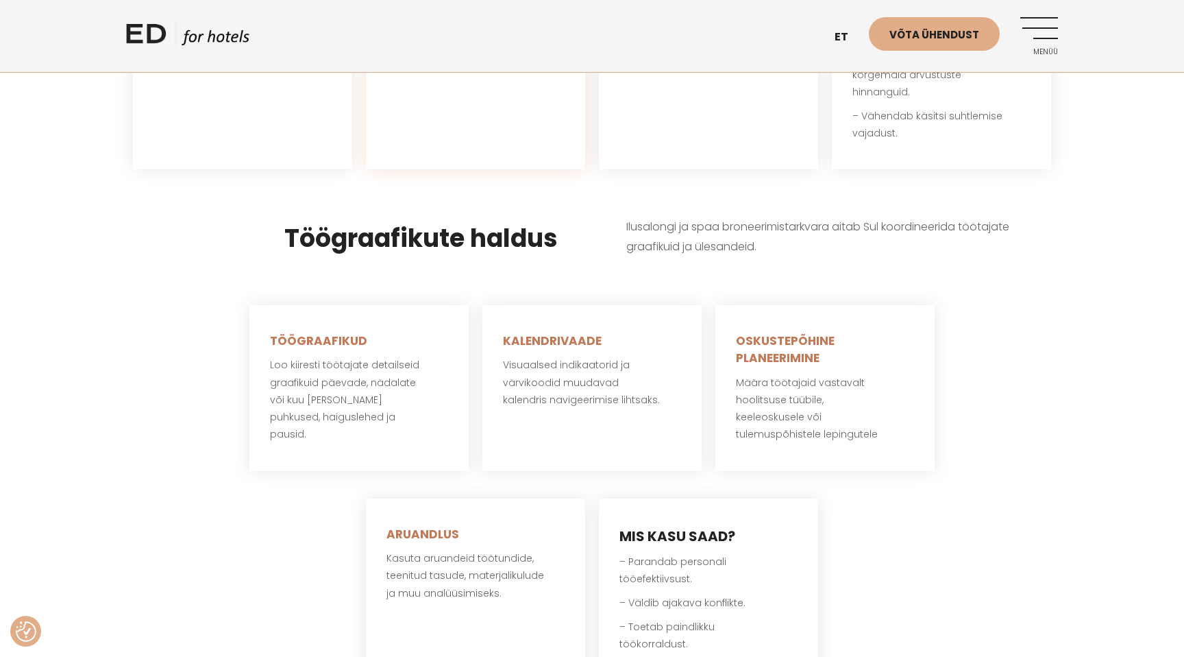
scroll to position [2320, 0]
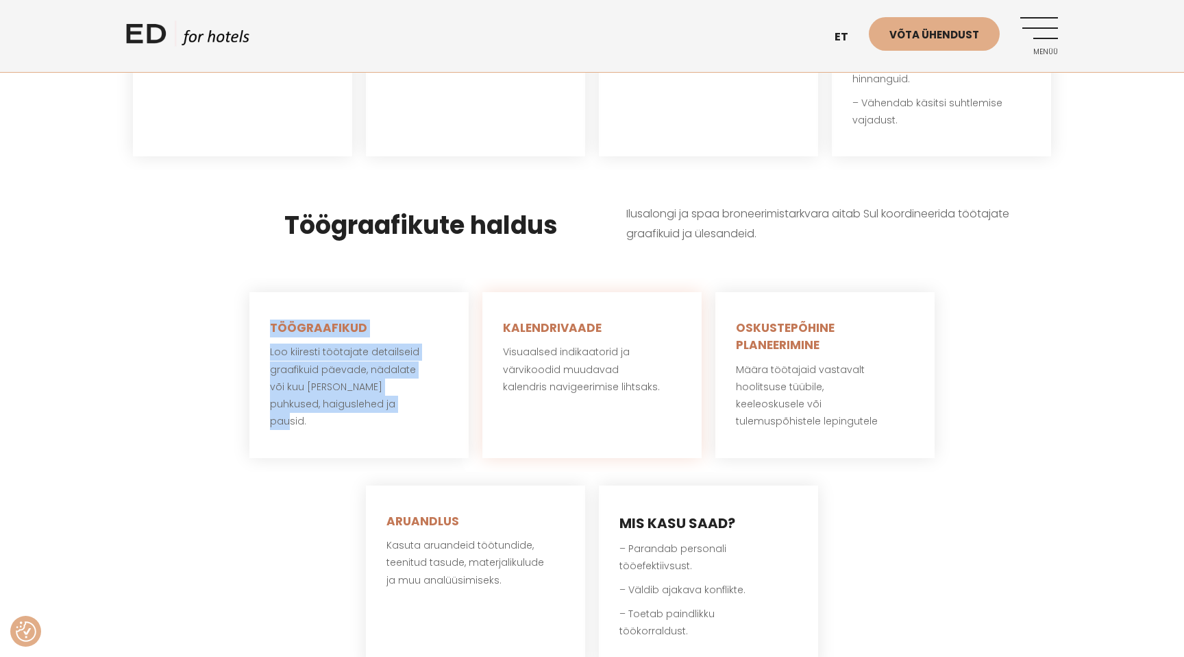
click at [469, 382] on div "TÖÖGRAAFIKUD Loo kiiresti töötajate detailseid graafikuid päevade, nädalate või…" at bounding box center [592, 374] width 932 height 193
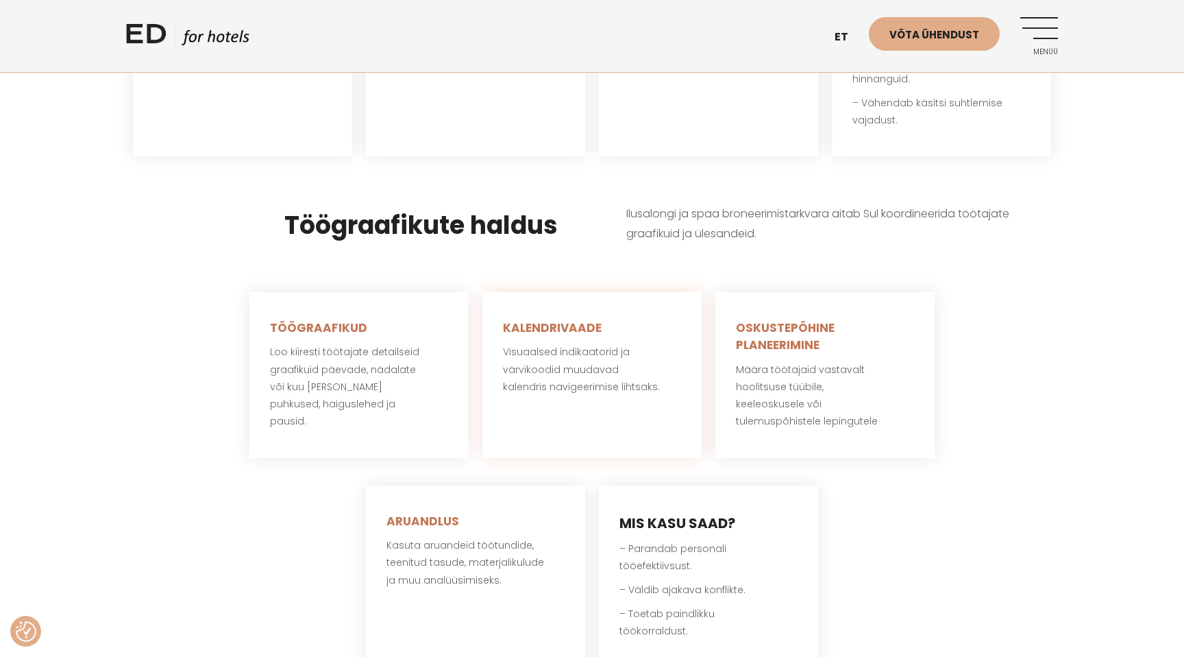
click at [522, 388] on div "KALENDRIVAADE Visuaalsed indikaatorid ja värvikoodid muudavad kalendris navigee…" at bounding box center [591, 375] width 219 height 166
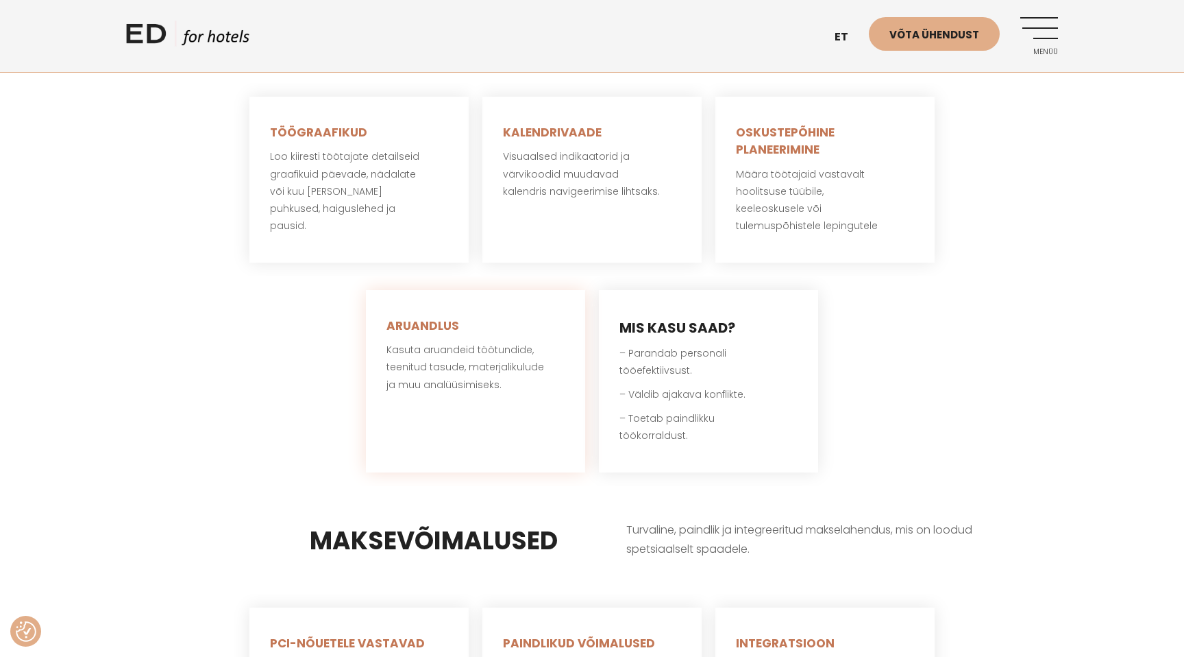
scroll to position [2523, 0]
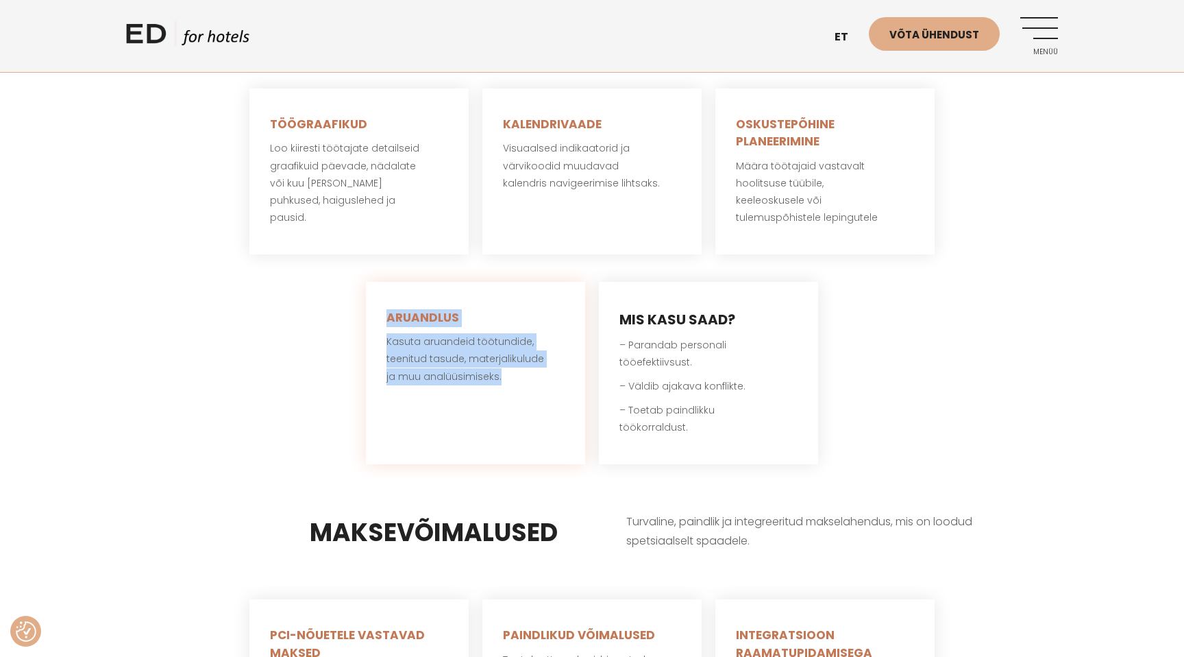
click at [523, 360] on div "ARUANDLUS Kasuta aruandeid töötundide, teenitud tasude, materjalikulude ja muu …" at bounding box center [475, 373] width 219 height 182
click at [530, 368] on div "ARUANDLUS Kasuta aruandeid töötundide, teenitud tasude, materjalikulude ja muu …" at bounding box center [475, 373] width 219 height 182
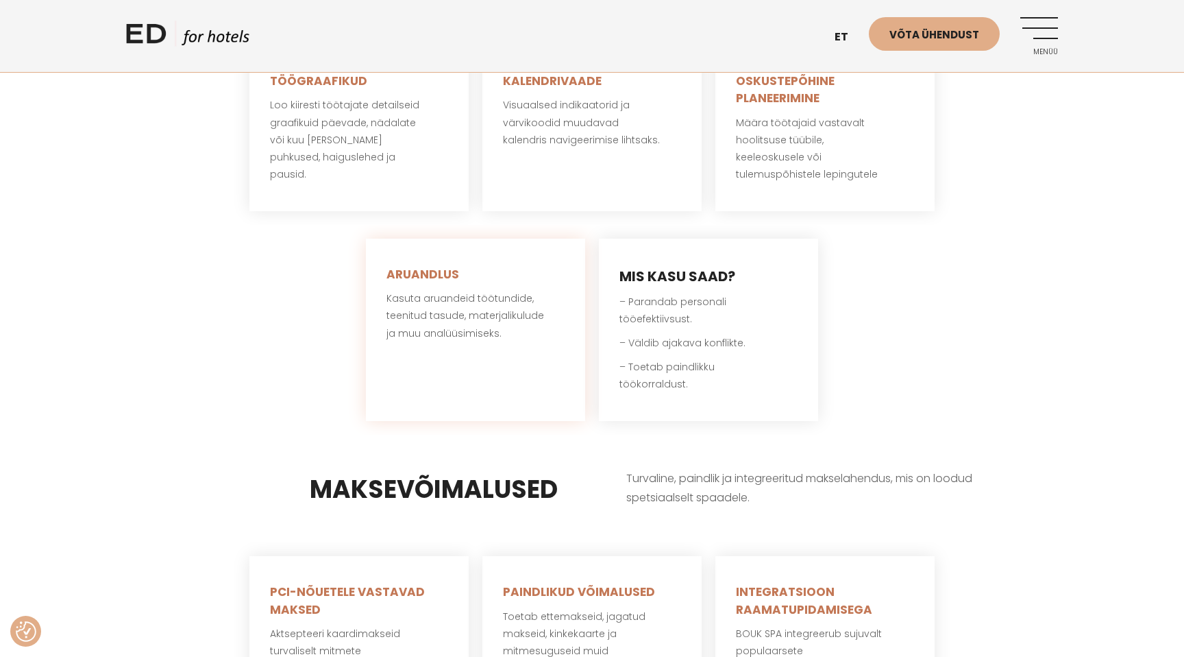
scroll to position [2573, 0]
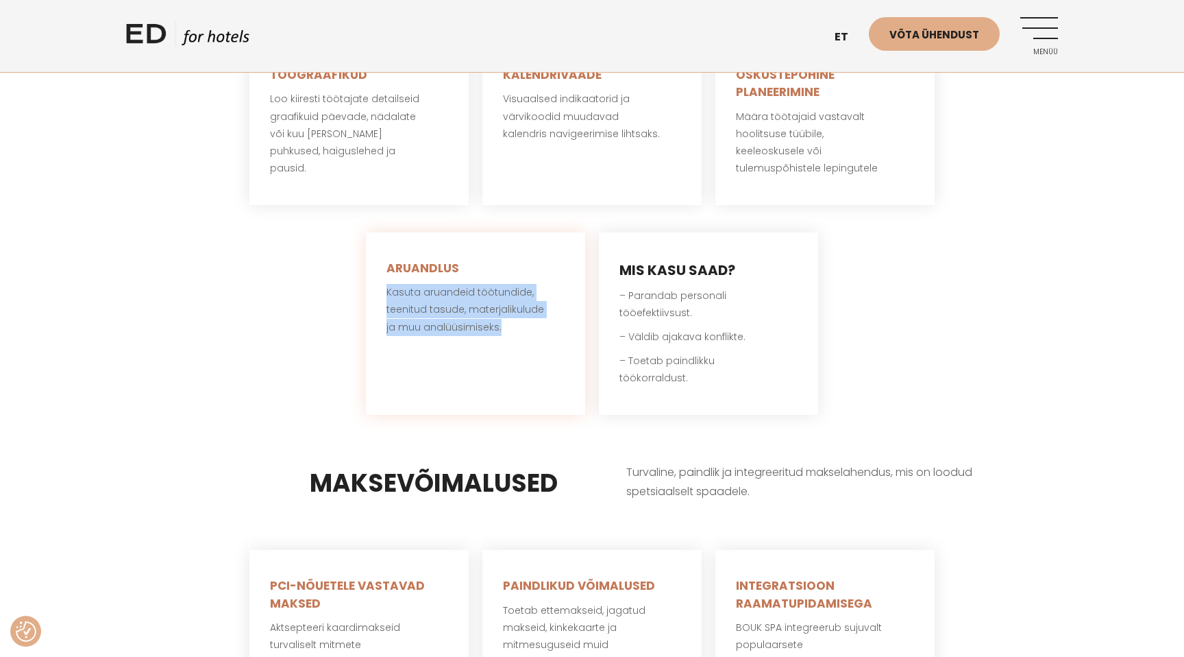
click at [565, 304] on div "ARUANDLUS Kasuta aruandeid töötundide, teenitud tasude, materjalikulude ja muu …" at bounding box center [475, 323] width 219 height 182
click at [554, 304] on div "ARUANDLUS Kasuta aruandeid töötundide, teenitud tasude, materjalikulude ja muu …" at bounding box center [475, 323] width 219 height 182
click at [541, 295] on div "ARUANDLUS Kasuta aruandeid töötundide, teenitud tasude, materjalikulude ja muu …" at bounding box center [475, 323] width 219 height 182
click at [545, 299] on div "ARUANDLUS Kasuta aruandeid töötundide, teenitud tasude, materjalikulude ja muu …" at bounding box center [475, 323] width 219 height 182
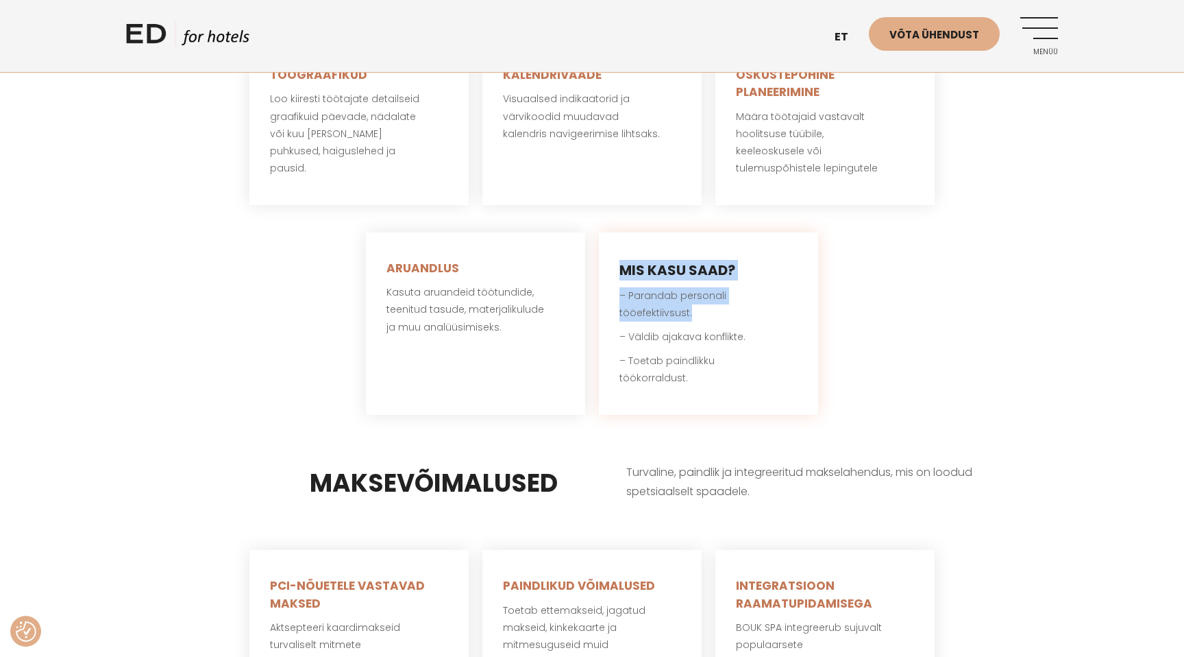
click at [716, 284] on div "MIS KASU SAAD? – Parandab personali tööefektiivsust. – Väldib ajakava konflikte…" at bounding box center [708, 323] width 219 height 182
click at [741, 365] on div "MIS KASU SAAD? – Parandab personali tööefektiivsust. – Väldib ajakava konflikte…" at bounding box center [708, 323] width 219 height 182
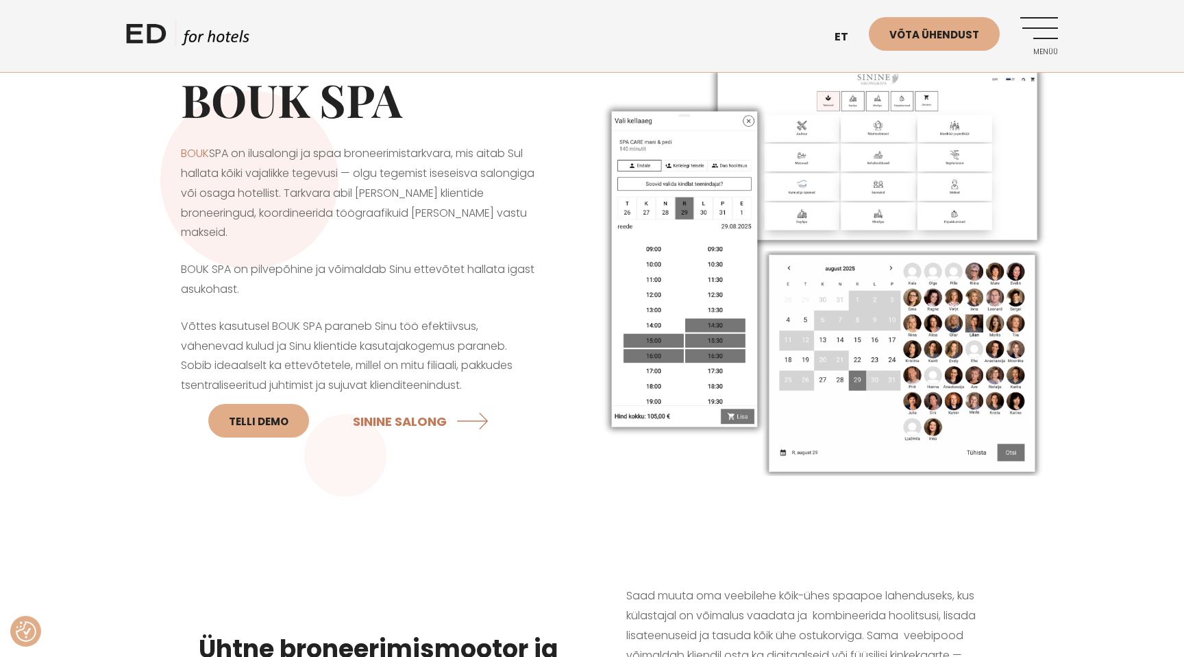
scroll to position [0, 0]
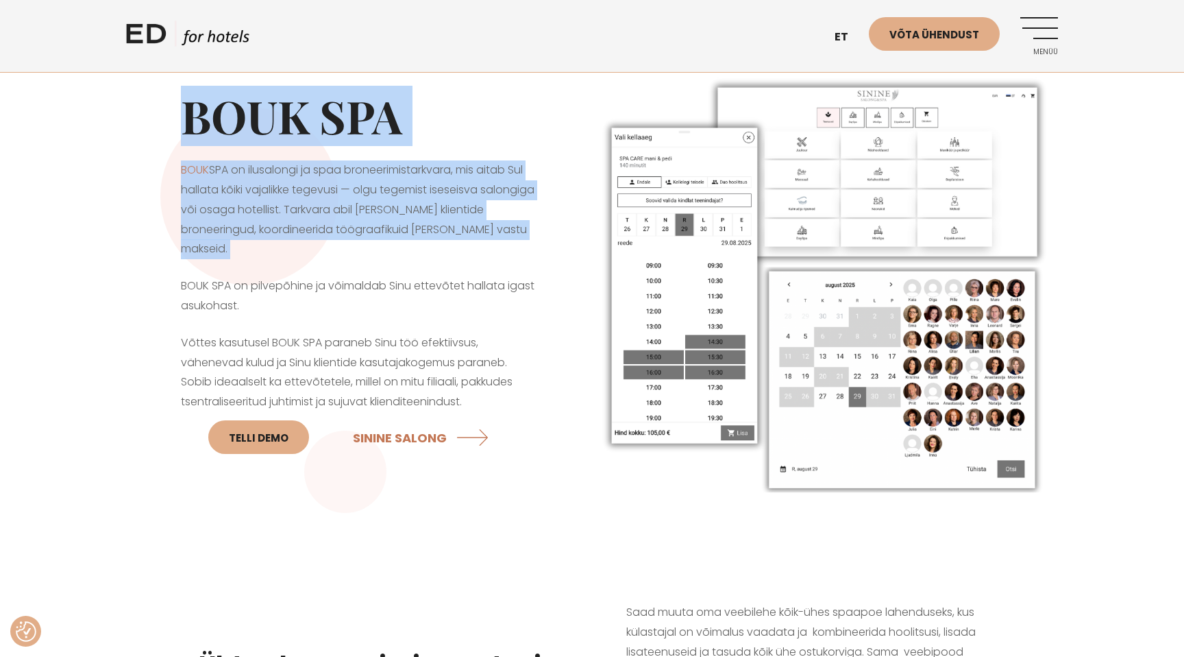
drag, startPoint x: 184, startPoint y: 120, endPoint x: 329, endPoint y: 269, distance: 207.9
click at [328, 265] on div "BOUK SPA BOUK SPA on ilusalongi ja spaa broneerimistarkvara, mis aitab Sul hall…" at bounding box center [359, 284] width 466 height 458
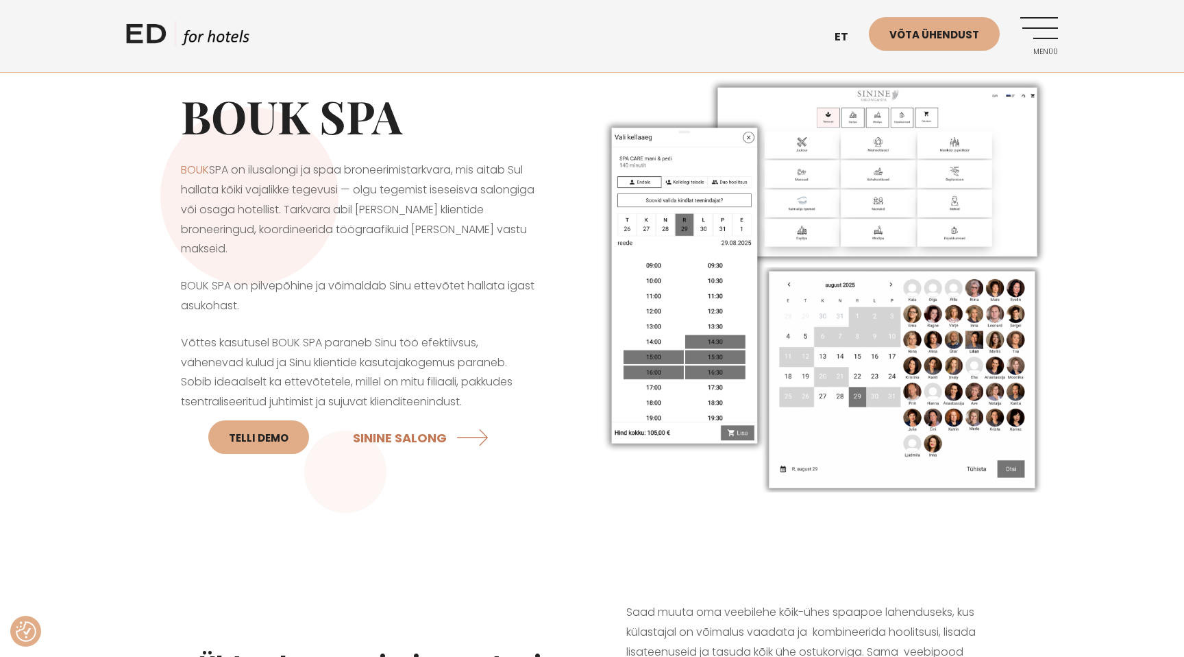
click at [335, 255] on p "BOUK SPA on ilusalongi ja spaa broneerimistarkvara, mis aitab Sul hallata kõiki…" at bounding box center [359, 209] width 356 height 99
drag, startPoint x: 360, startPoint y: 254, endPoint x: 323, endPoint y: 253, distance: 37.0
click at [323, 252] on p "BOUK SPA on ilusalongi ja spaa broneerimistarkvara, mis aitab Sul hallata kõiki…" at bounding box center [359, 209] width 356 height 99
